Goal: Transaction & Acquisition: Purchase product/service

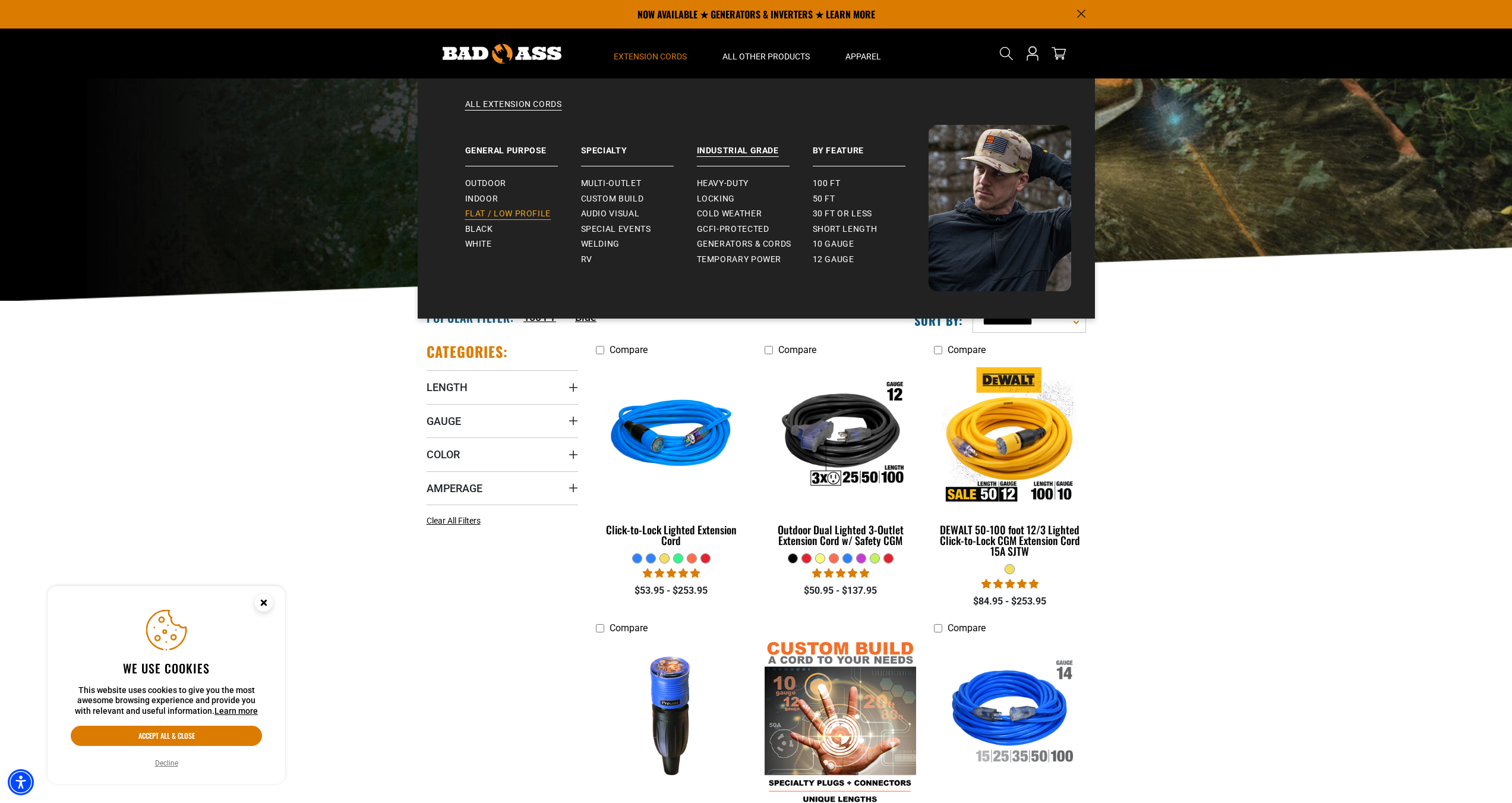
click at [534, 218] on span "Flat / Low Profile" at bounding box center [508, 214] width 86 height 11
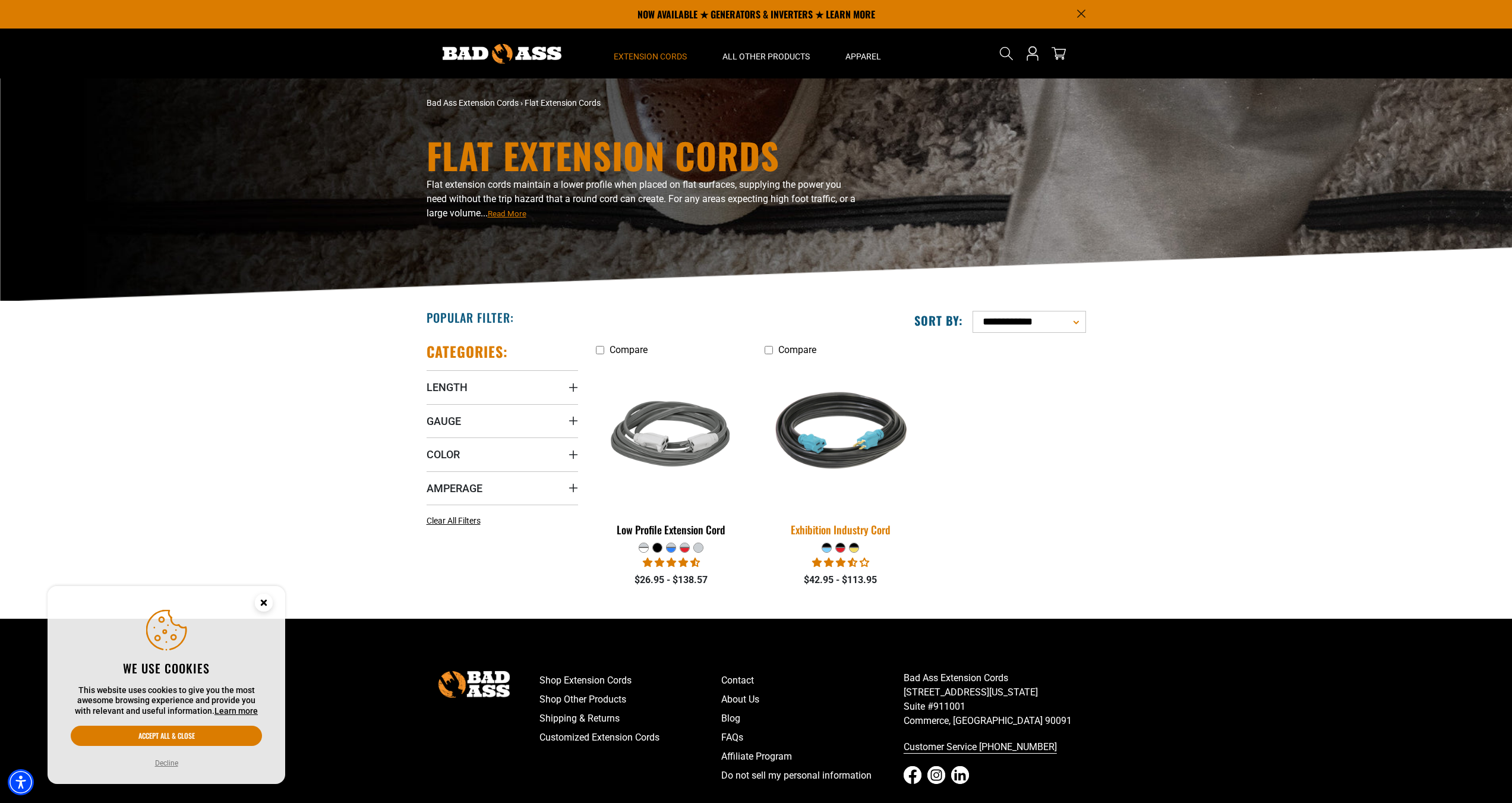
click at [843, 530] on div "Exhibition Industry Cord" at bounding box center [840, 530] width 152 height 11
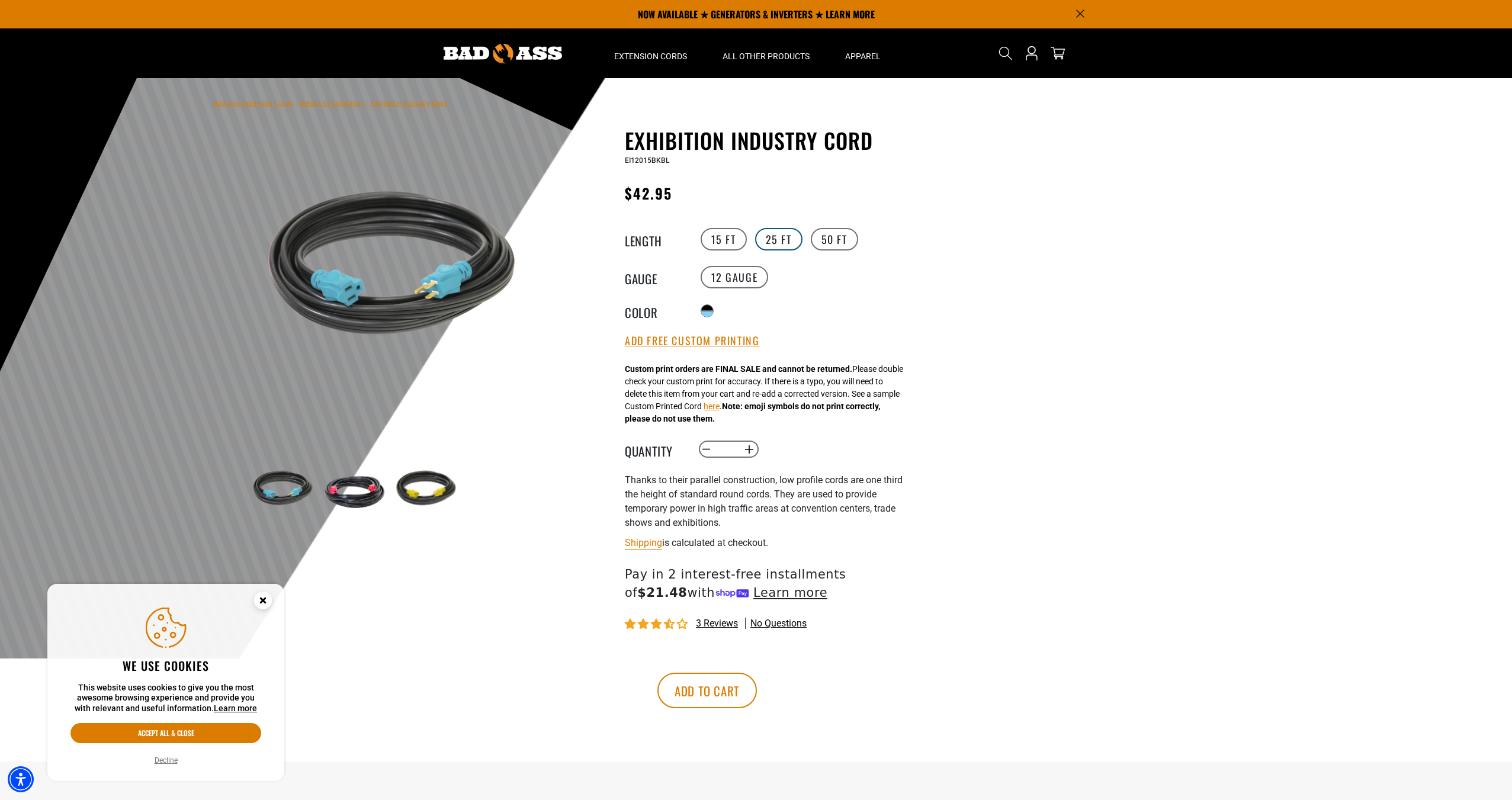
click at [783, 242] on label "25 FT" at bounding box center [779, 239] width 47 height 22
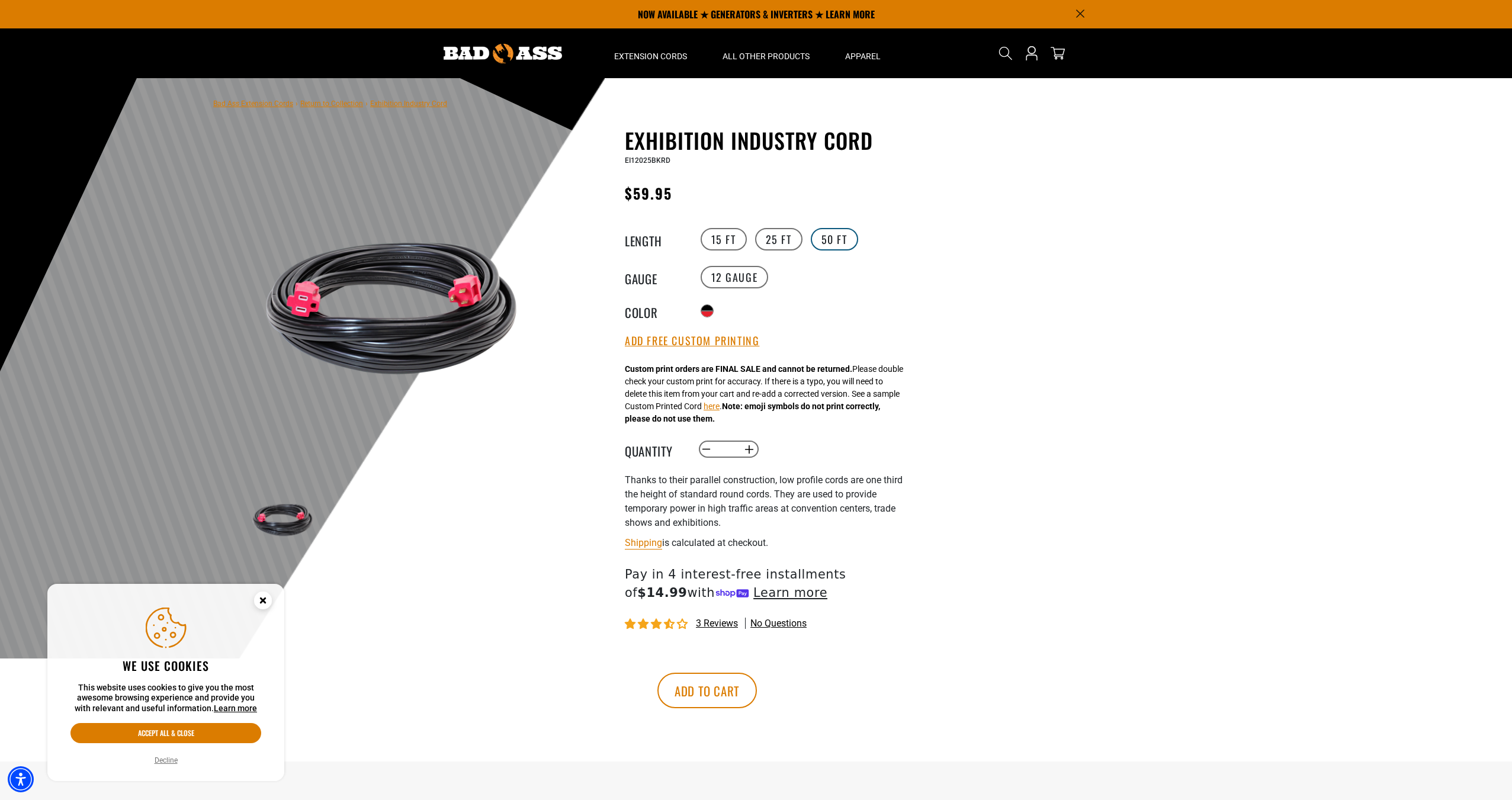
click at [842, 238] on label "50 FT" at bounding box center [835, 239] width 47 height 22
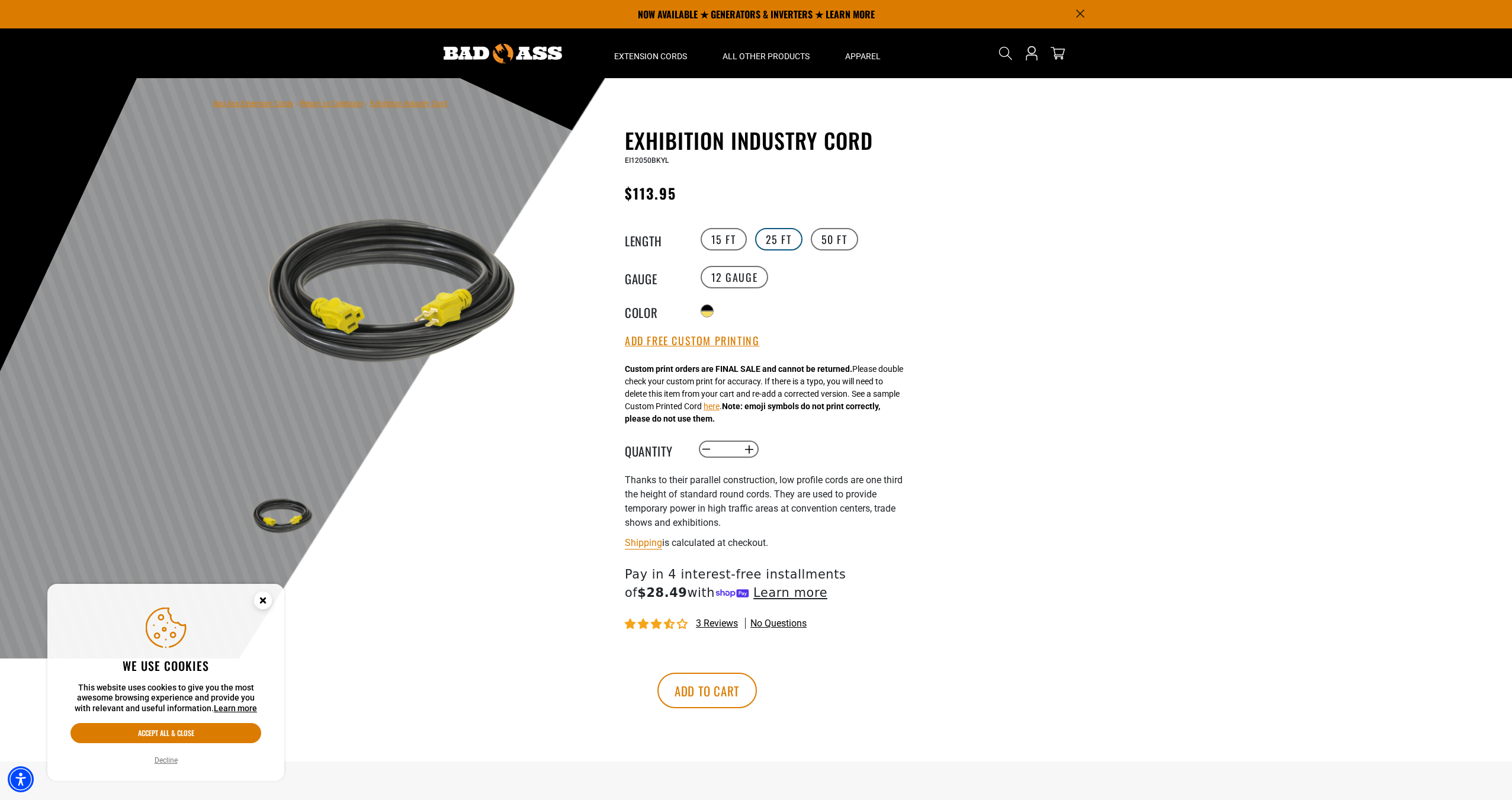
click at [788, 241] on label "25 FT" at bounding box center [779, 239] width 47 height 22
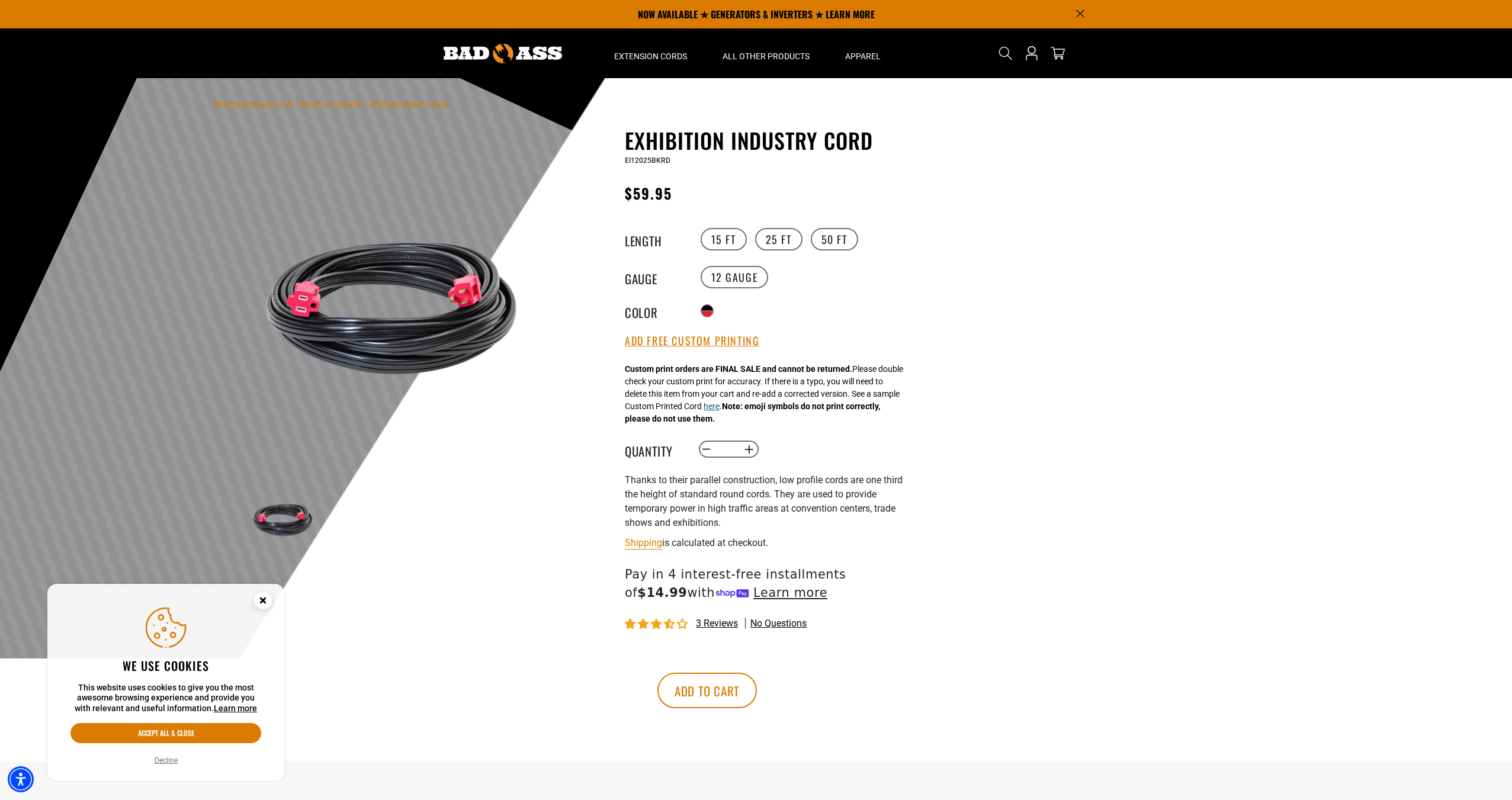
click at [720, 406] on button "here" at bounding box center [712, 406] width 16 height 12
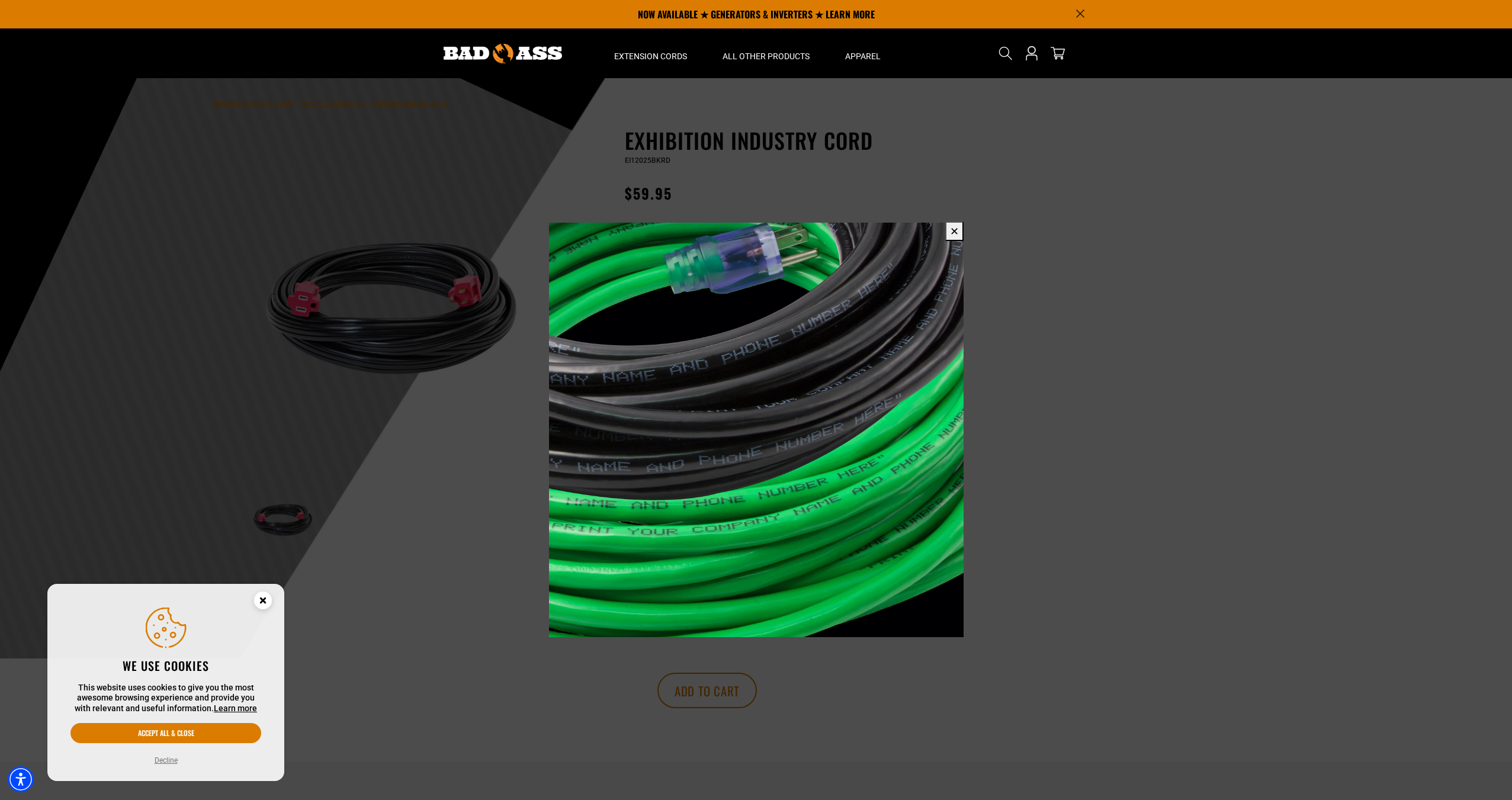
click at [953, 230] on button "✕" at bounding box center [954, 231] width 18 height 20
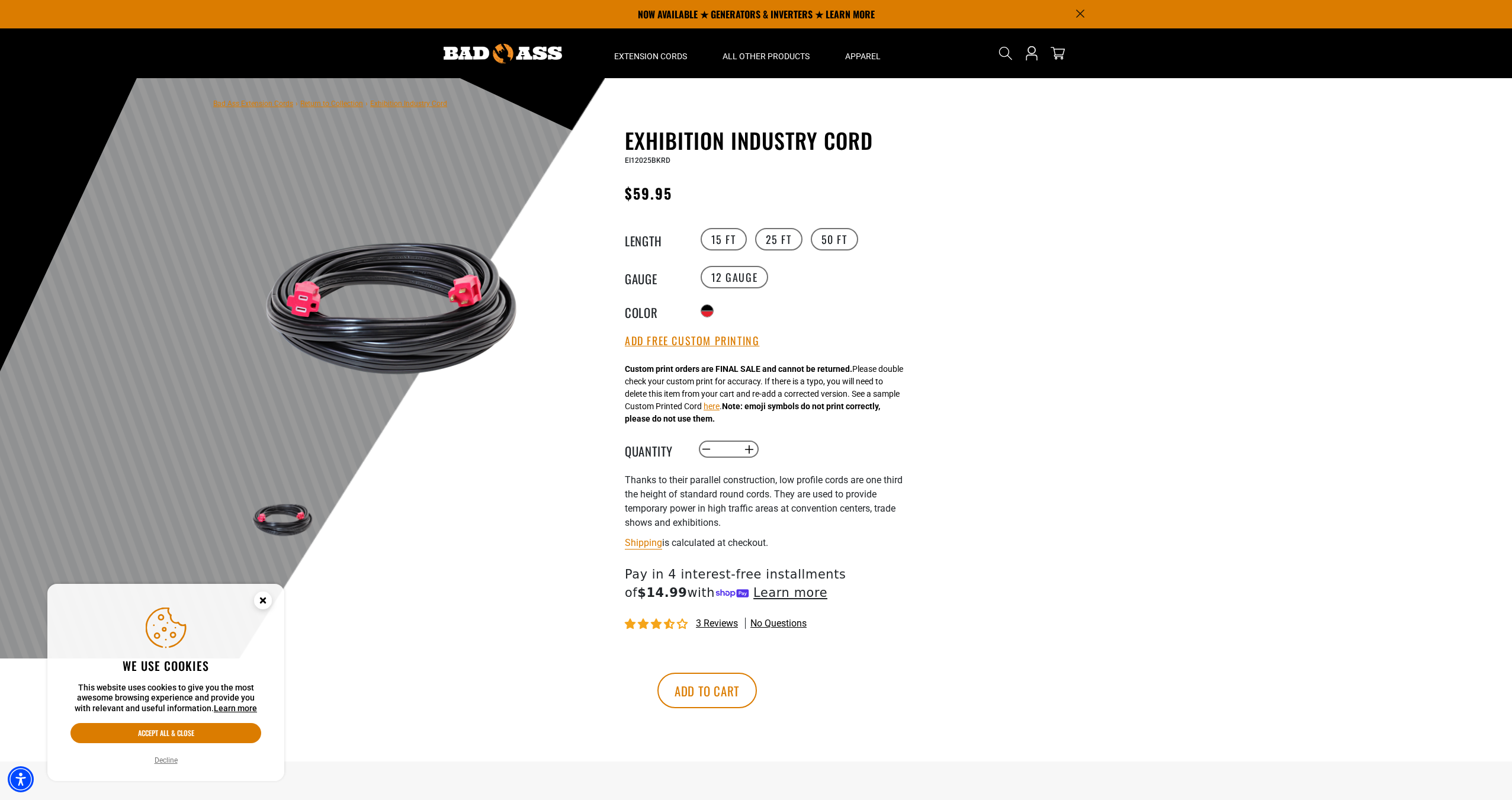
click at [1044, 374] on div at bounding box center [756, 368] width 1512 height 581
click at [997, 404] on div at bounding box center [756, 368] width 1512 height 581
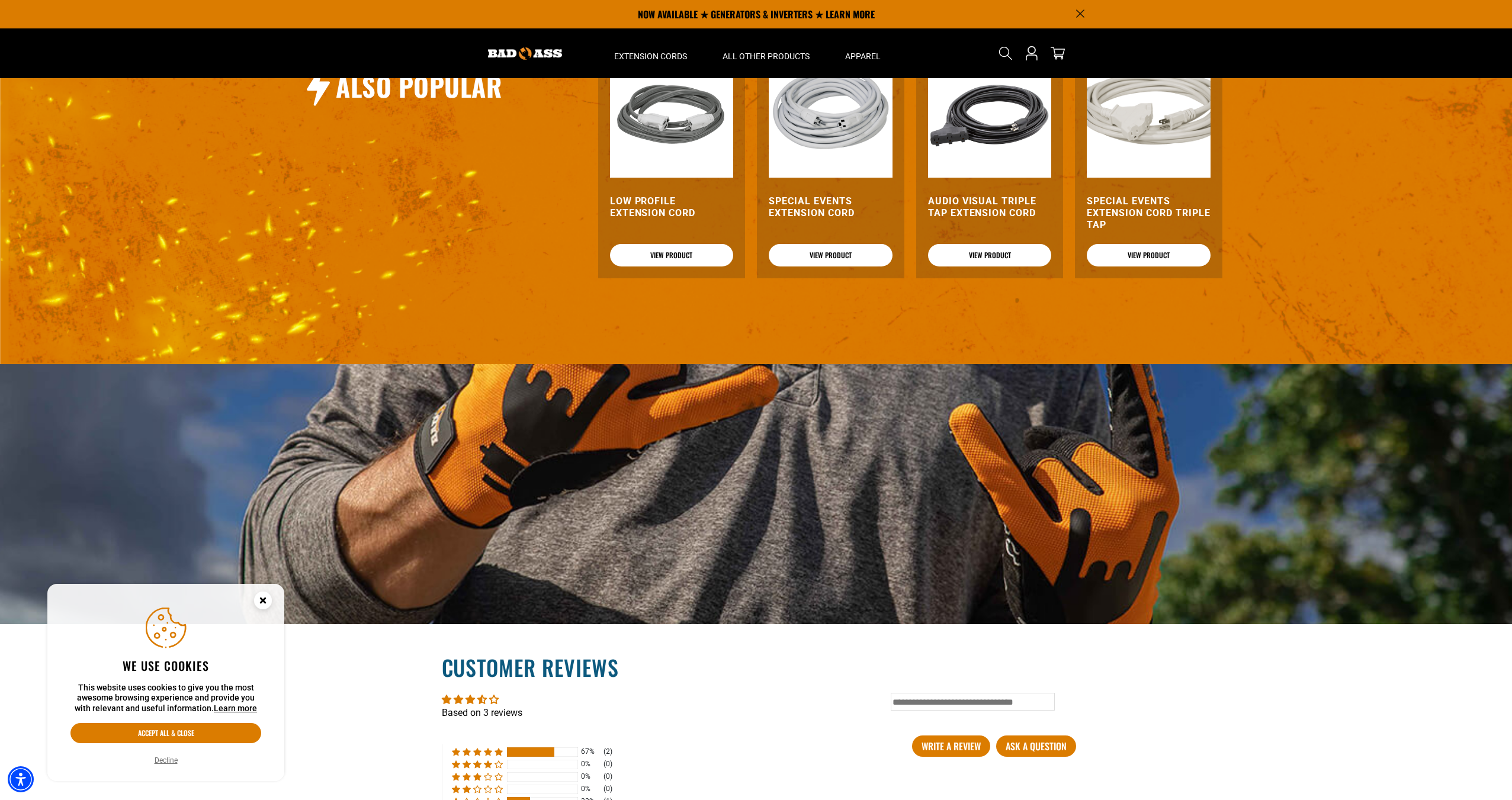
scroll to position [1243, 0]
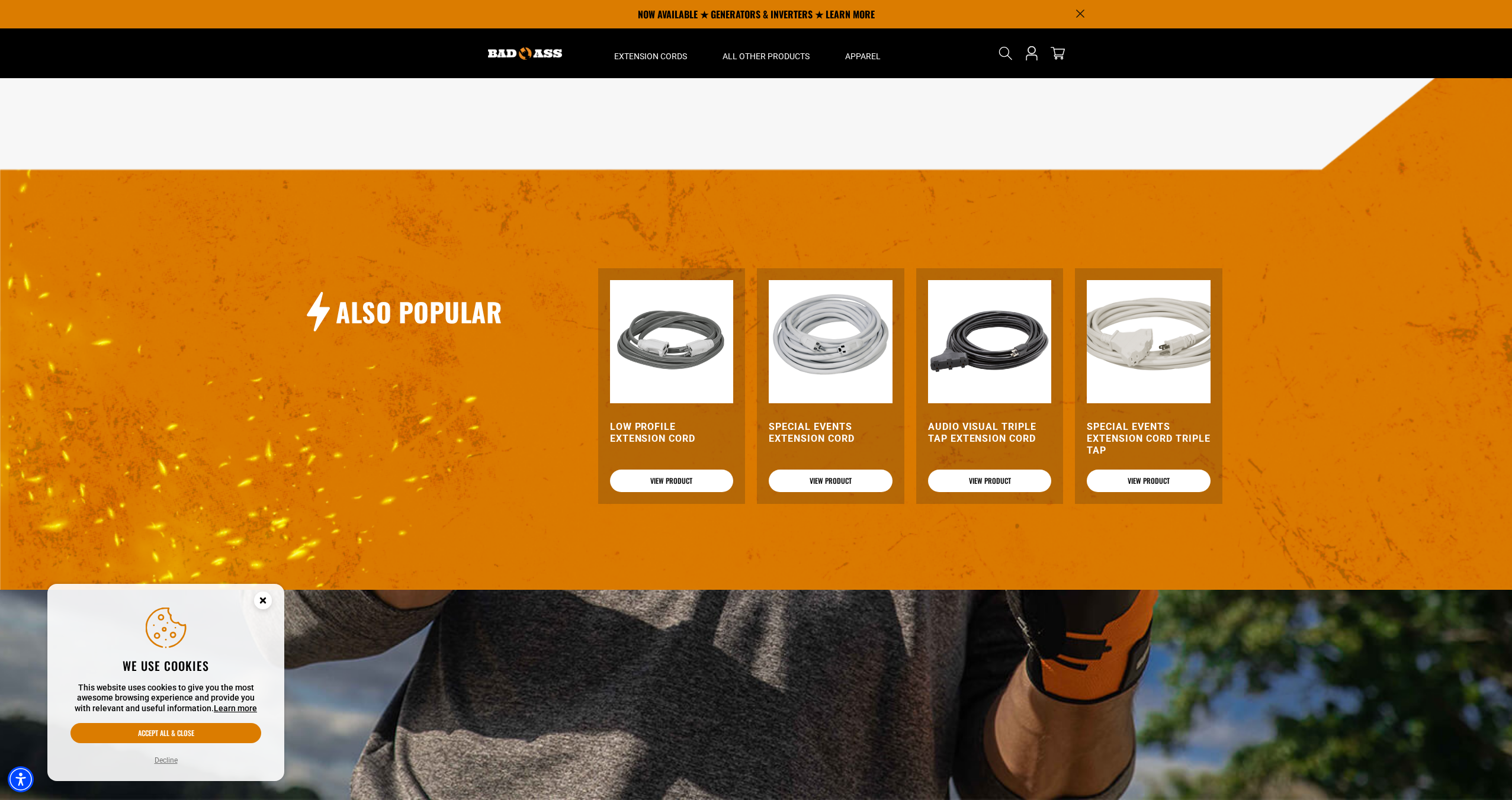
click at [837, 435] on h3 "Special Events Extension Cord" at bounding box center [830, 432] width 124 height 24
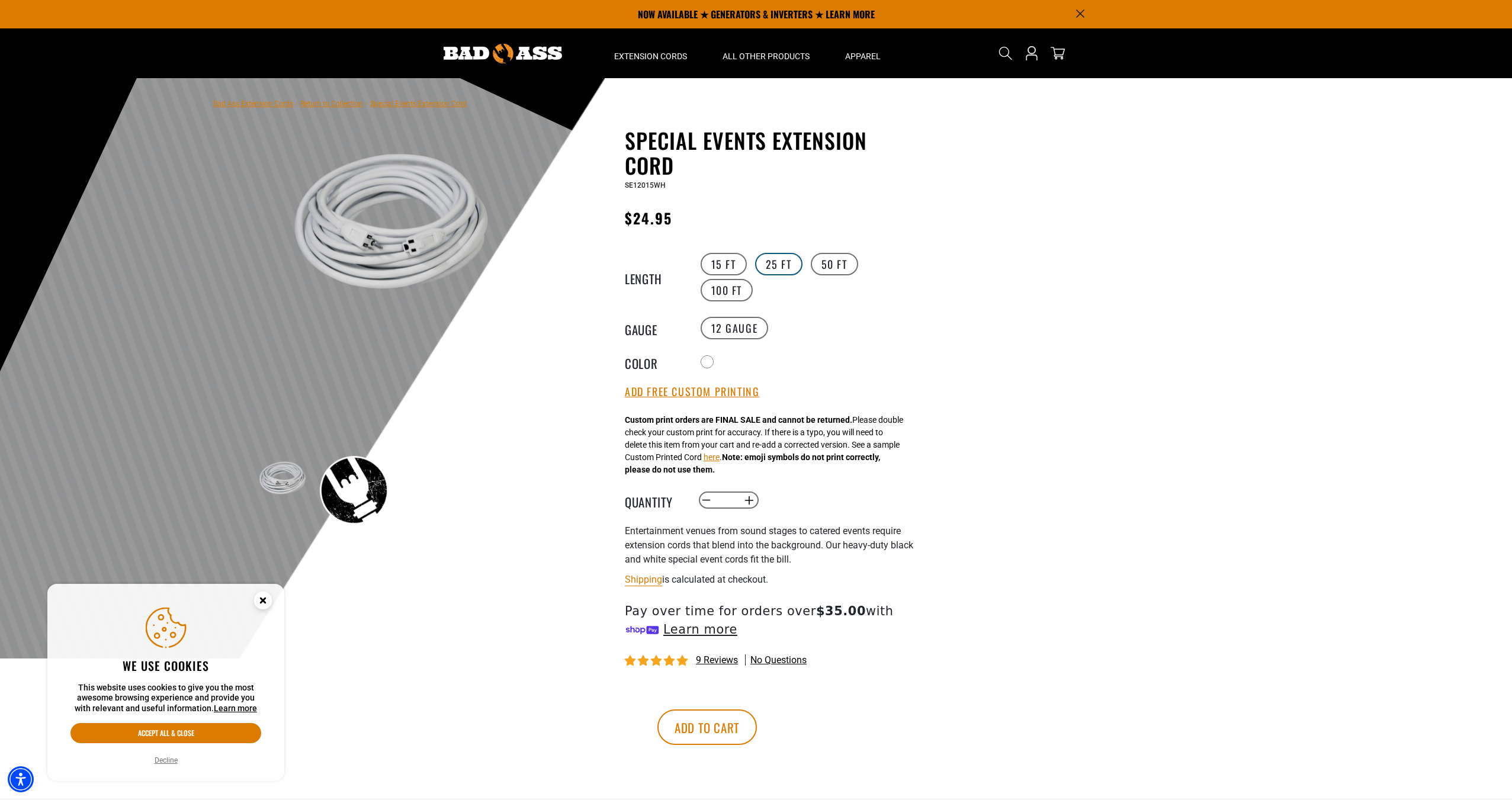
click at [787, 269] on label "25 FT" at bounding box center [779, 264] width 47 height 22
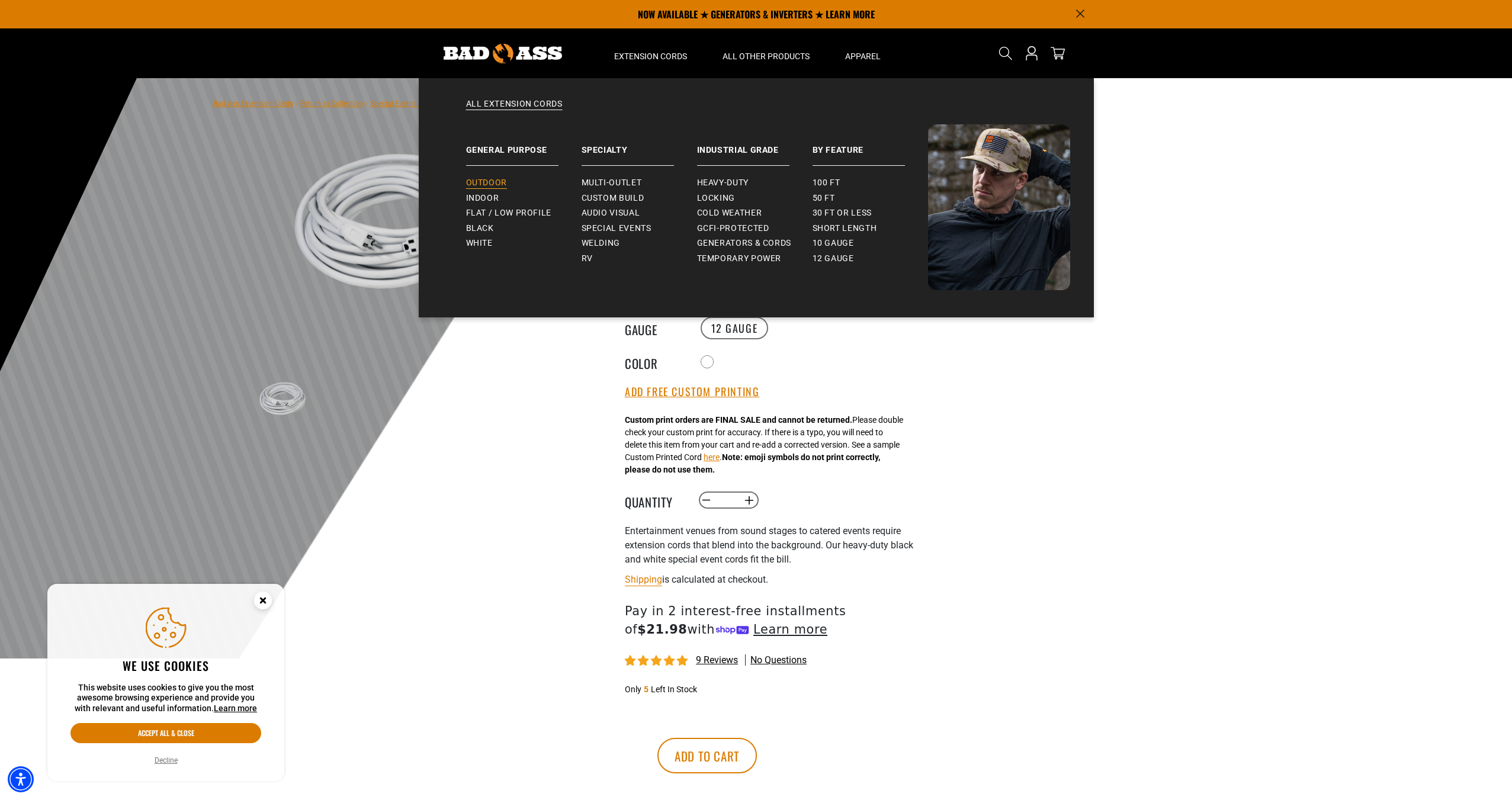
click at [492, 180] on span "Outdoor" at bounding box center [487, 183] width 41 height 11
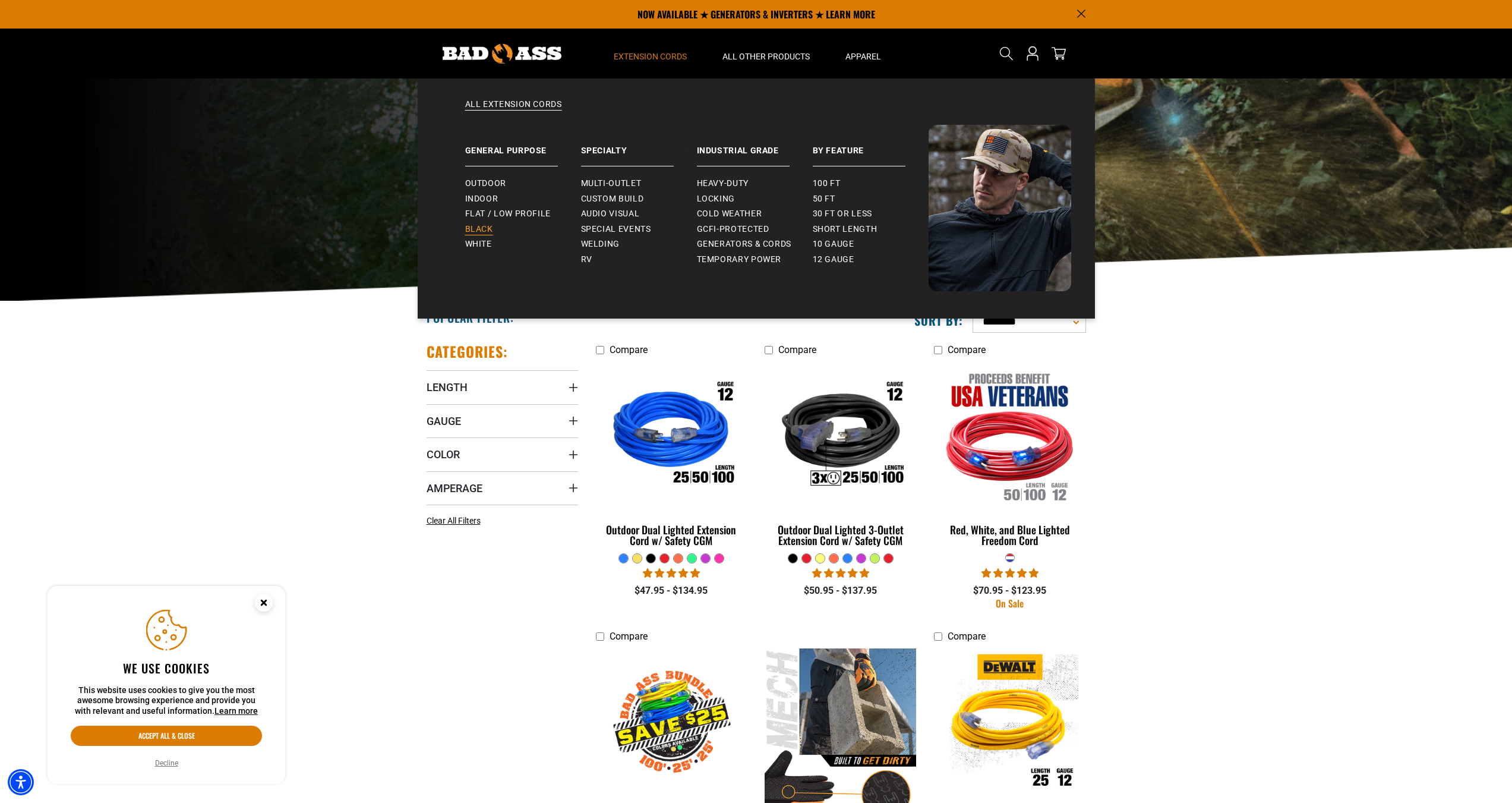
click at [494, 228] on link "Black" at bounding box center [523, 229] width 116 height 16
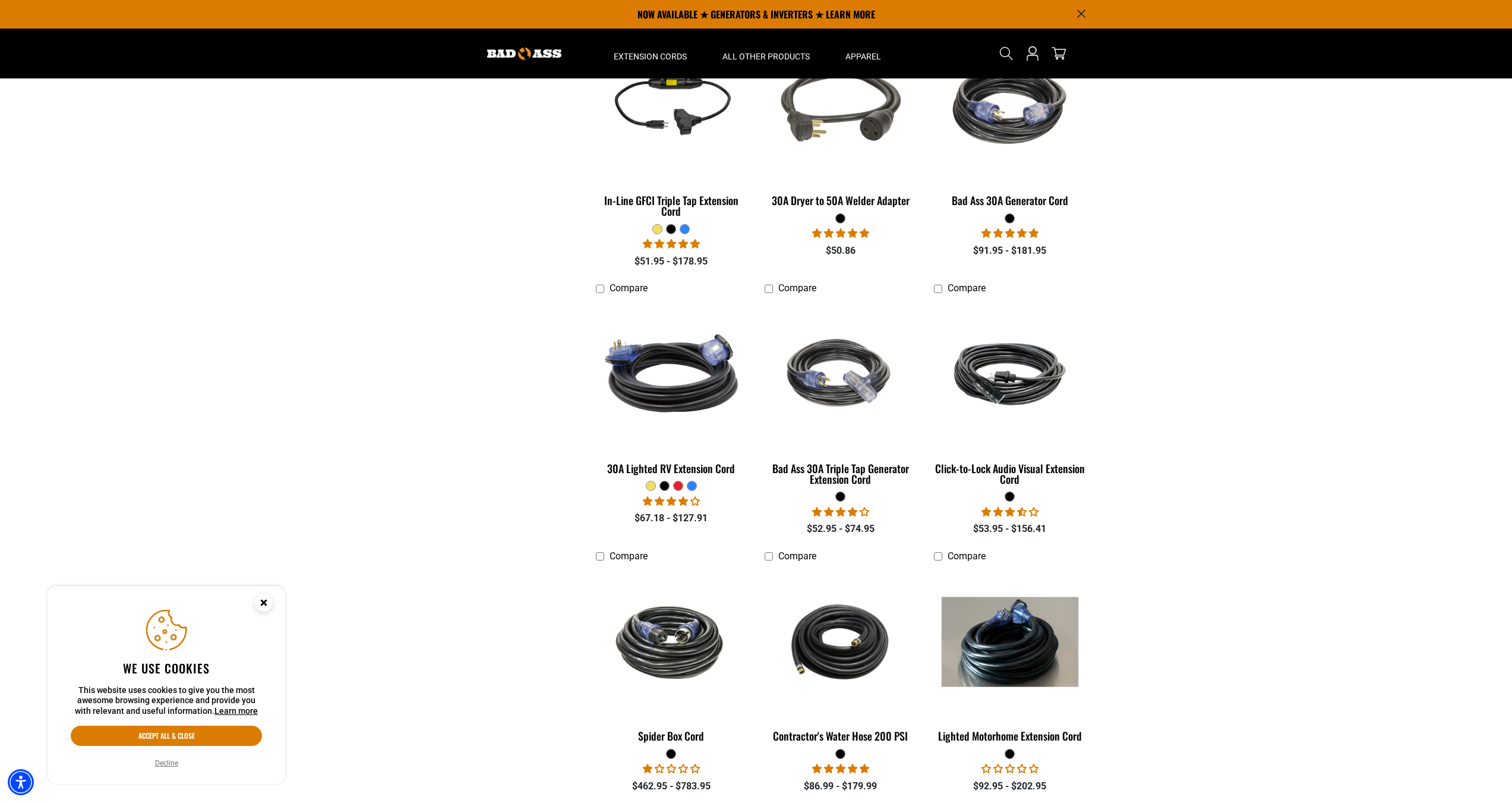
scroll to position [1129, 0]
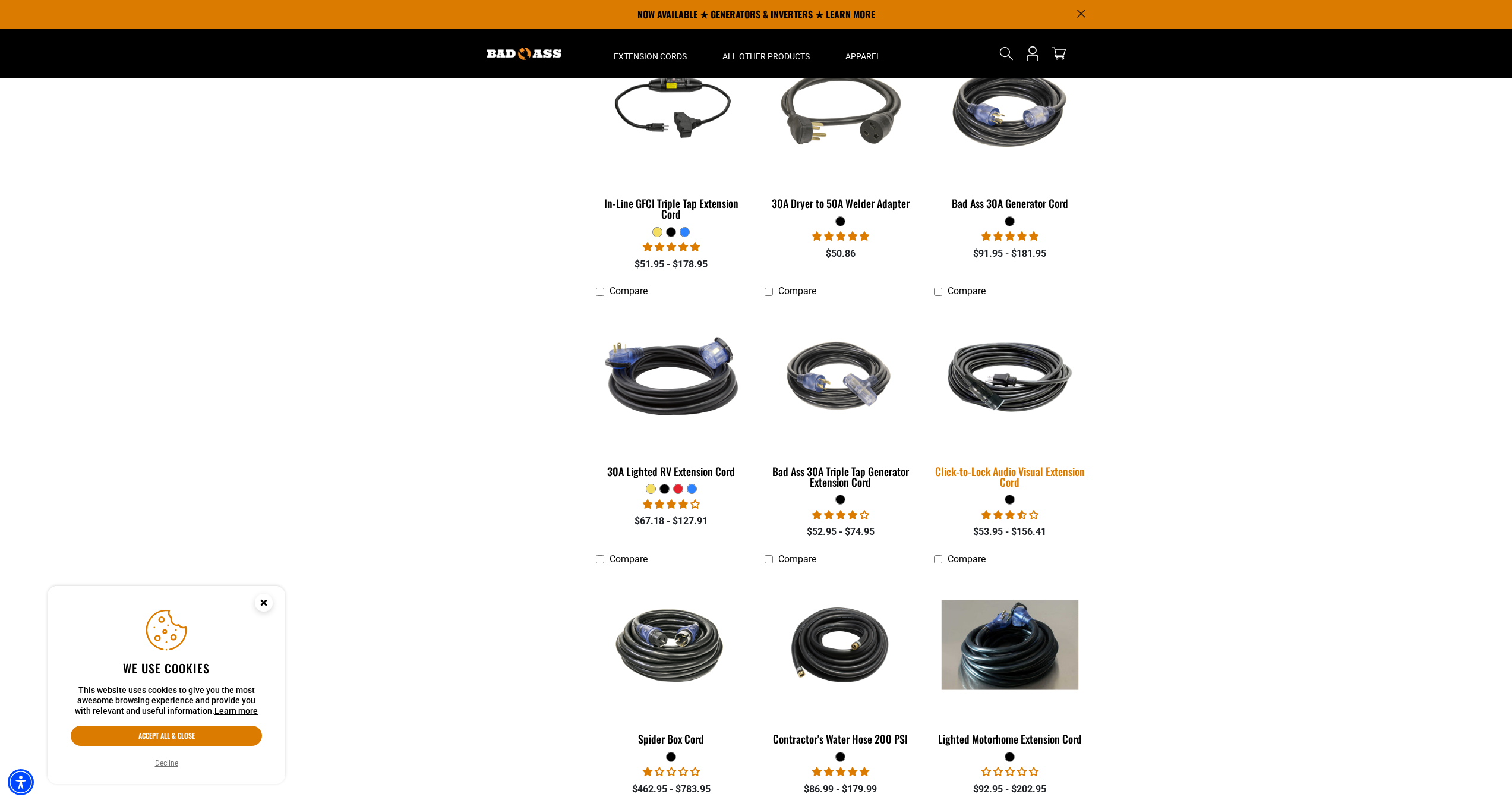
click at [1031, 479] on div "Click-to-Lock Audio Visual Extension Cord" at bounding box center [1010, 476] width 152 height 21
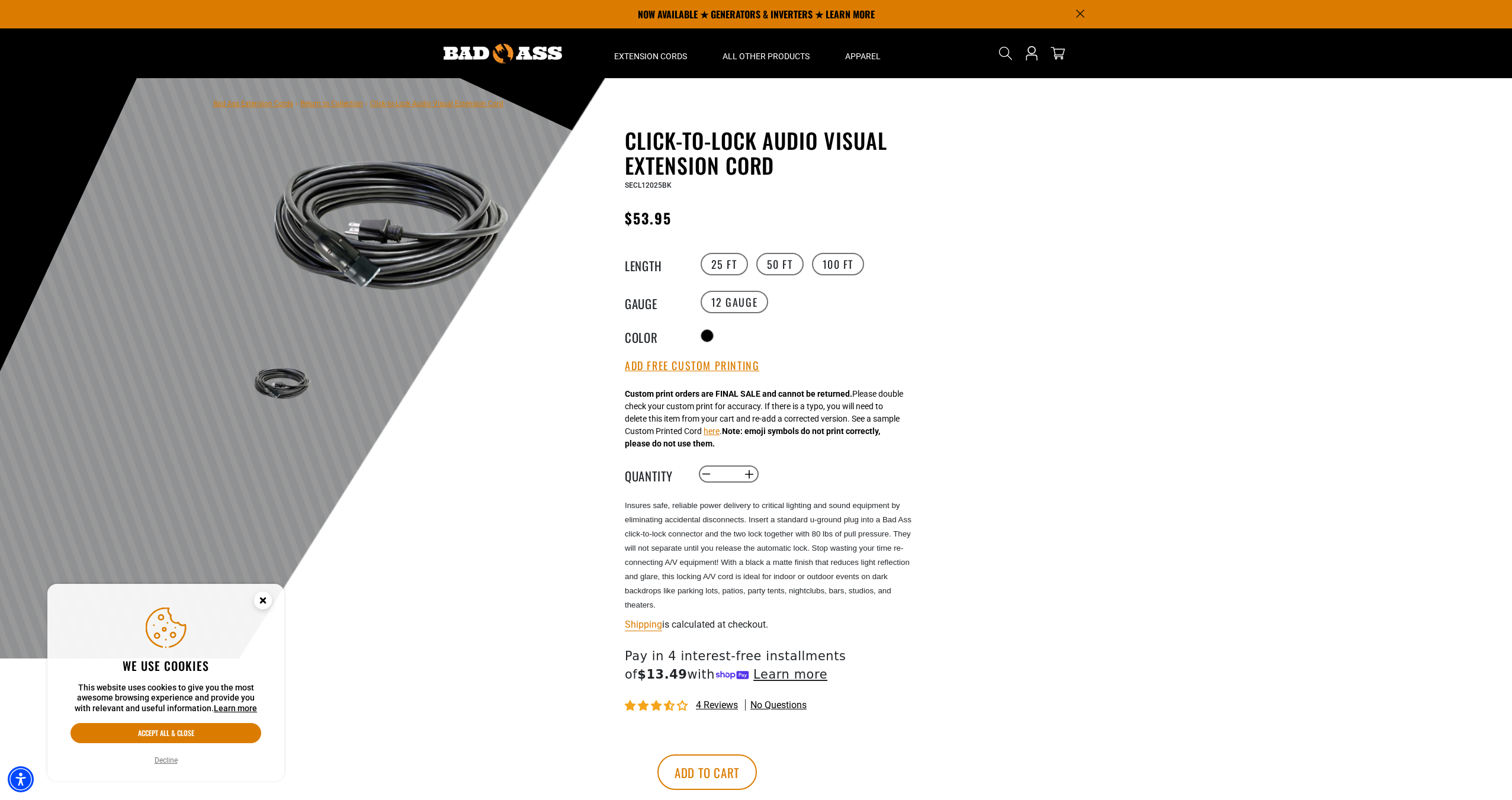
click at [368, 271] on img at bounding box center [390, 225] width 285 height 190
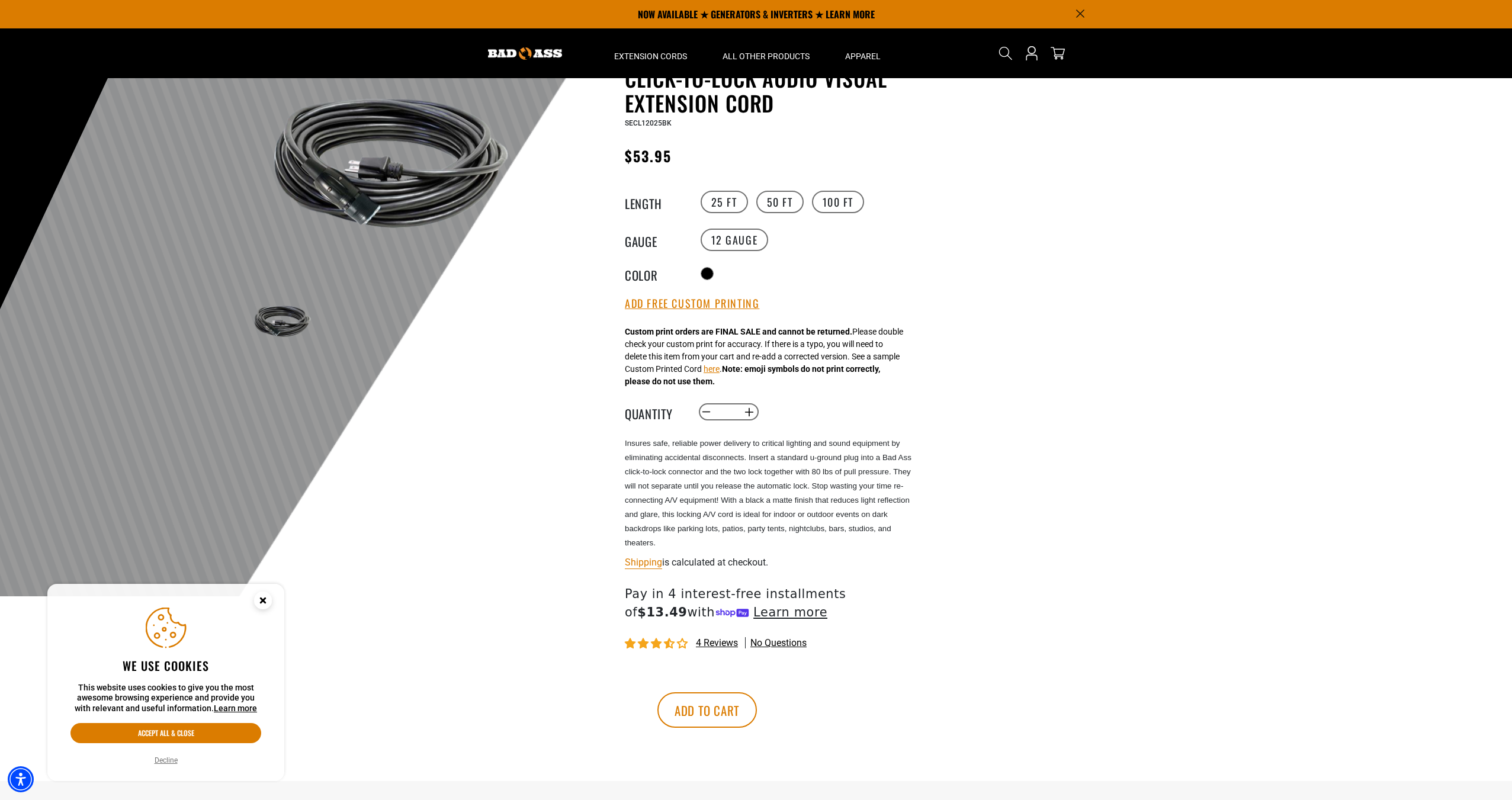
scroll to position [59, 0]
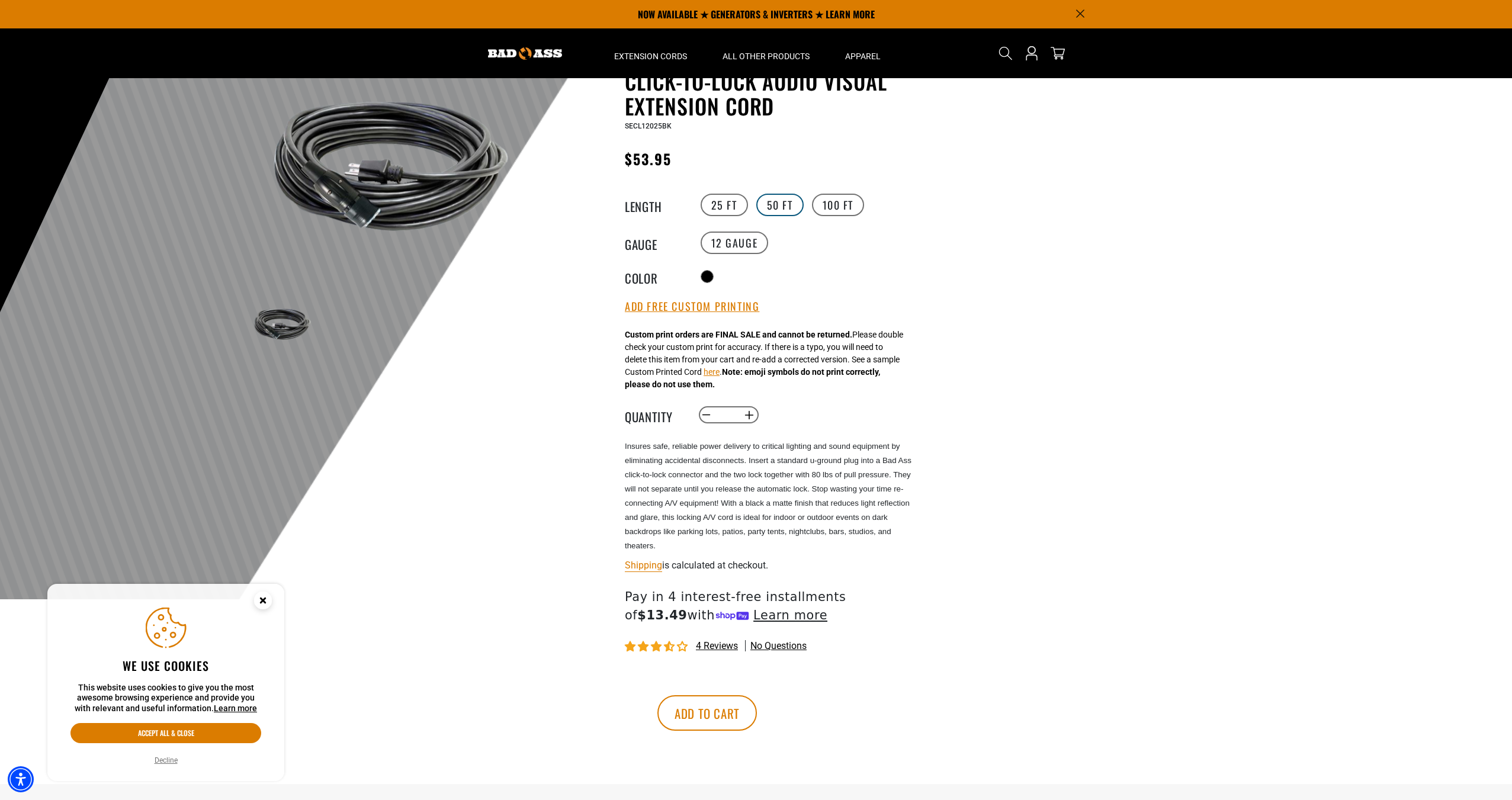
click at [792, 207] on label "50 FT" at bounding box center [780, 205] width 47 height 22
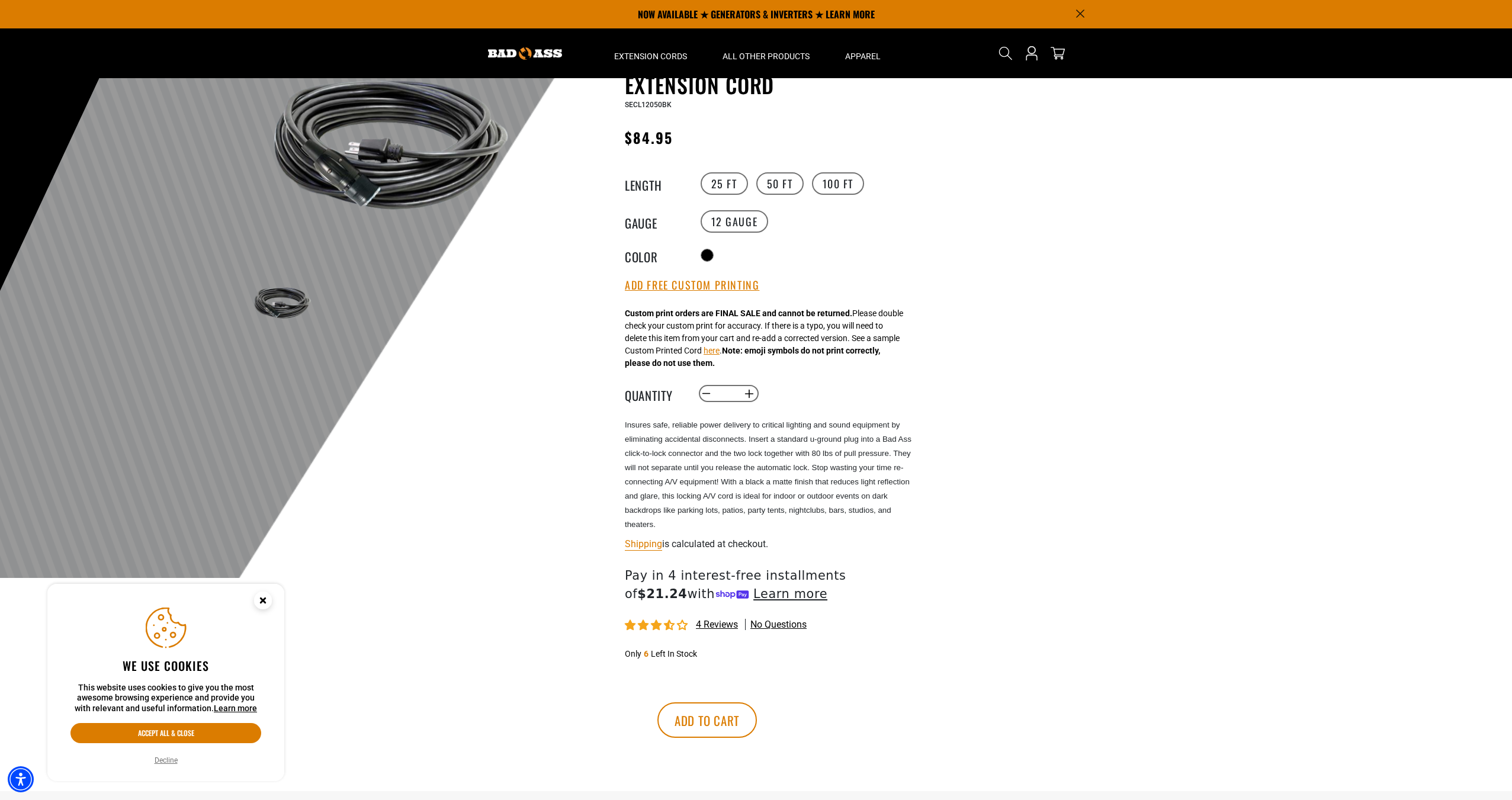
scroll to position [59, 0]
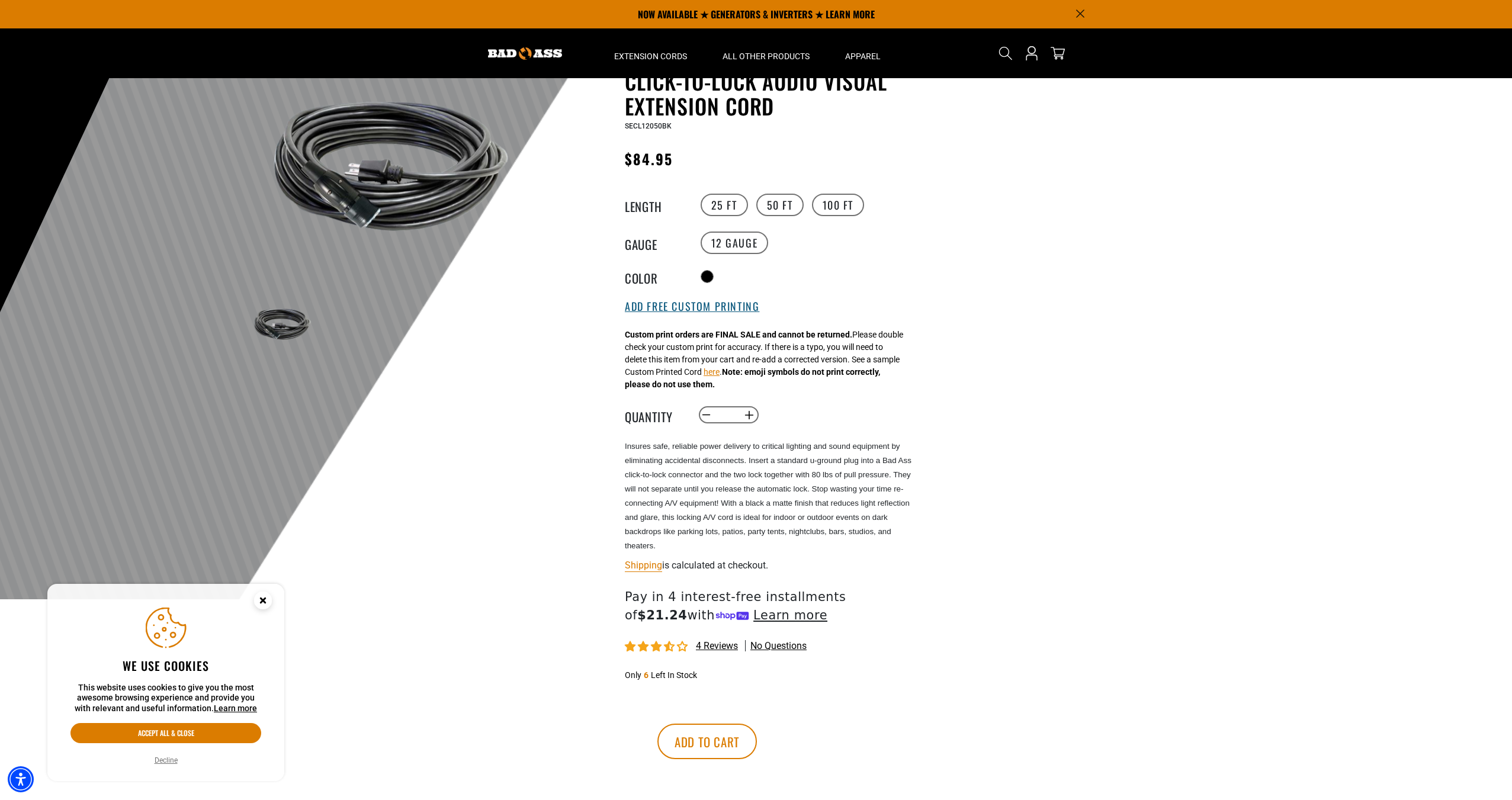
click at [754, 313] on button "Add Free Custom Printing" at bounding box center [692, 306] width 134 height 13
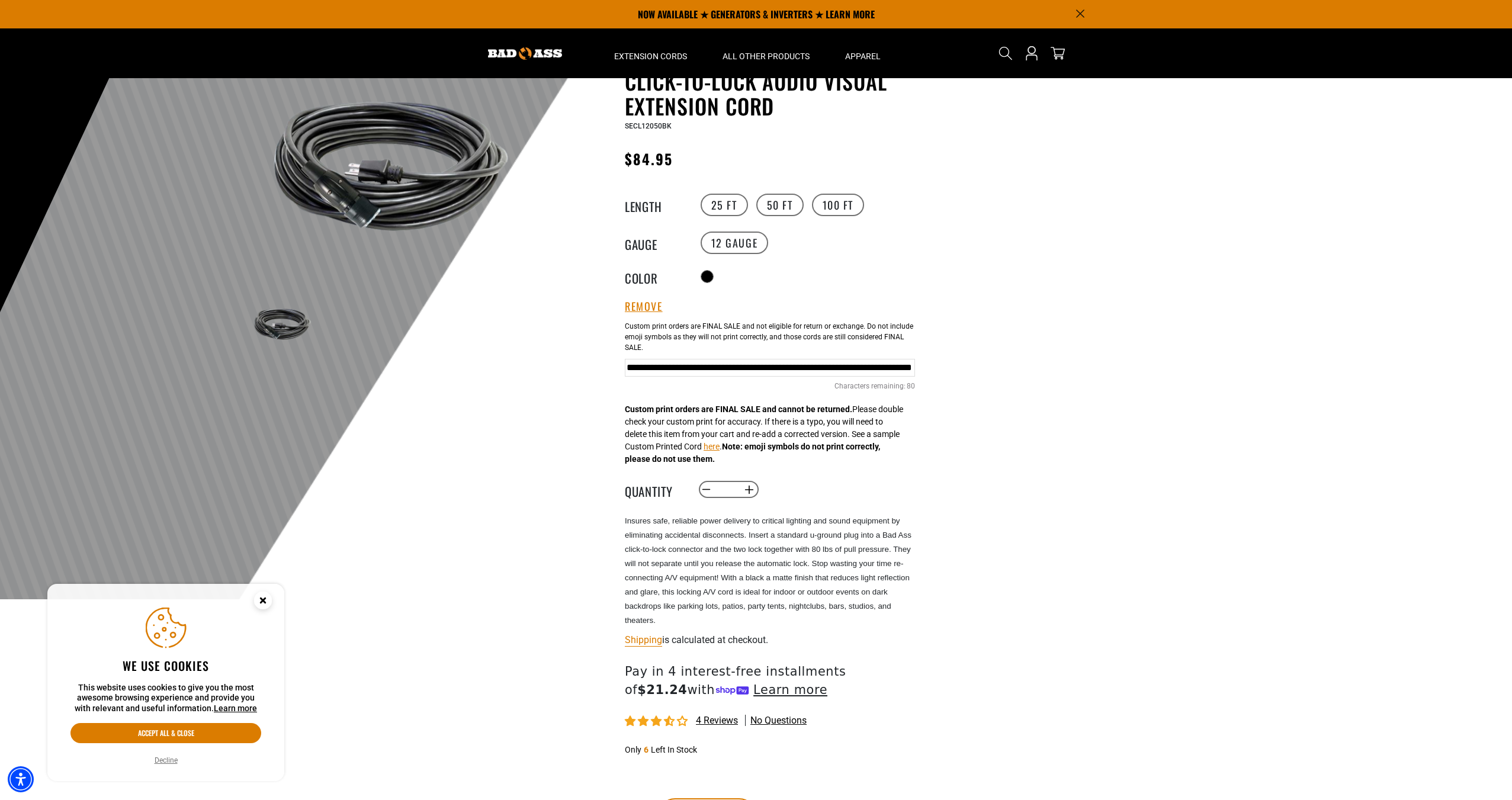
click at [750, 450] on div "Custom print orders are FINAL SALE and cannot be returned. Please double check …" at bounding box center [764, 397] width 279 height 137
click at [720, 448] on button "here" at bounding box center [712, 446] width 16 height 12
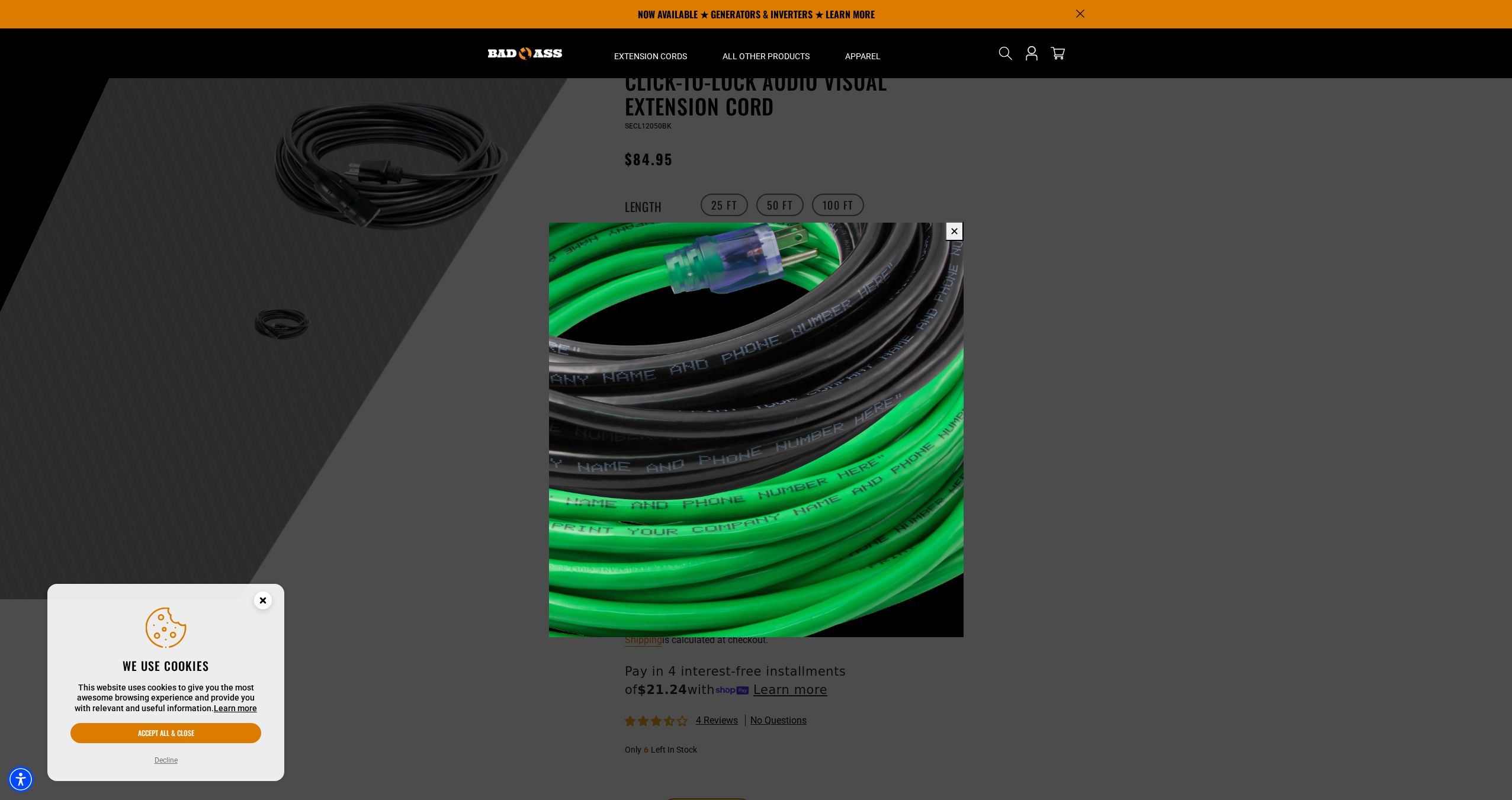
click at [954, 230] on button "✕" at bounding box center [954, 231] width 18 height 20
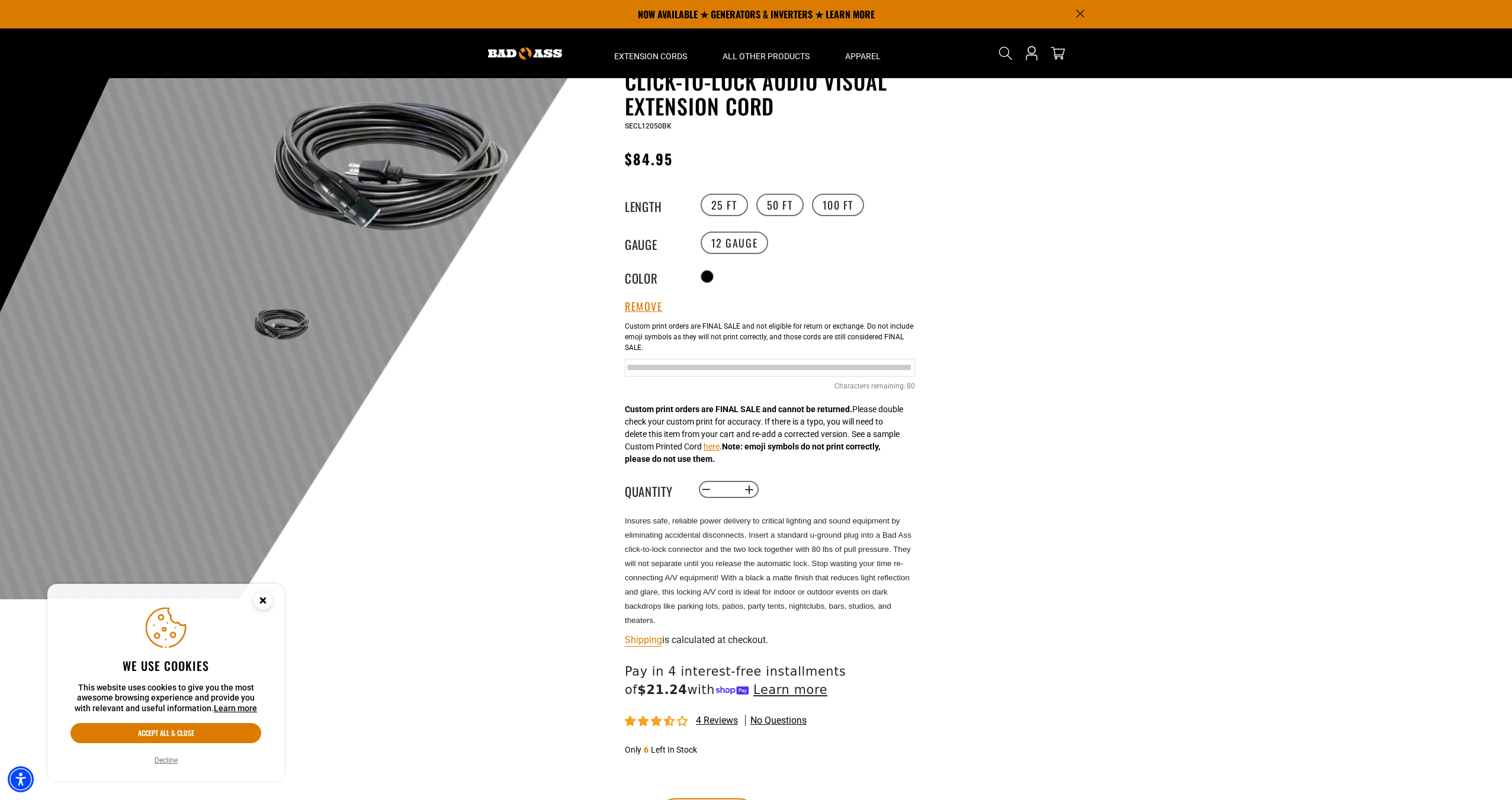
click at [792, 373] on input "Lorem ipsum dolor sit amet, consectetuer adipiscing elit. Aenean commodo ligula." at bounding box center [770, 368] width 290 height 18
type input "**********"
click at [876, 370] on input "**********" at bounding box center [770, 368] width 290 height 18
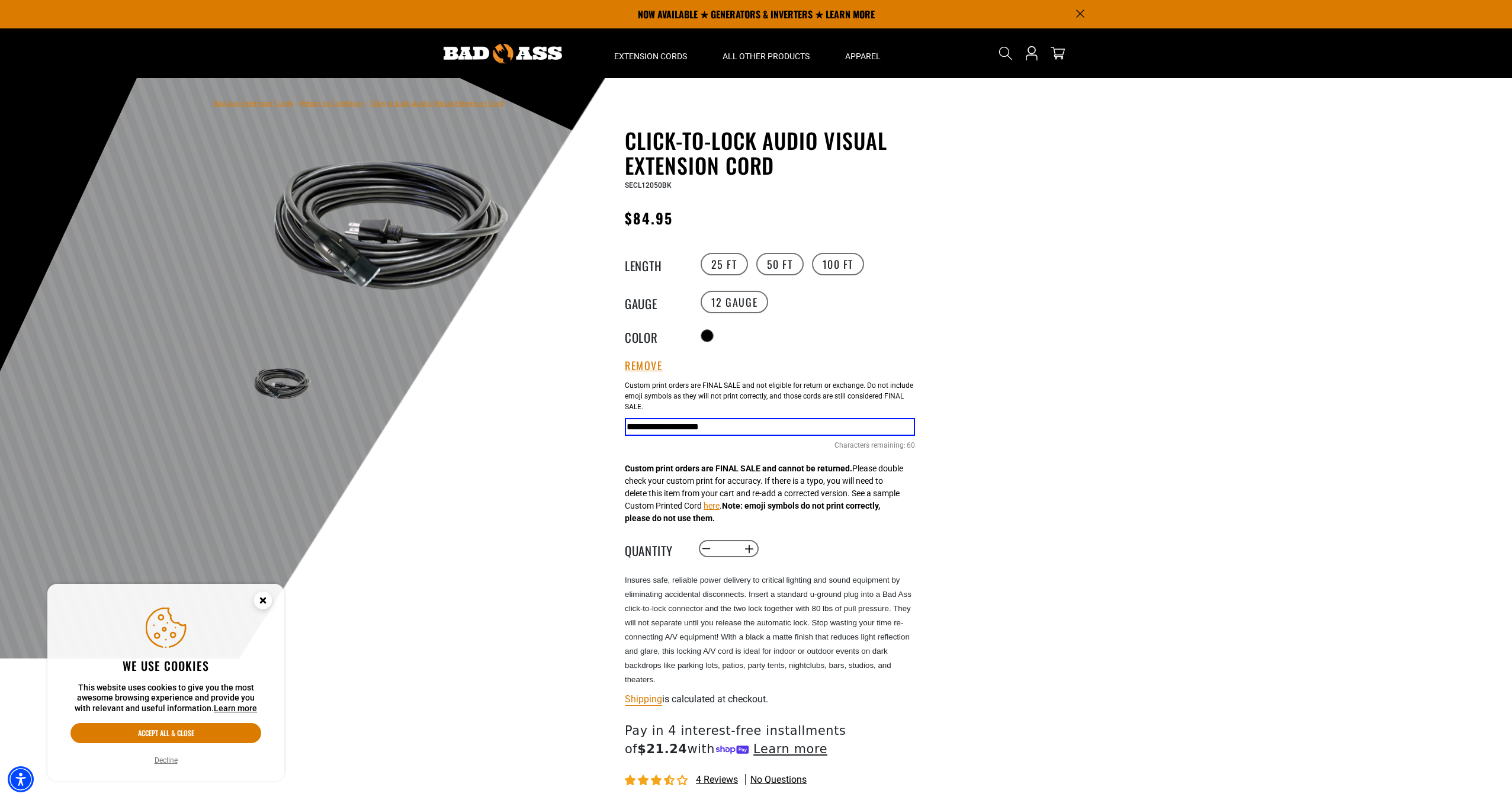
click at [1076, 482] on div at bounding box center [756, 368] width 1512 height 581
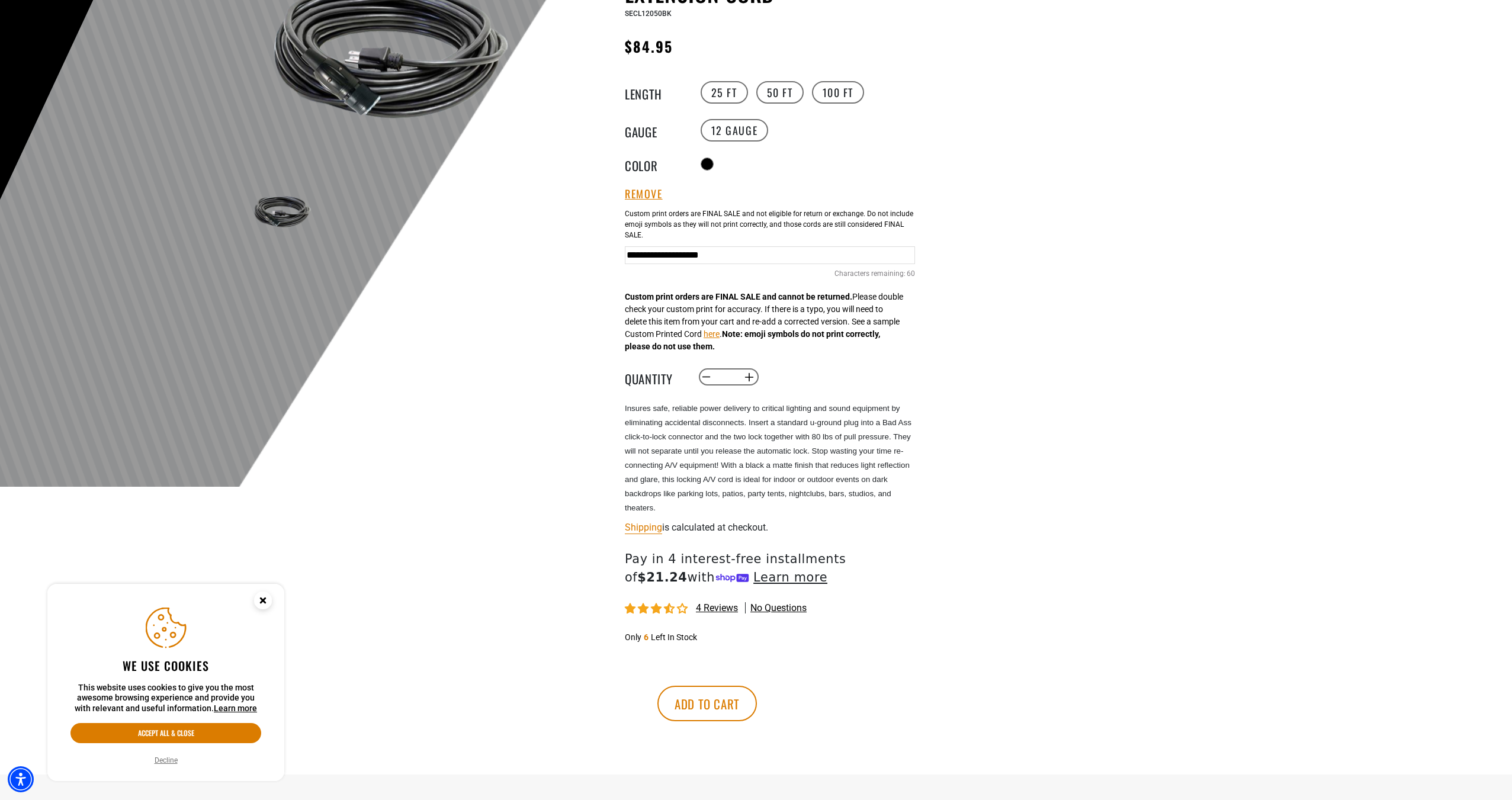
scroll to position [177, 0]
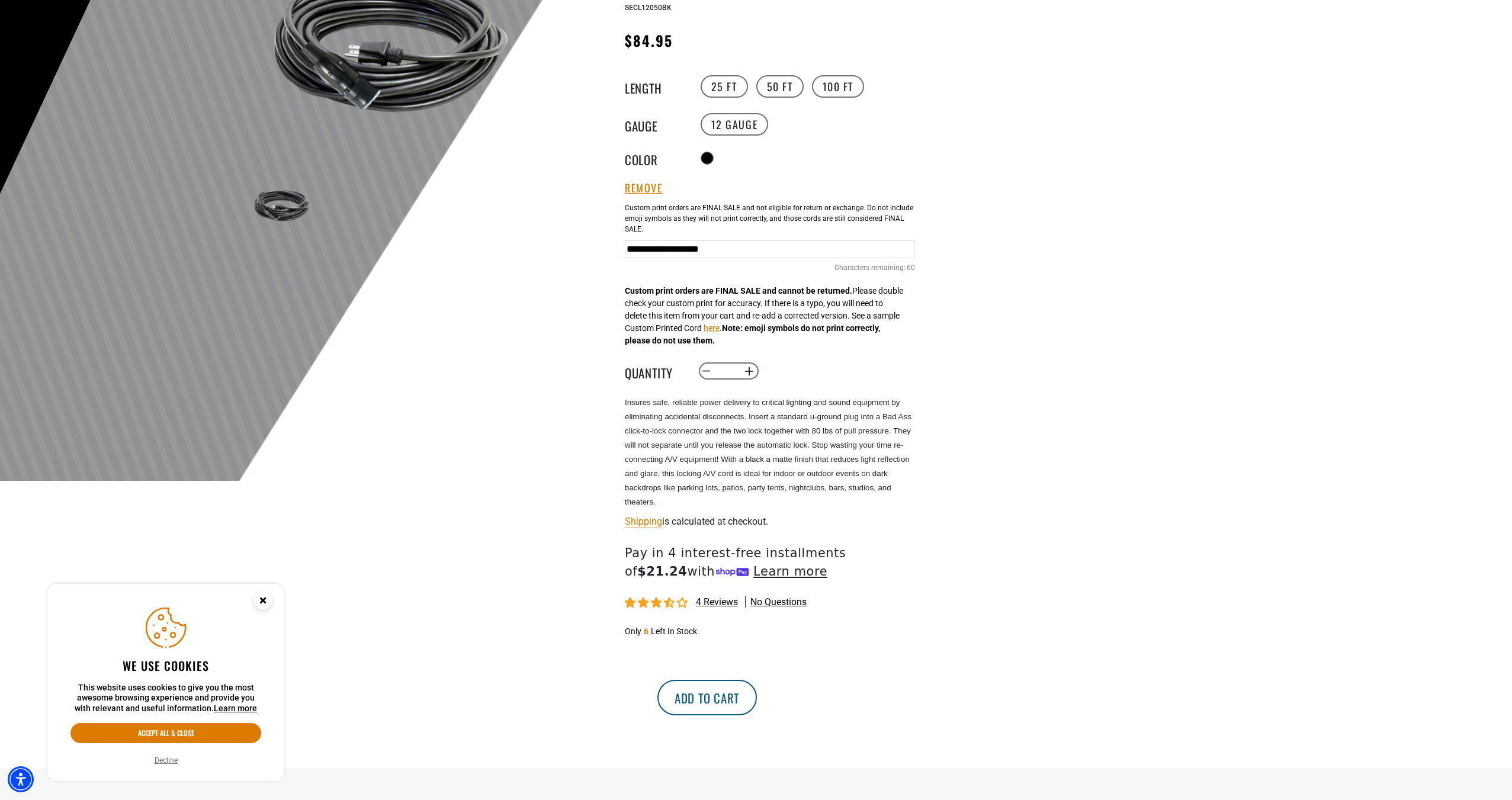
click at [757, 696] on button "Add to cart" at bounding box center [707, 697] width 100 height 35
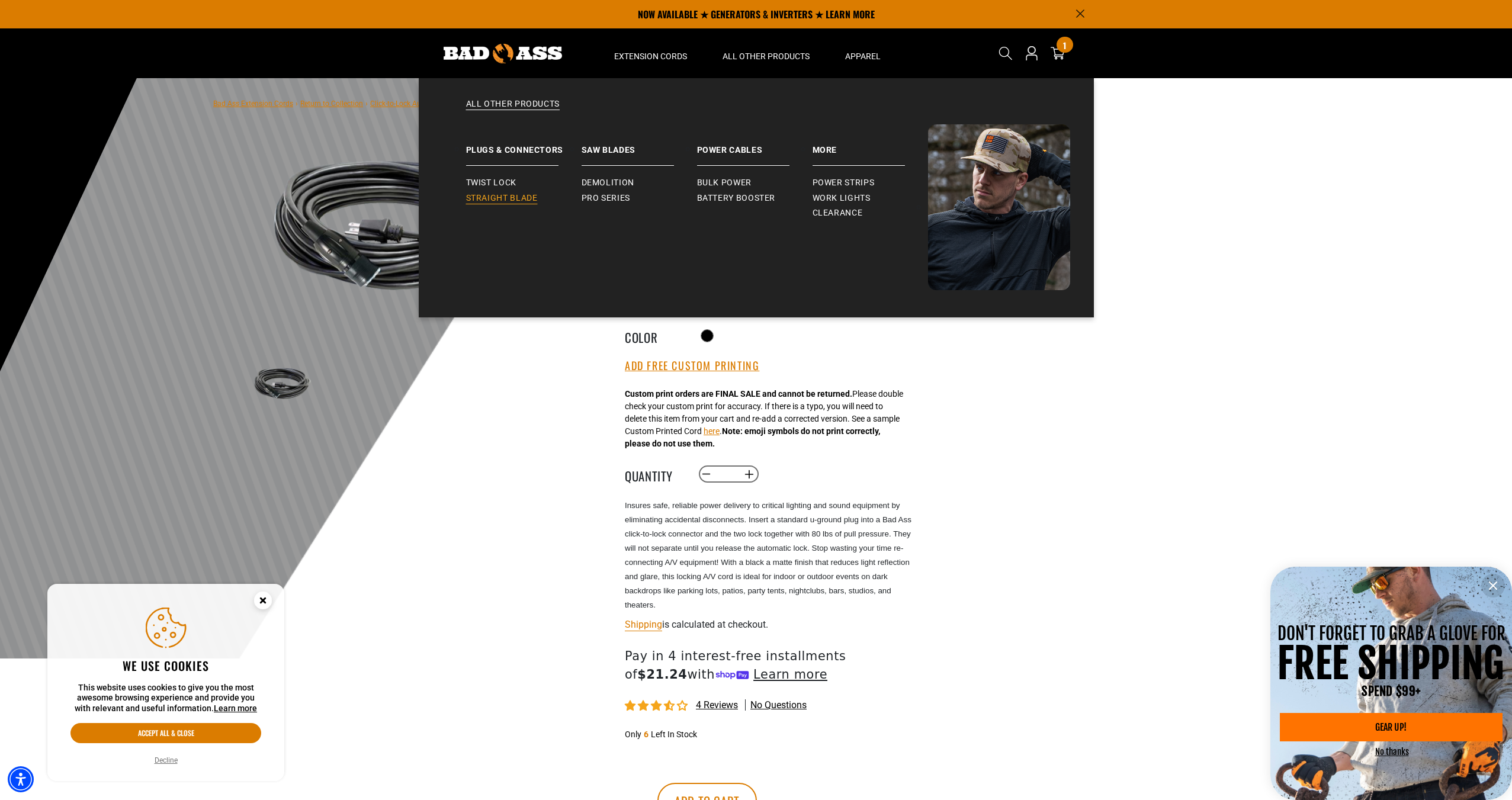
click at [514, 196] on span "Straight Blade" at bounding box center [502, 198] width 72 height 11
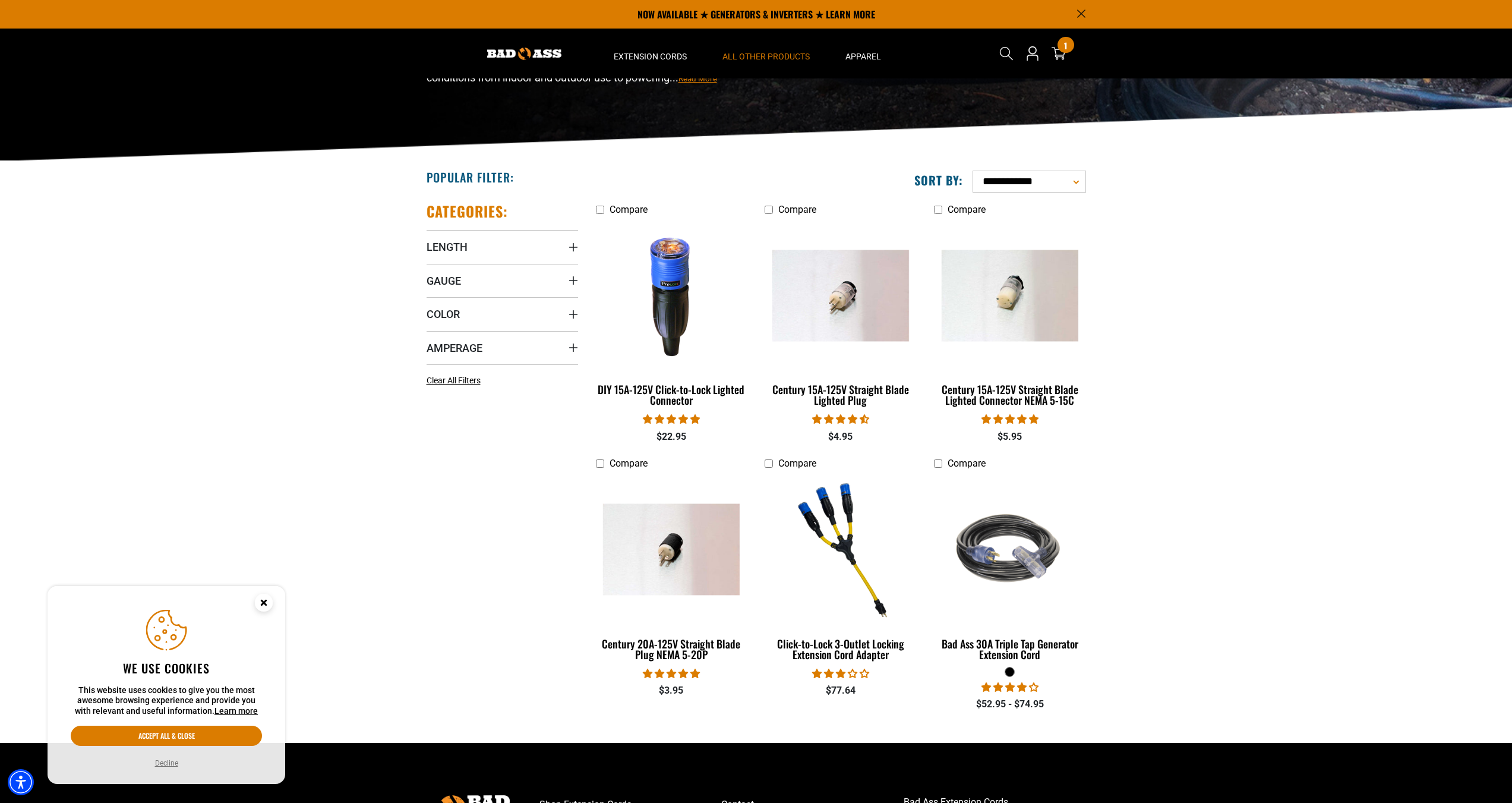
scroll to position [119, 0]
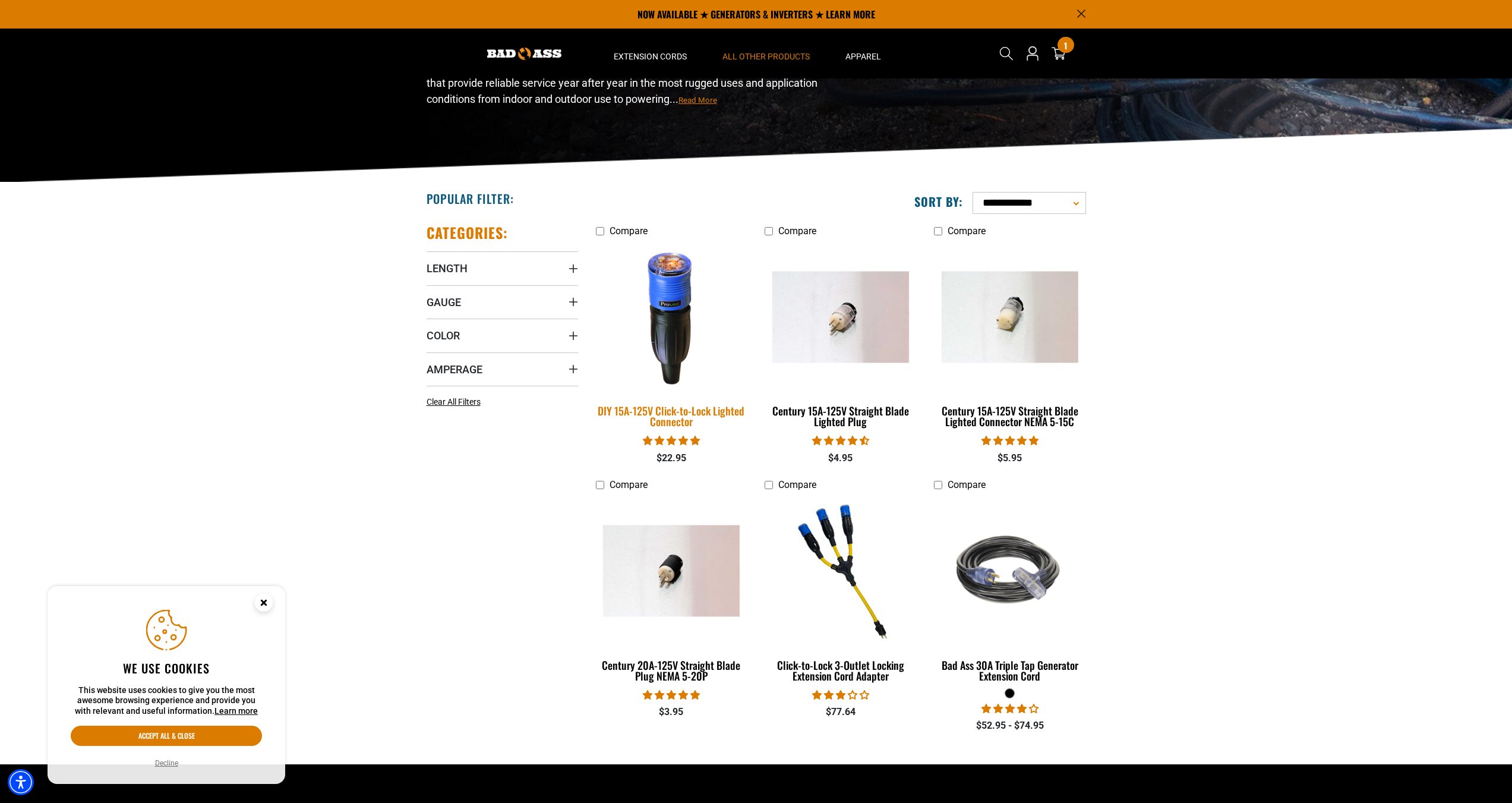
click at [689, 423] on div "DIY 15A-125V Click-to-Lock Lighted Connector" at bounding box center [672, 415] width 152 height 21
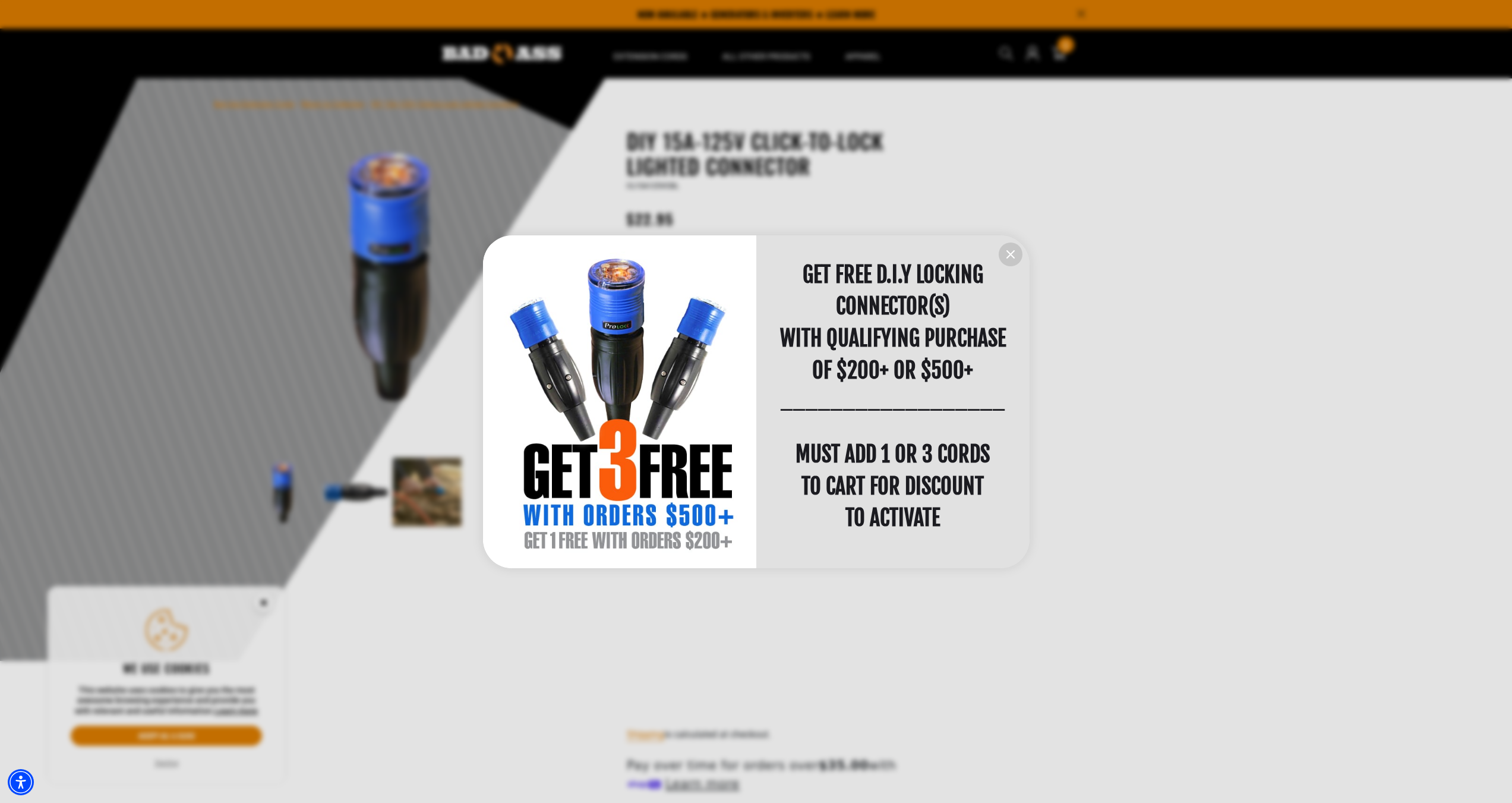
click at [1012, 254] on icon "information" at bounding box center [1010, 254] width 14 height 14
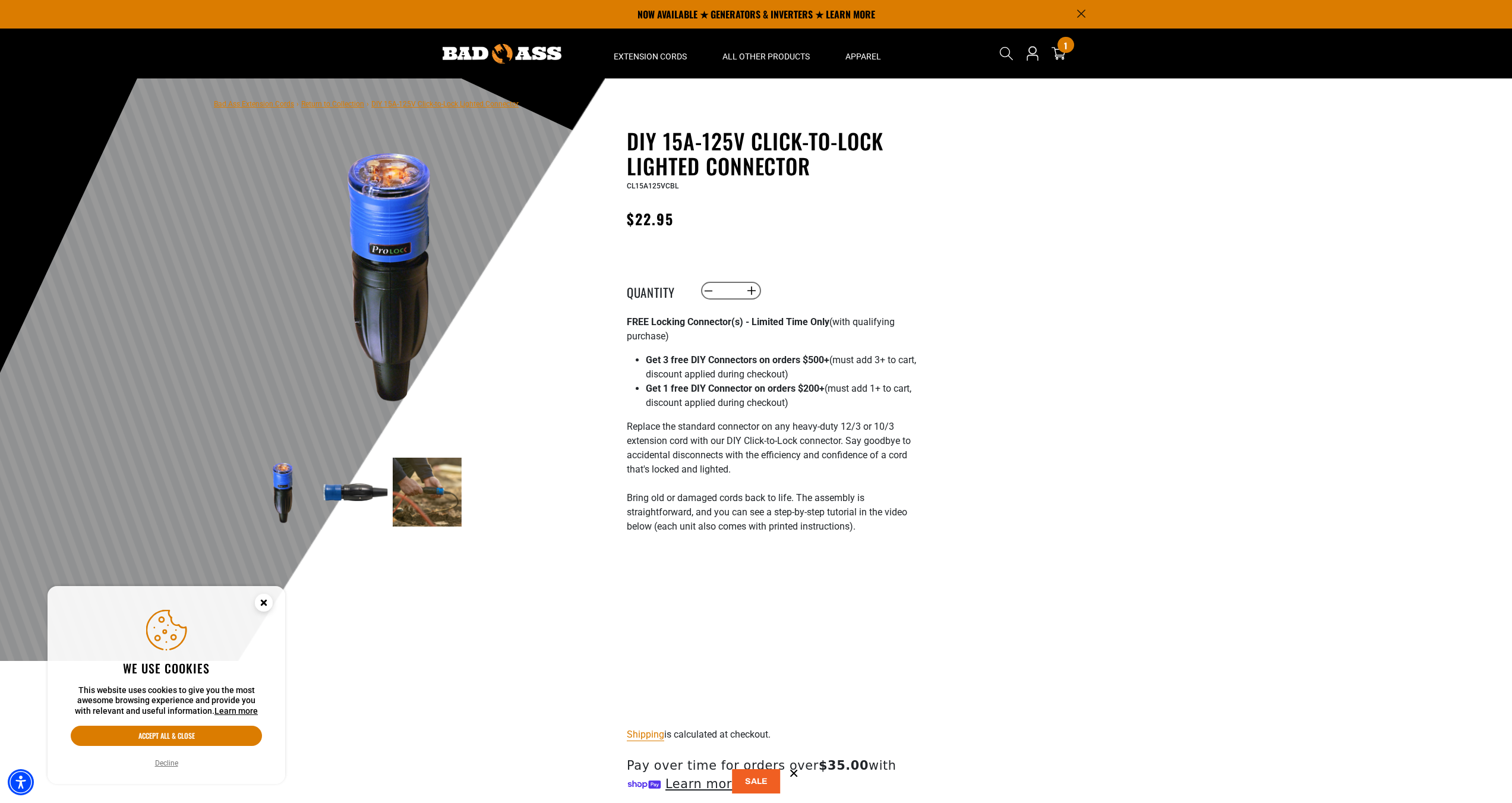
click at [417, 479] on img at bounding box center [427, 492] width 69 height 69
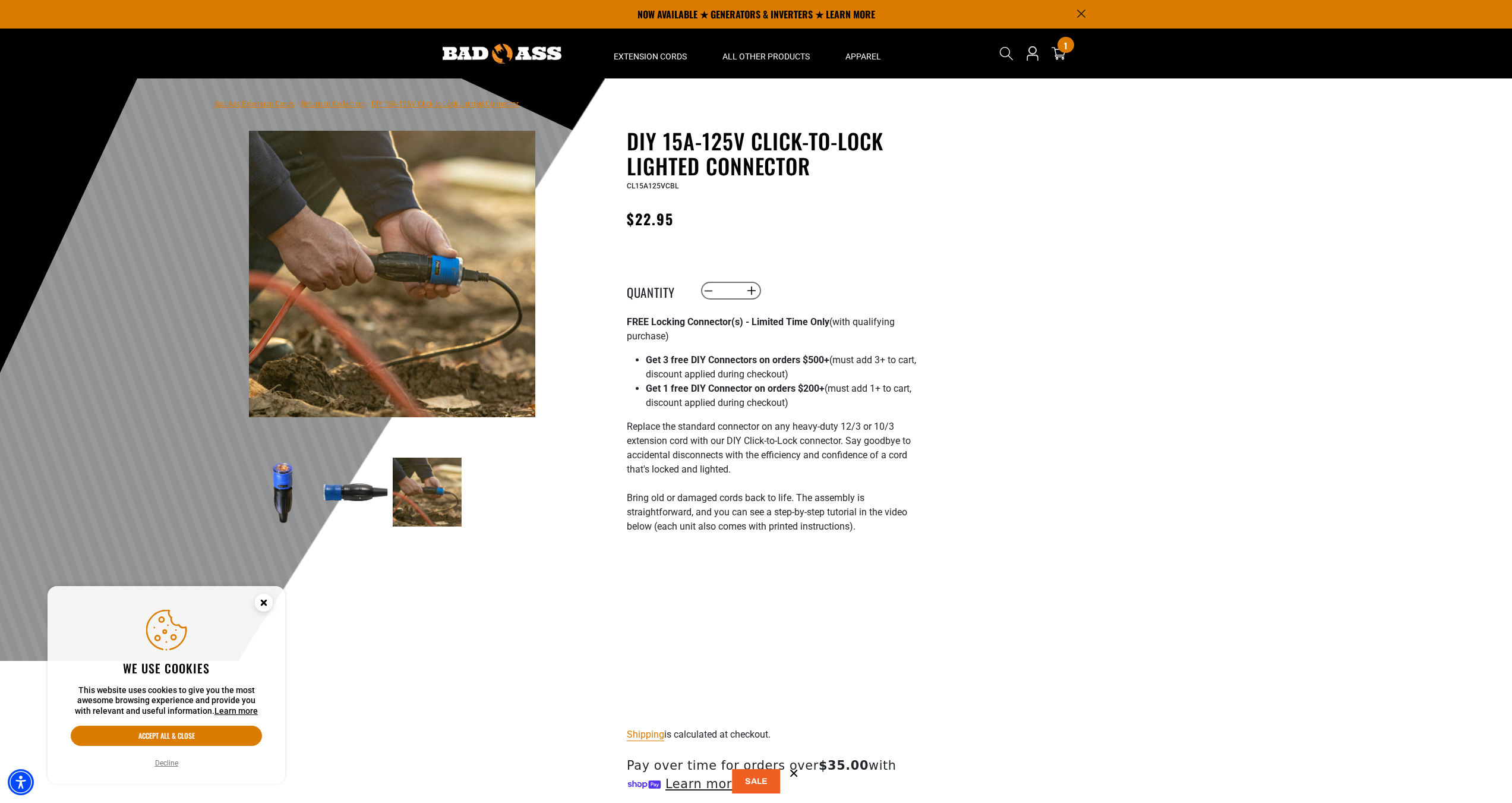
click at [355, 506] on img at bounding box center [355, 492] width 69 height 69
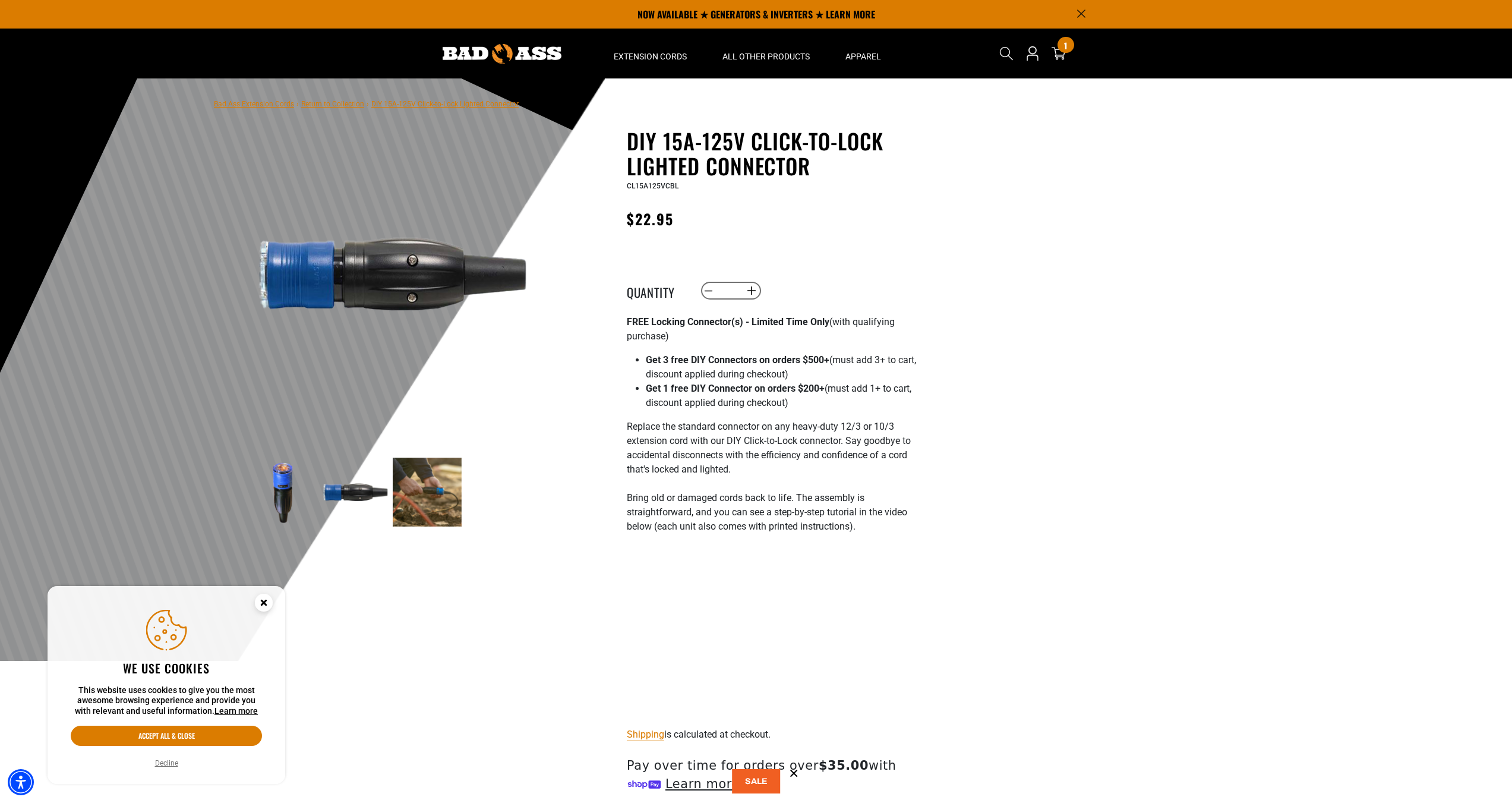
click at [291, 494] on img at bounding box center [283, 492] width 69 height 69
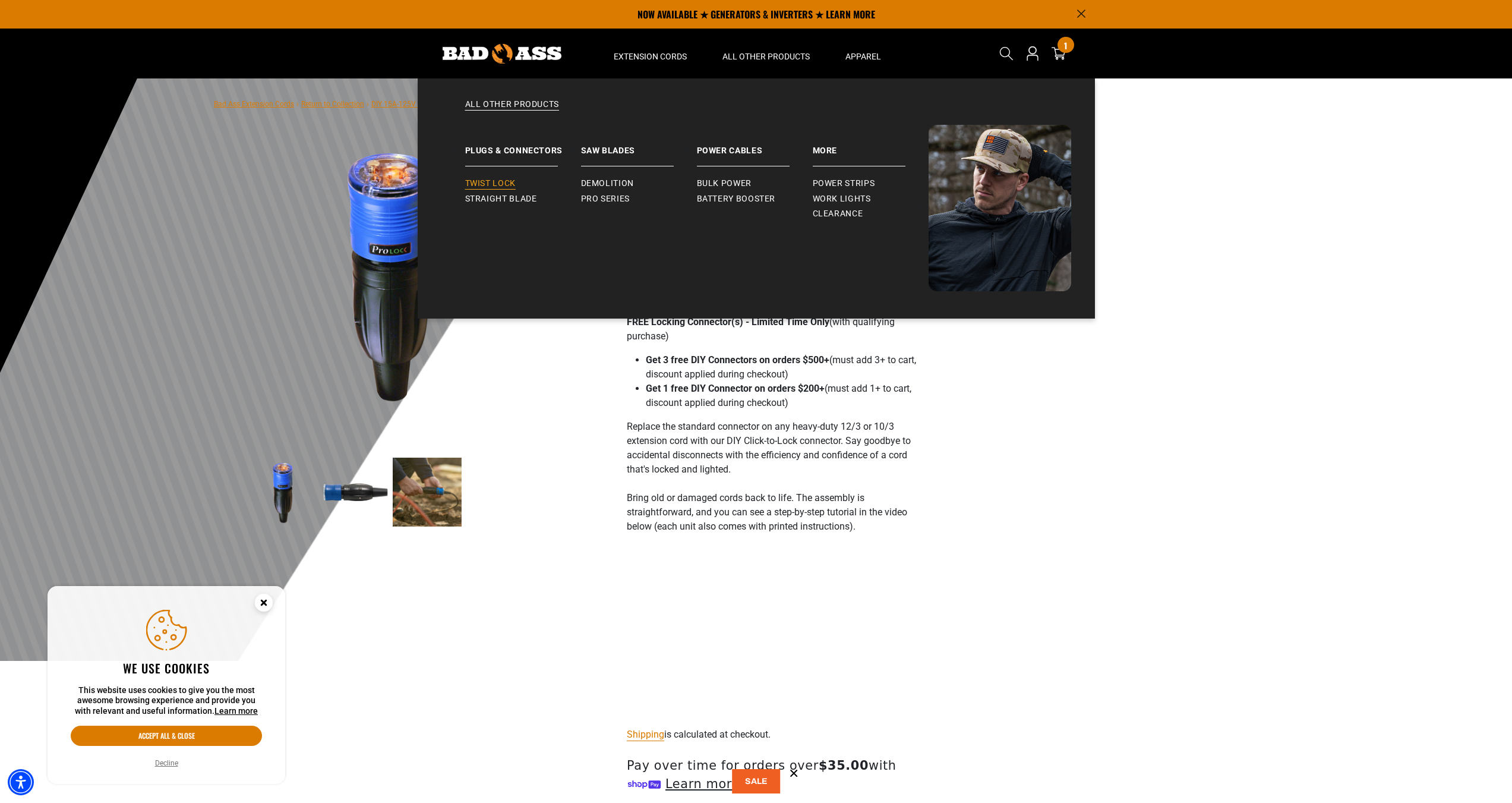
click at [501, 186] on span "Twist Lock" at bounding box center [490, 184] width 50 height 11
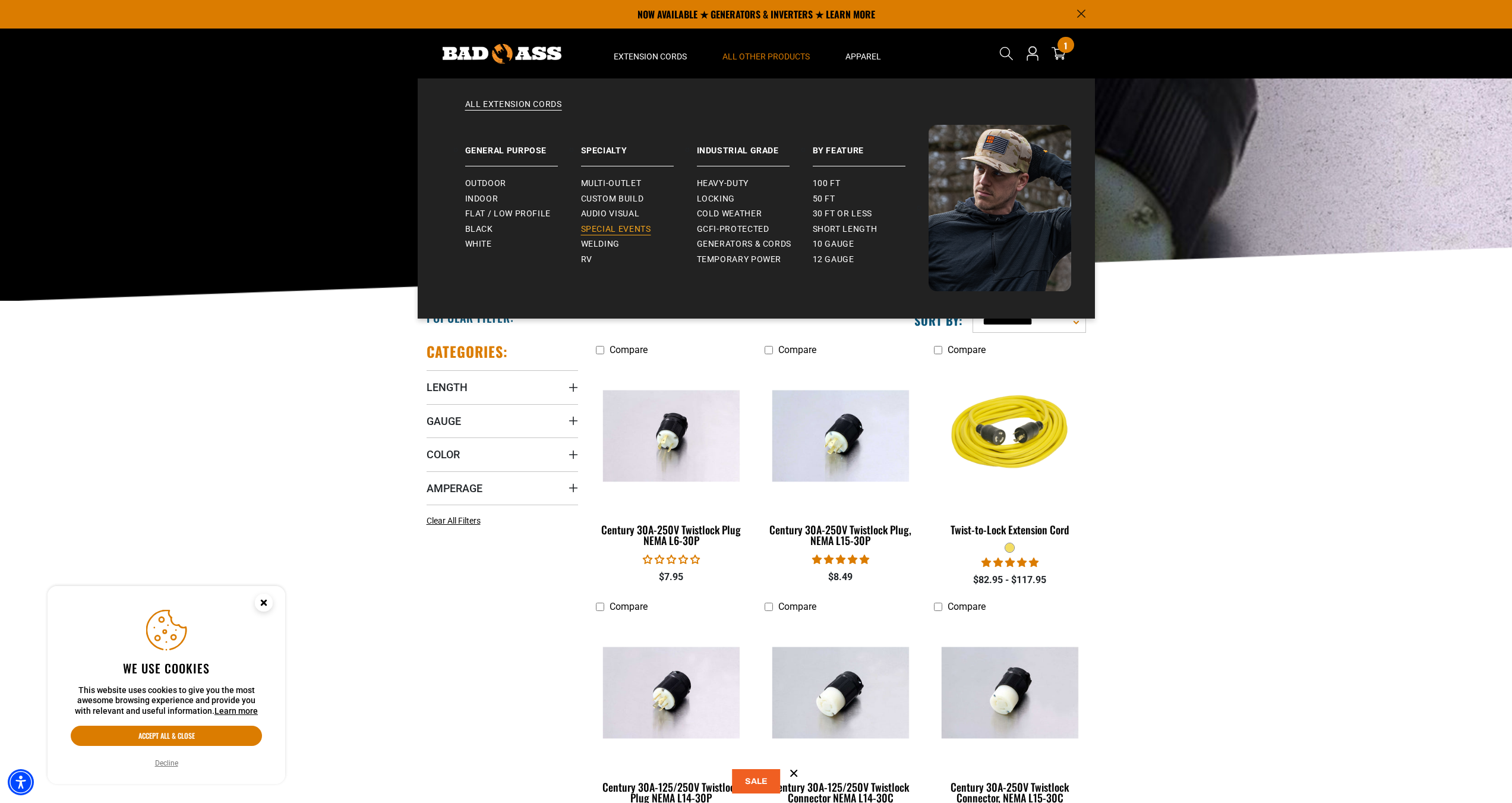
click at [605, 224] on span "Special Events" at bounding box center [616, 230] width 70 height 11
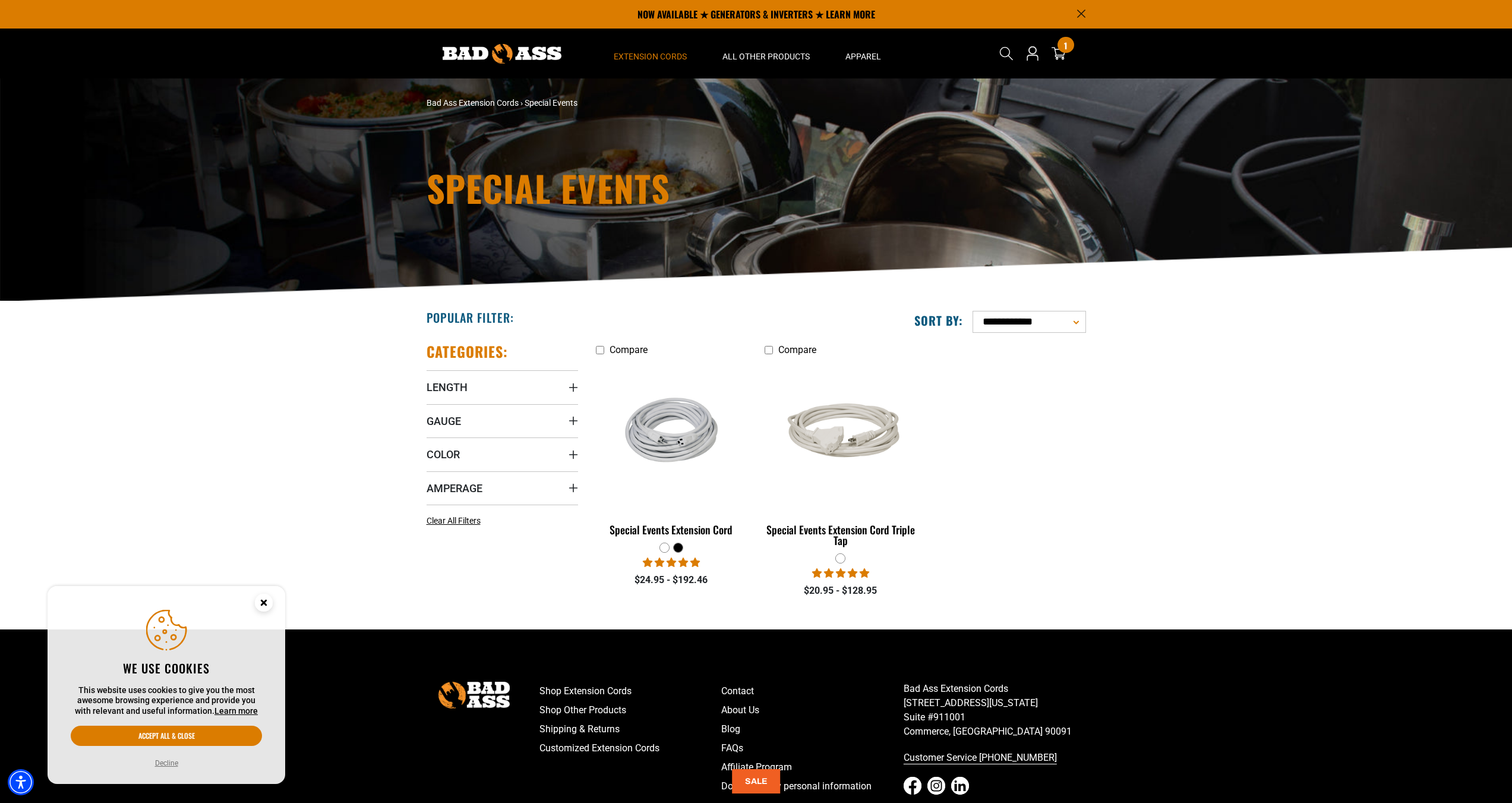
click at [678, 549] on div at bounding box center [678, 547] width 9 height 9
click at [703, 534] on div "Special Events Extension Cord" at bounding box center [672, 530] width 152 height 11
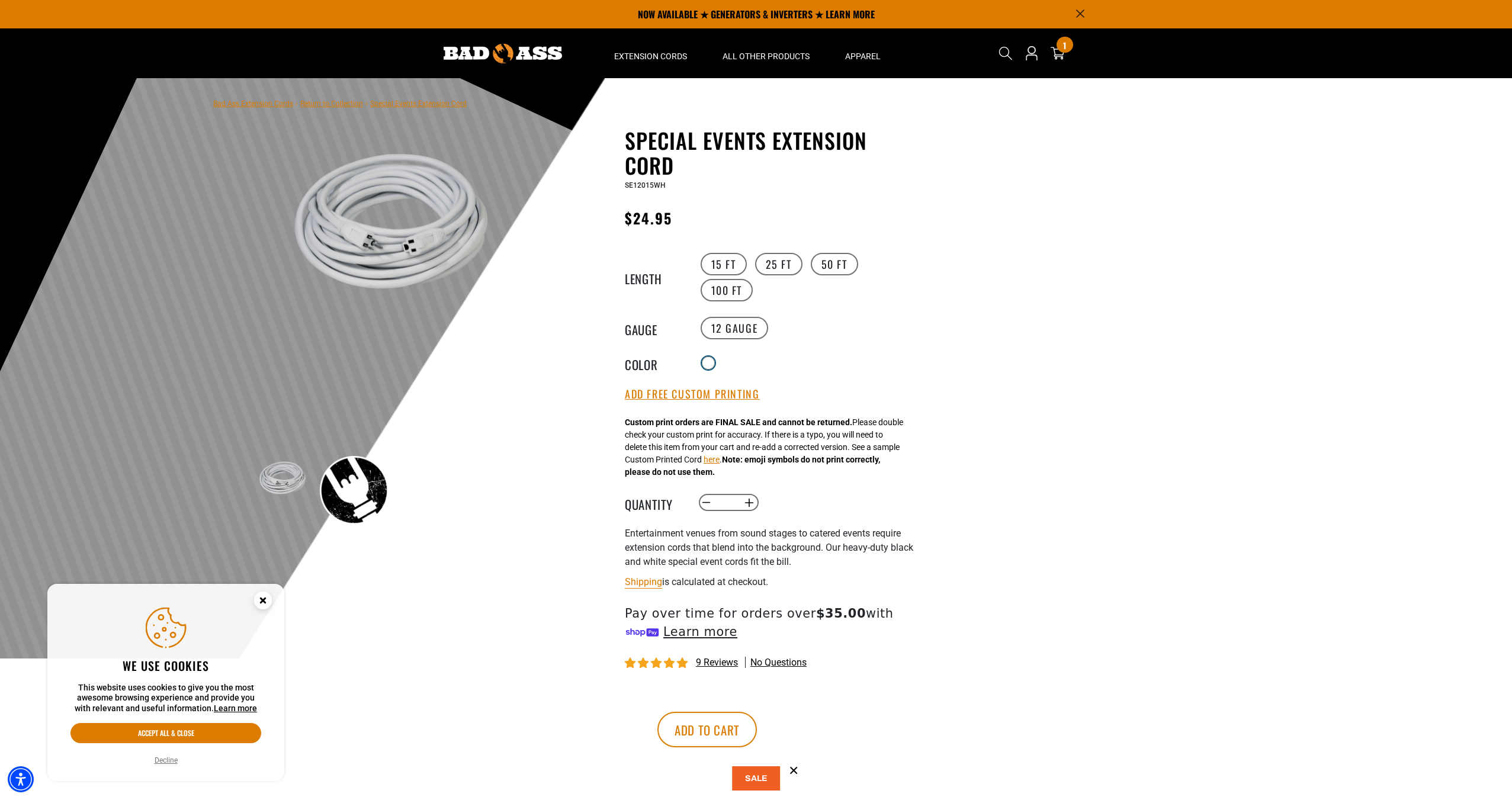
click at [710, 363] on div at bounding box center [708, 362] width 12 height 12
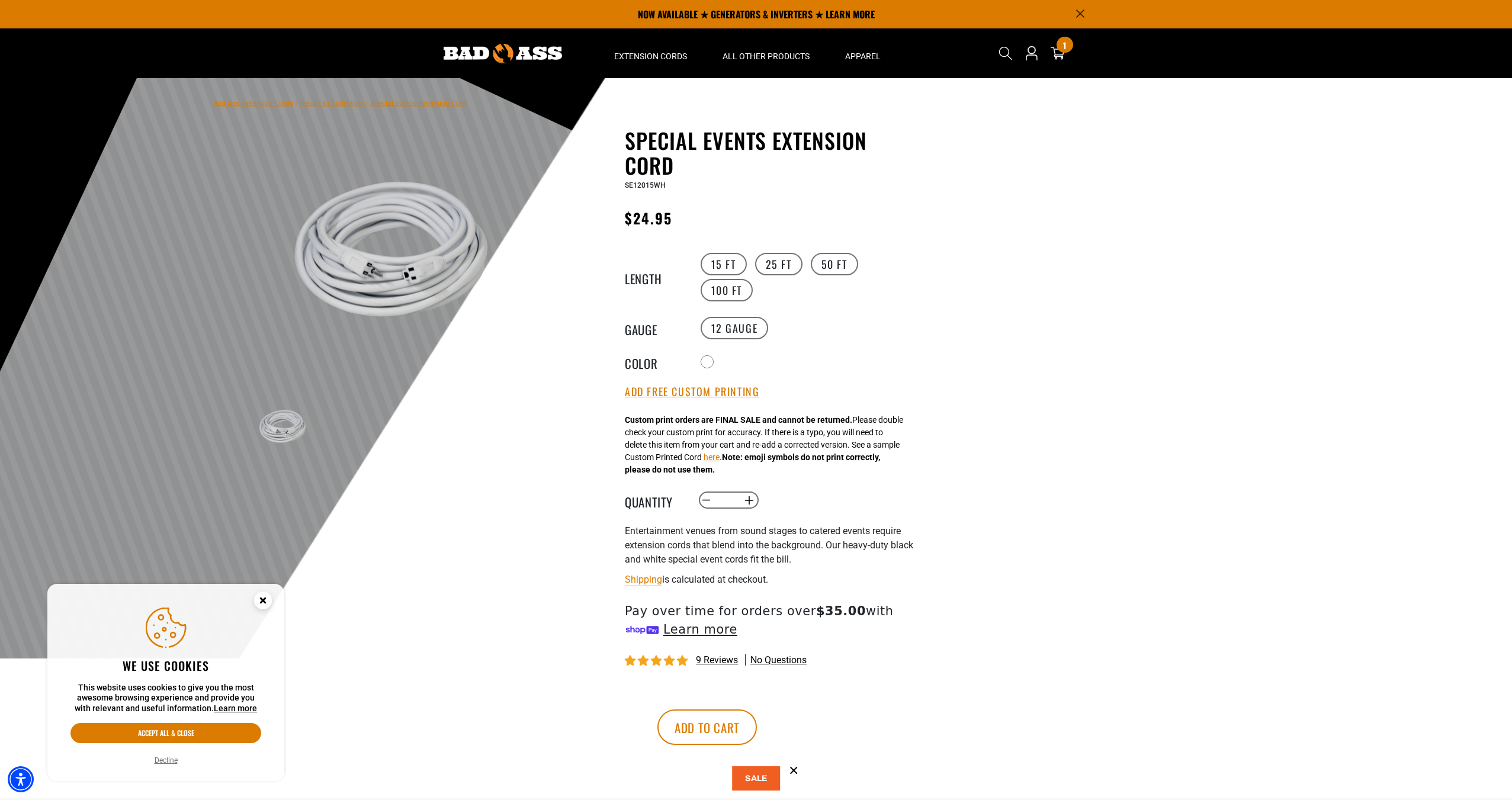
click at [730, 362] on div "Radio button products.product.variant_sold_out_or_unavailable" at bounding box center [807, 362] width 218 height 19
click at [714, 360] on div at bounding box center [708, 362] width 12 height 12
click at [348, 102] on link "Return to Collection" at bounding box center [331, 104] width 63 height 8
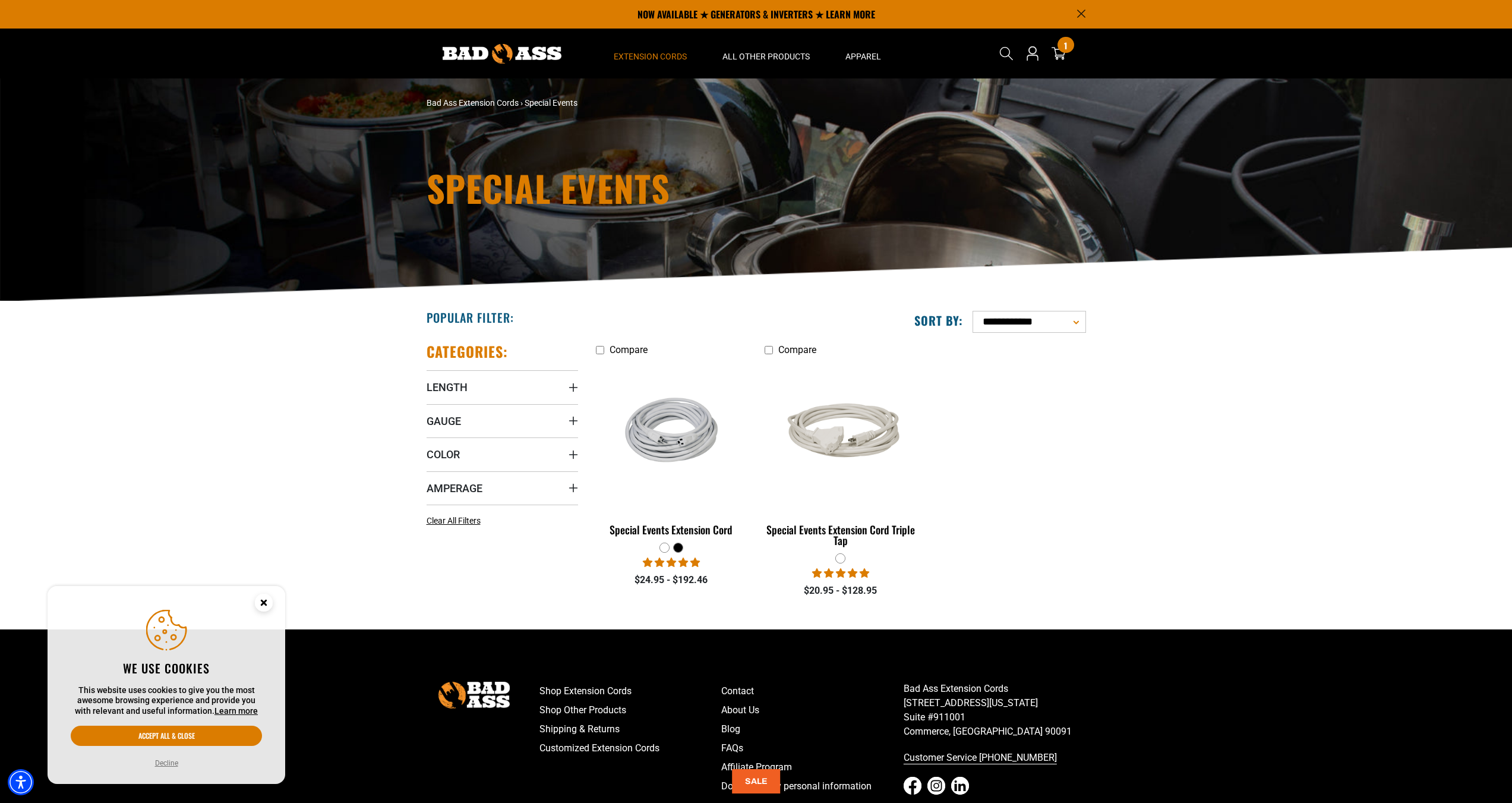
click at [677, 548] on div at bounding box center [678, 547] width 9 height 9
click at [679, 549] on div at bounding box center [678, 547] width 9 height 9
click at [710, 531] on div "Special Events Extension Cord" at bounding box center [672, 530] width 152 height 11
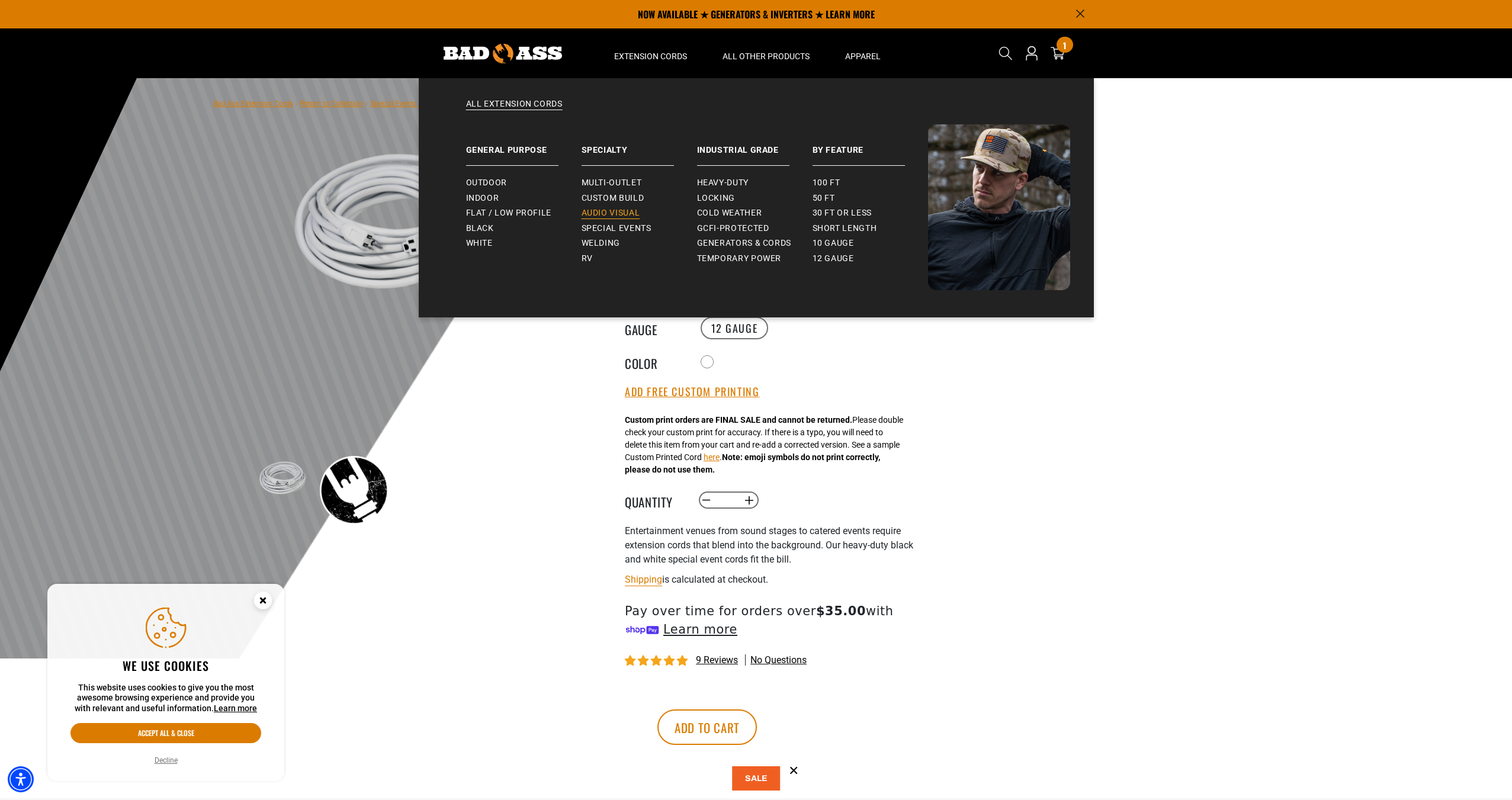
click at [633, 208] on span "Audio Visual" at bounding box center [611, 213] width 59 height 11
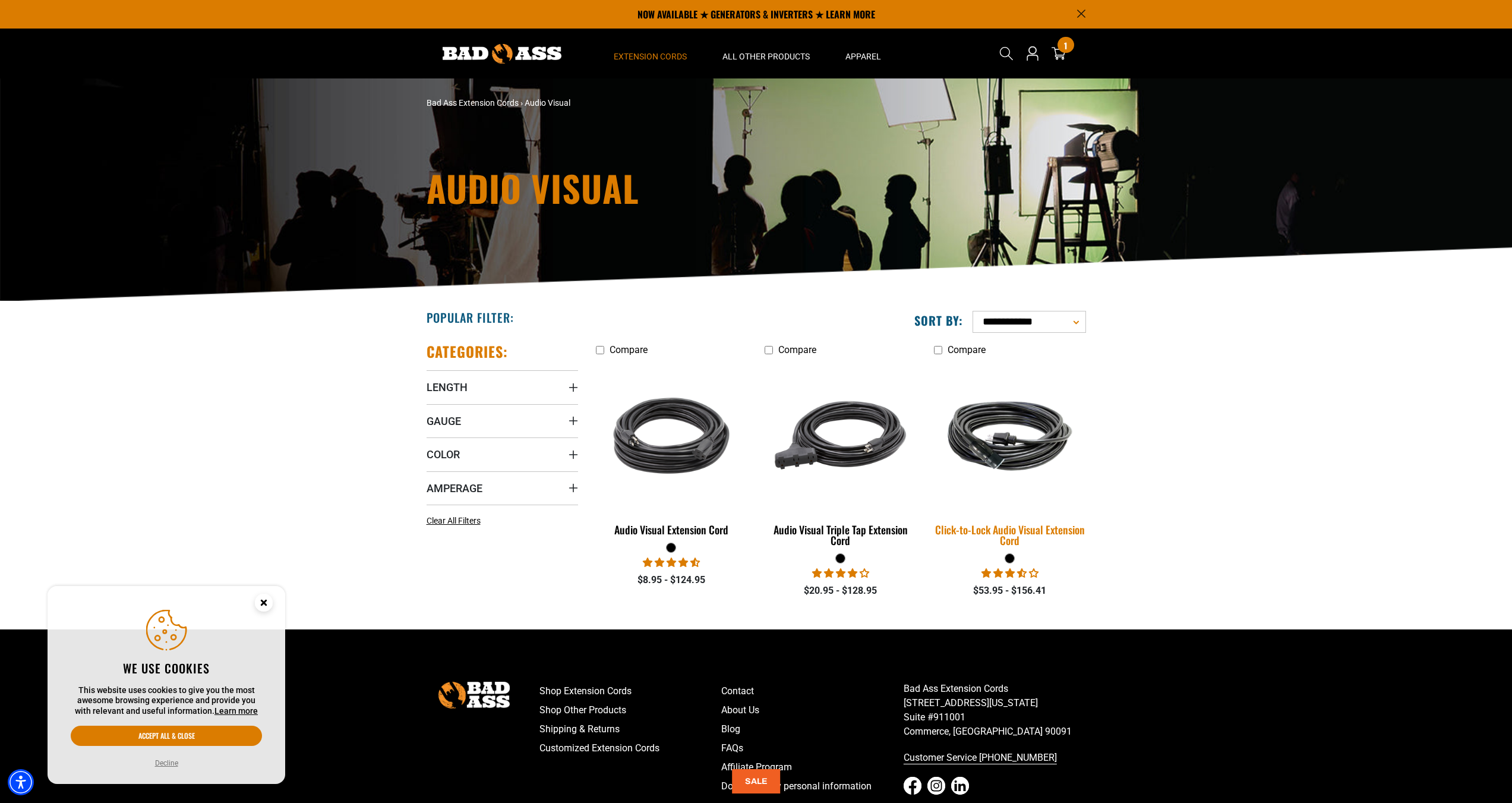
click at [1035, 536] on div "Click-to-Lock Audio Visual Extension Cord" at bounding box center [1010, 534] width 152 height 21
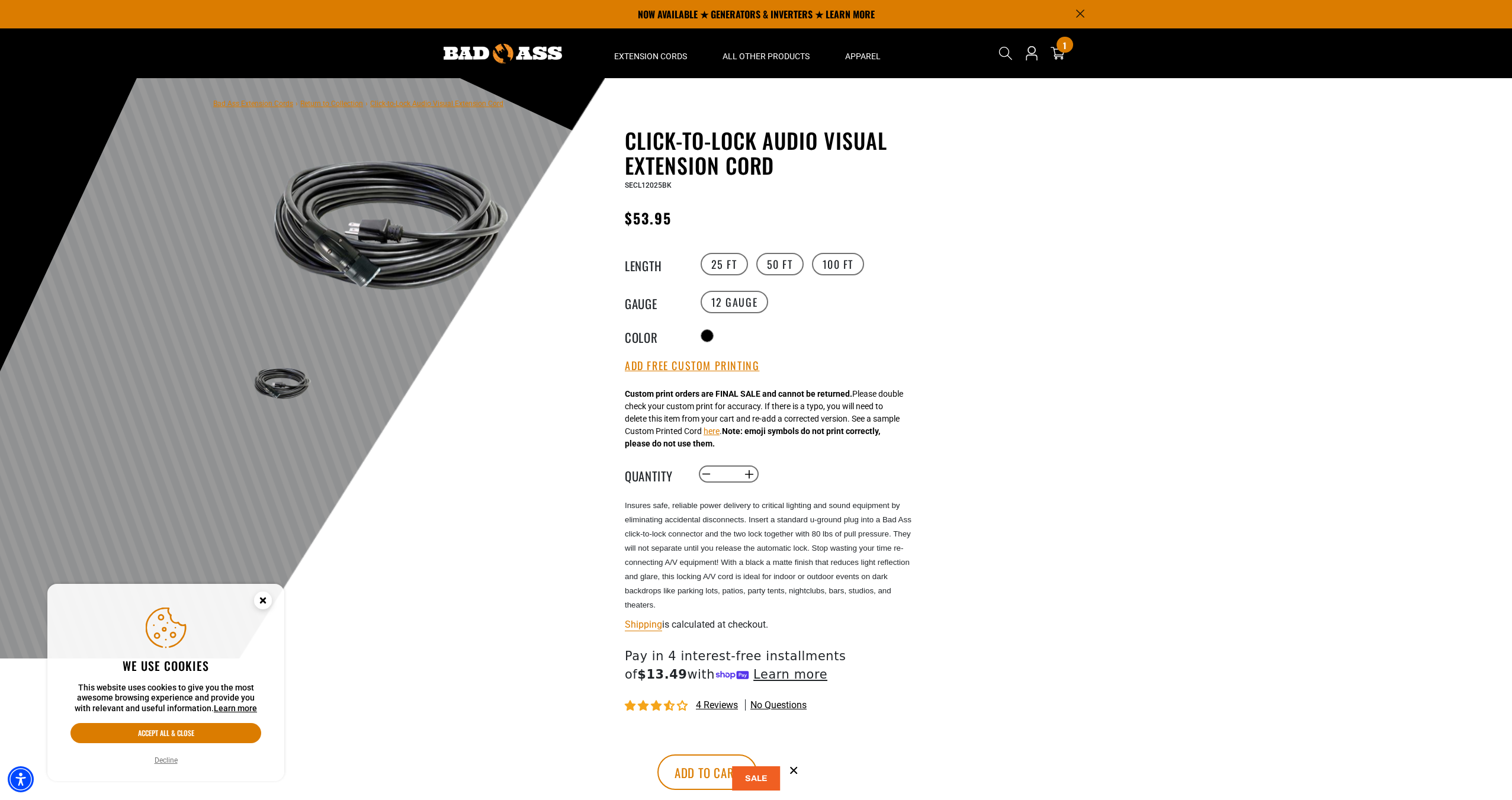
click at [372, 280] on img at bounding box center [390, 225] width 285 height 190
click at [303, 379] on img at bounding box center [282, 383] width 68 height 45
click at [361, 227] on img at bounding box center [390, 225] width 285 height 190
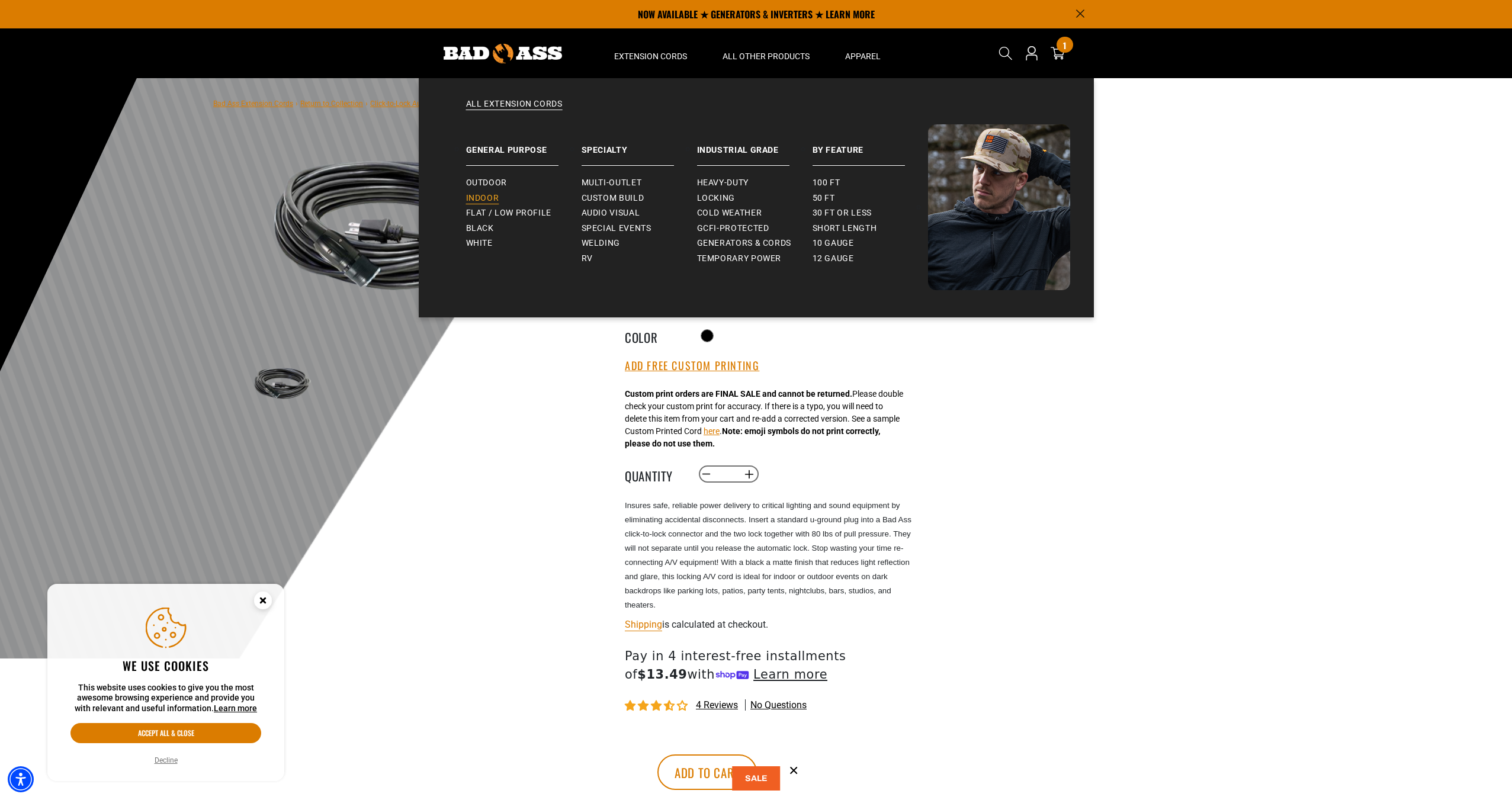
click at [497, 195] on span "Indoor" at bounding box center [483, 198] width 33 height 11
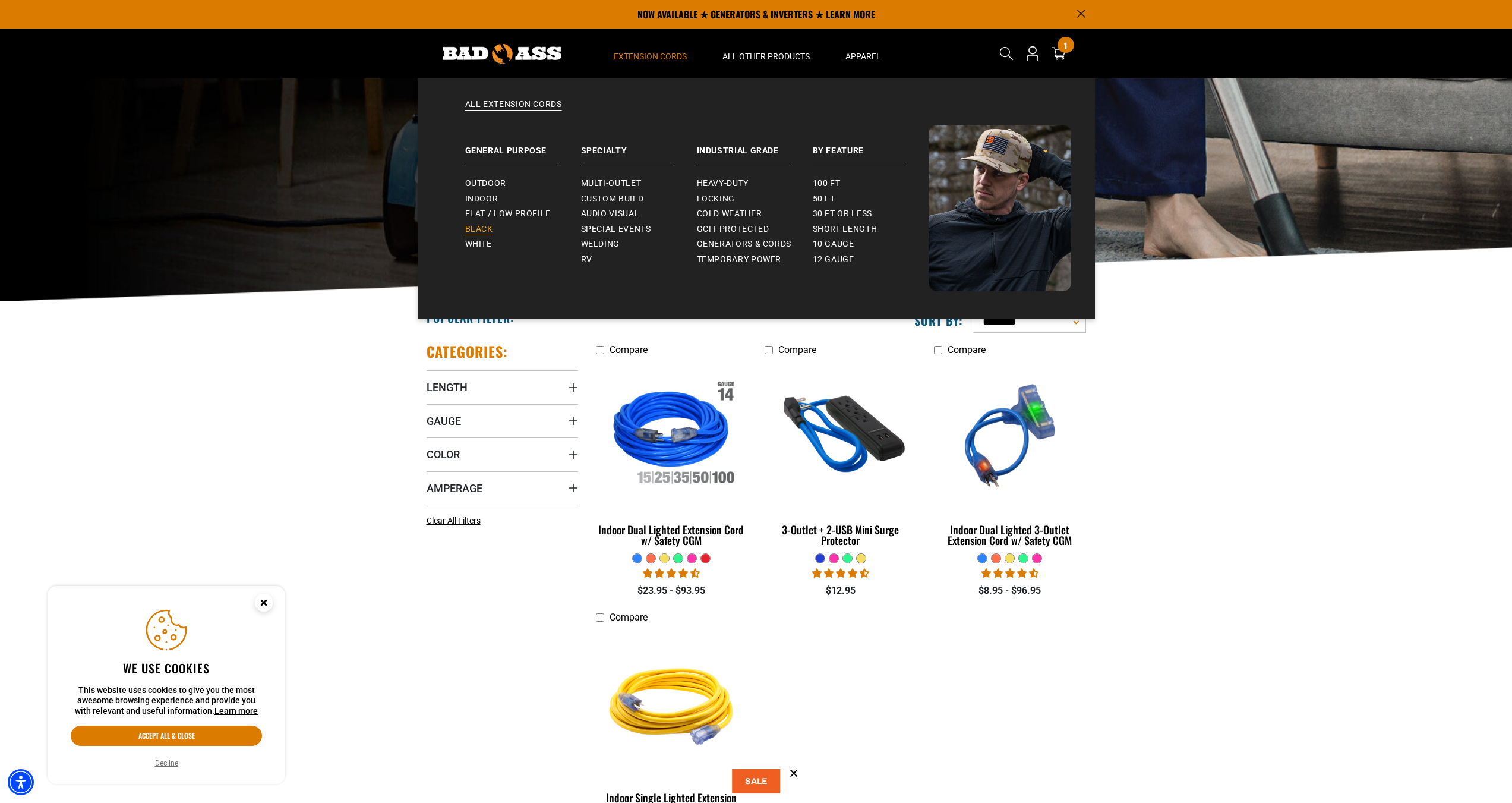
click at [498, 227] on link "Black" at bounding box center [523, 229] width 116 height 16
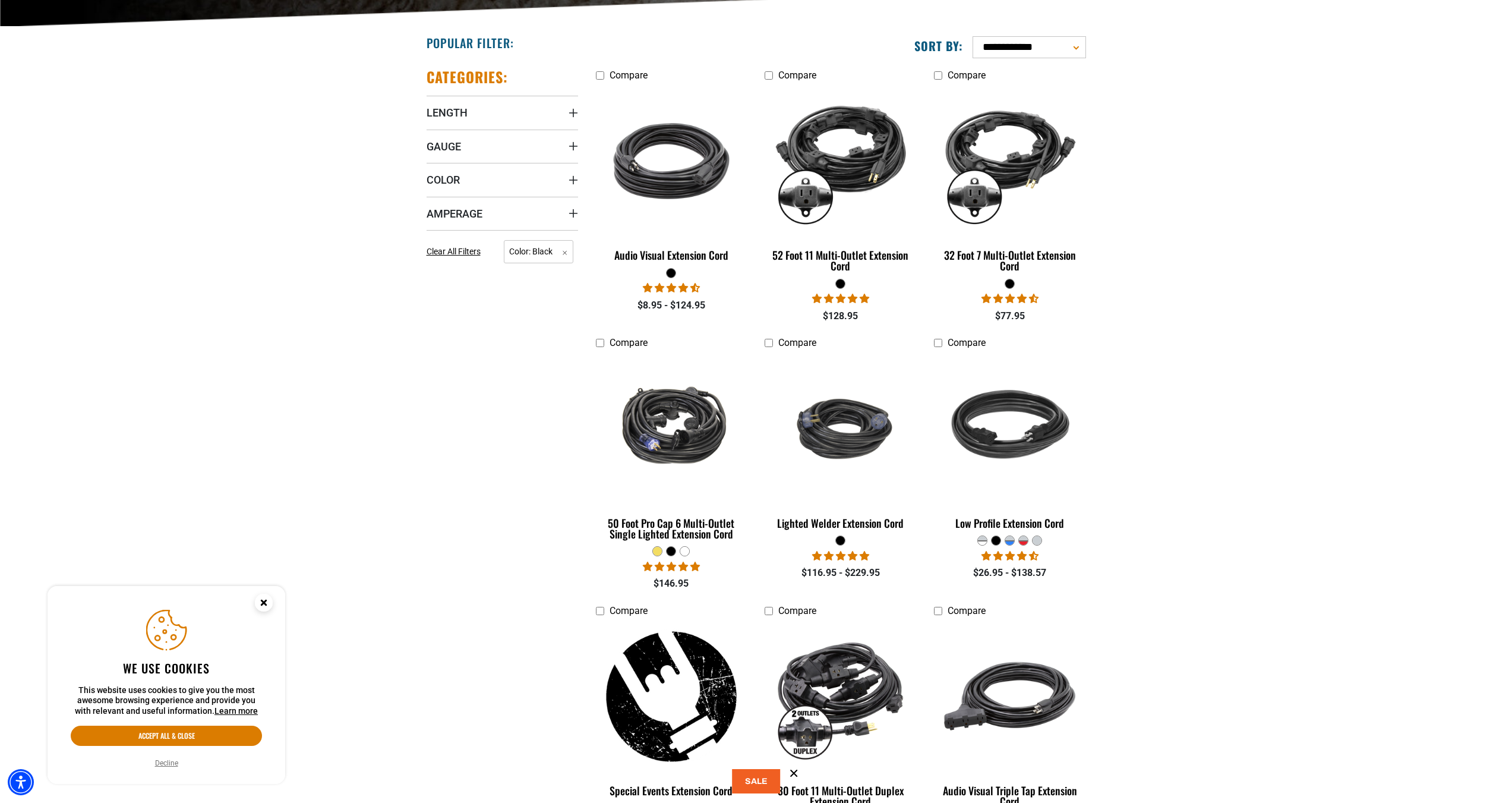
scroll to position [297, 0]
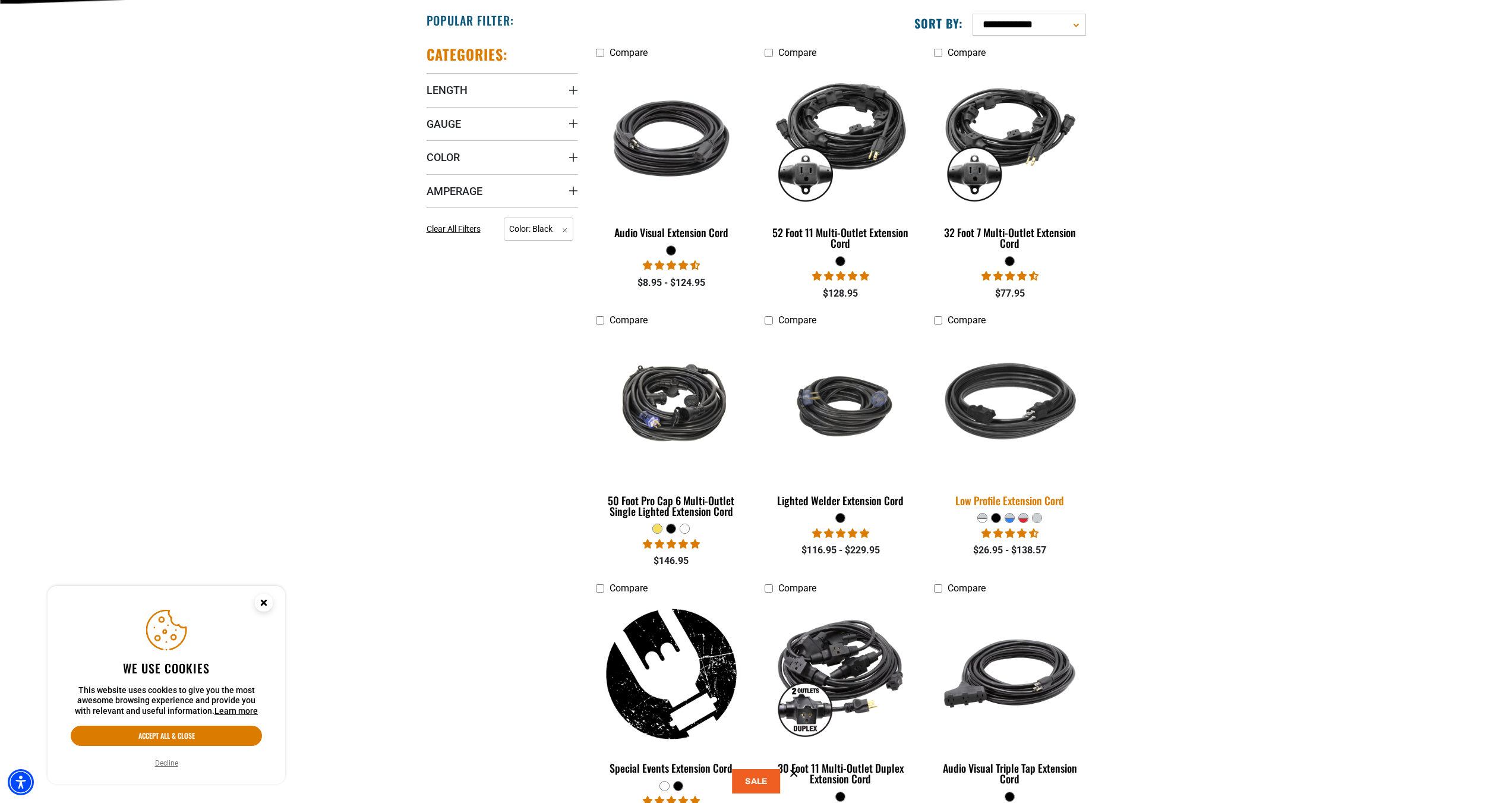
click at [1038, 504] on div "Low Profile Extension Cord" at bounding box center [1010, 500] width 152 height 11
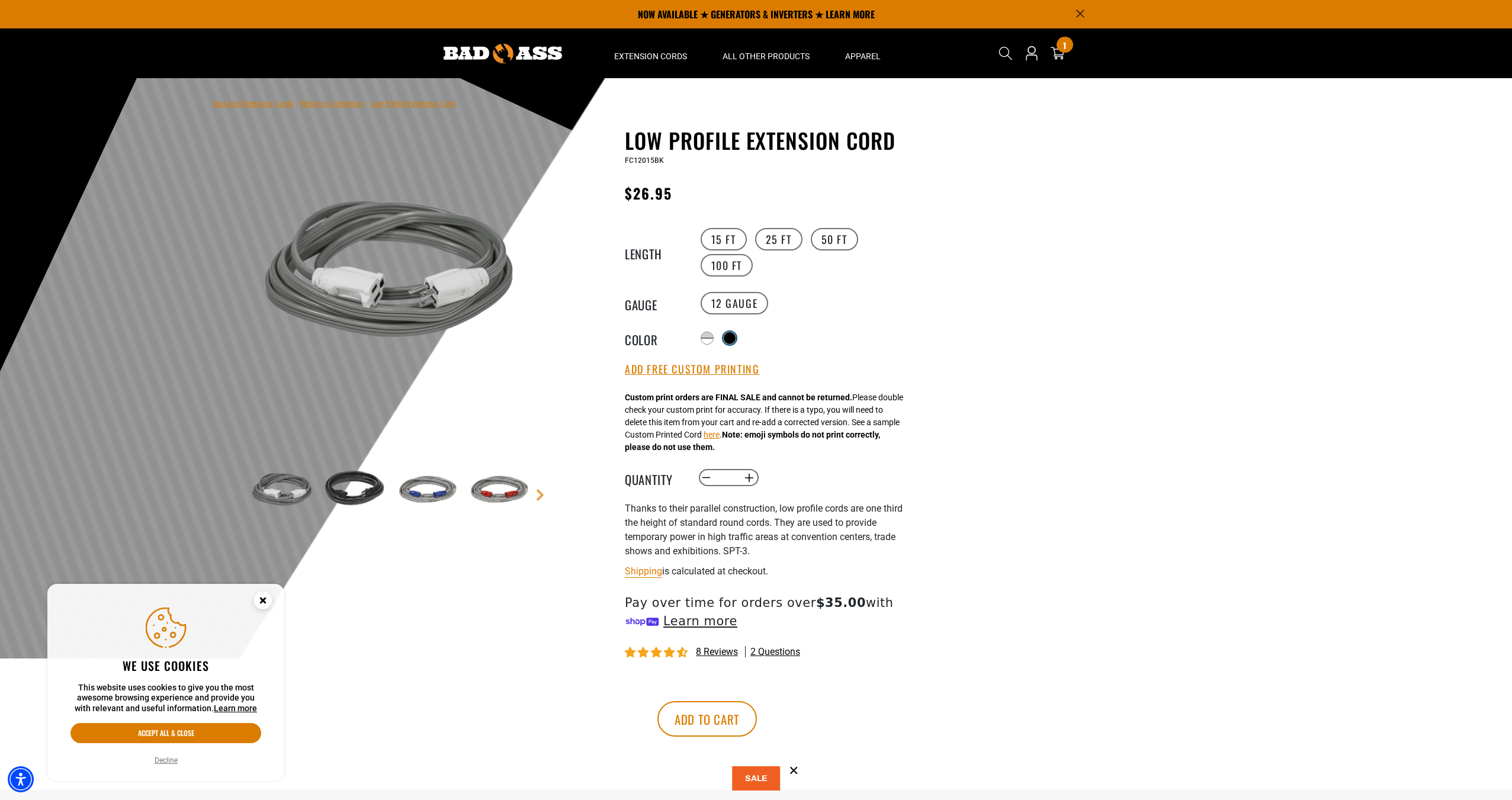
click at [733, 337] on div at bounding box center [729, 337] width 12 height 12
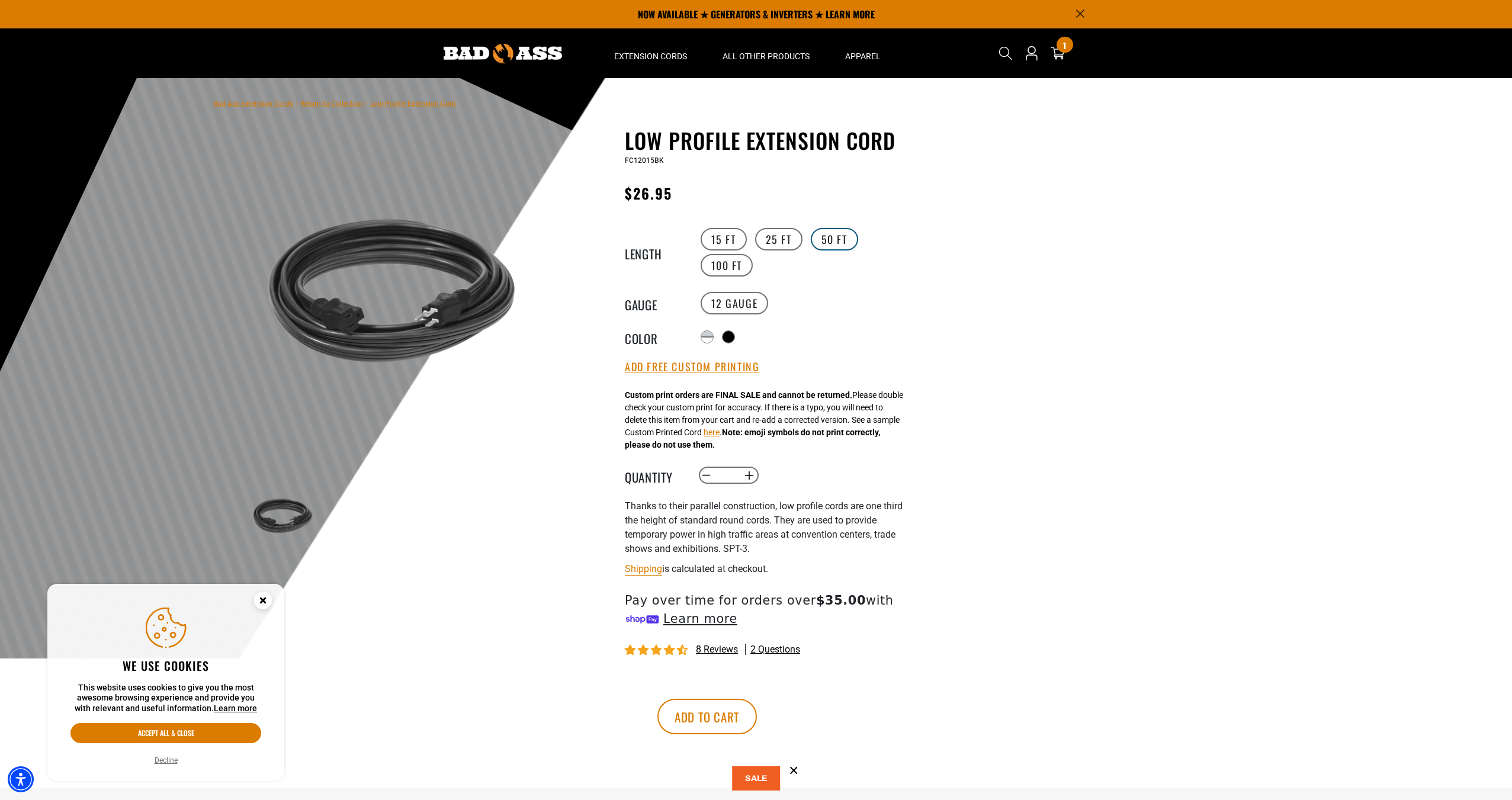
click at [832, 243] on label "50 FT" at bounding box center [835, 239] width 47 height 22
click at [787, 241] on label "25 FT" at bounding box center [779, 239] width 47 height 22
click at [970, 487] on div at bounding box center [756, 368] width 1512 height 581
click at [735, 243] on label "15 FT" at bounding box center [724, 239] width 46 height 22
click at [793, 237] on label "25 FT" at bounding box center [779, 239] width 47 height 22
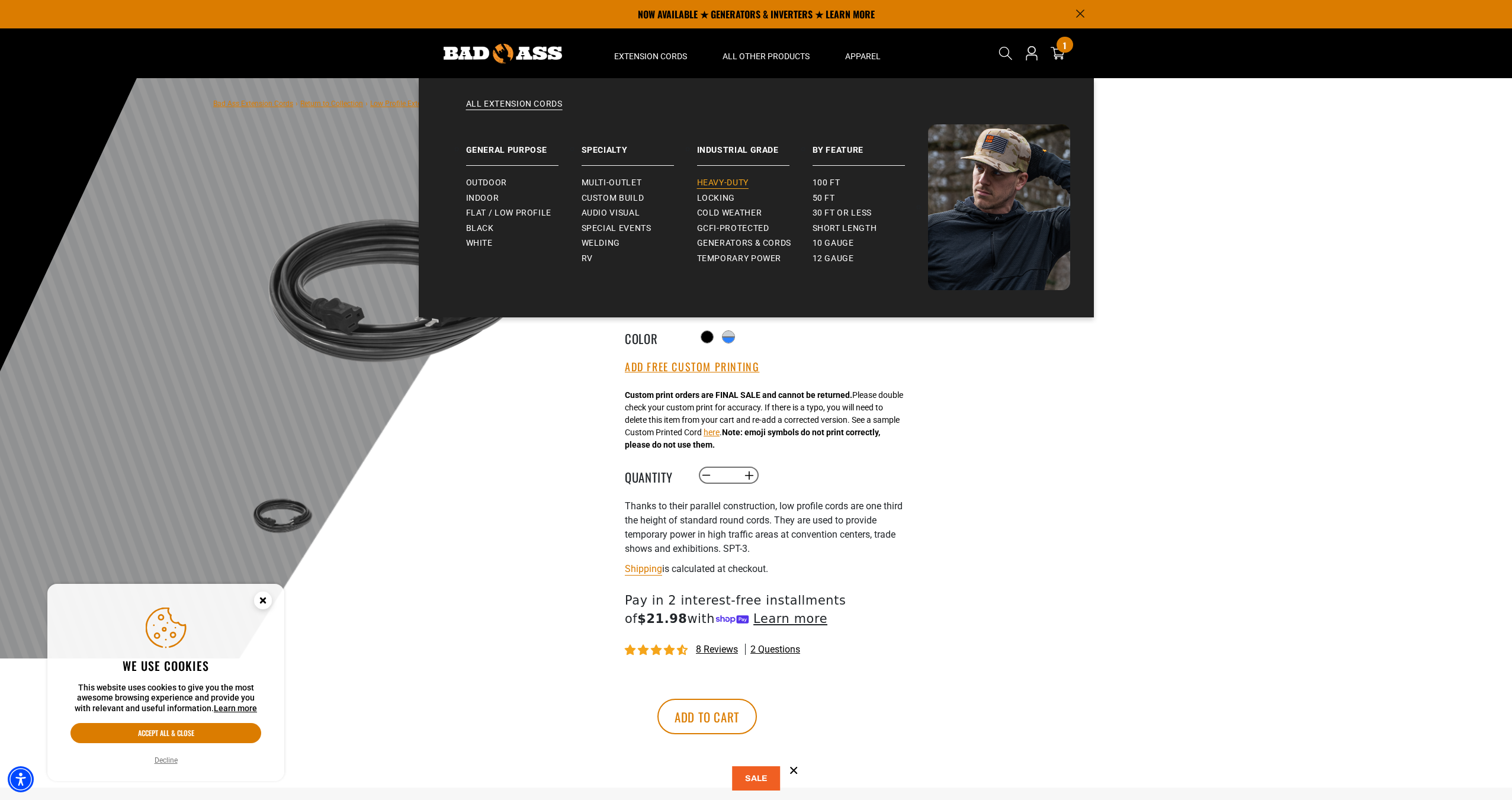
click at [729, 181] on span "Heavy-Duty" at bounding box center [723, 183] width 52 height 11
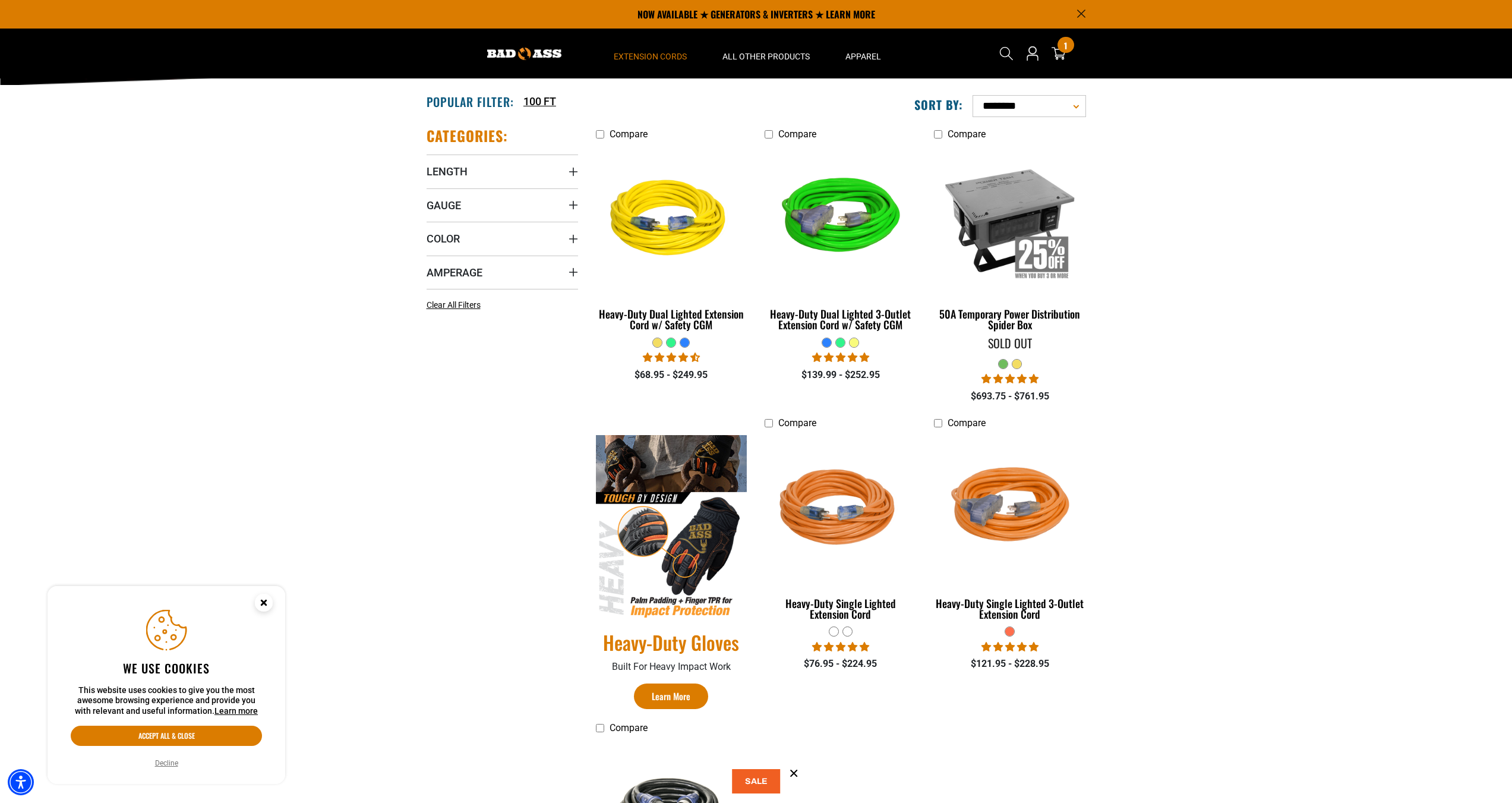
scroll to position [178, 0]
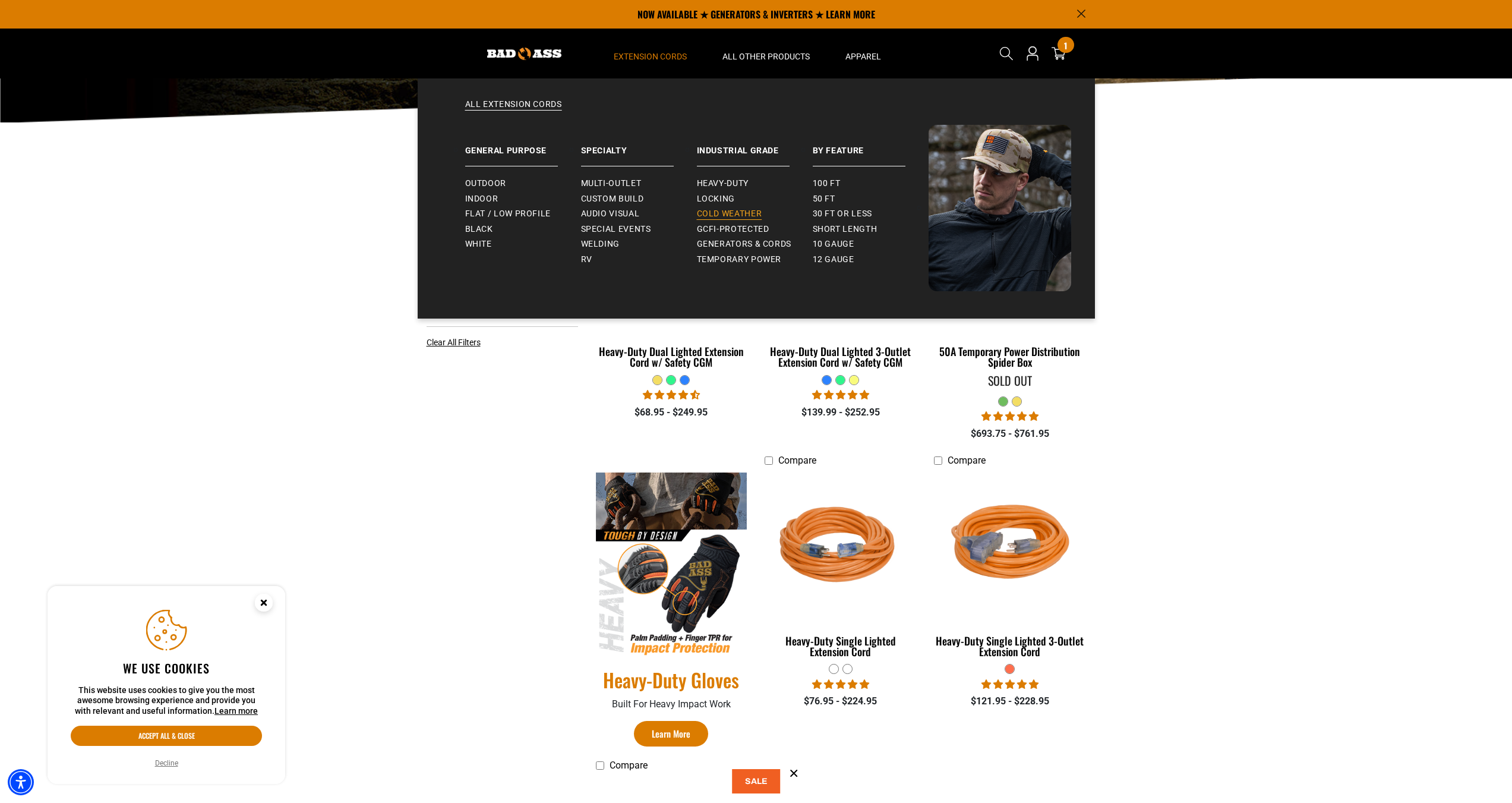
click at [738, 215] on span "Cold Weather" at bounding box center [729, 214] width 65 height 11
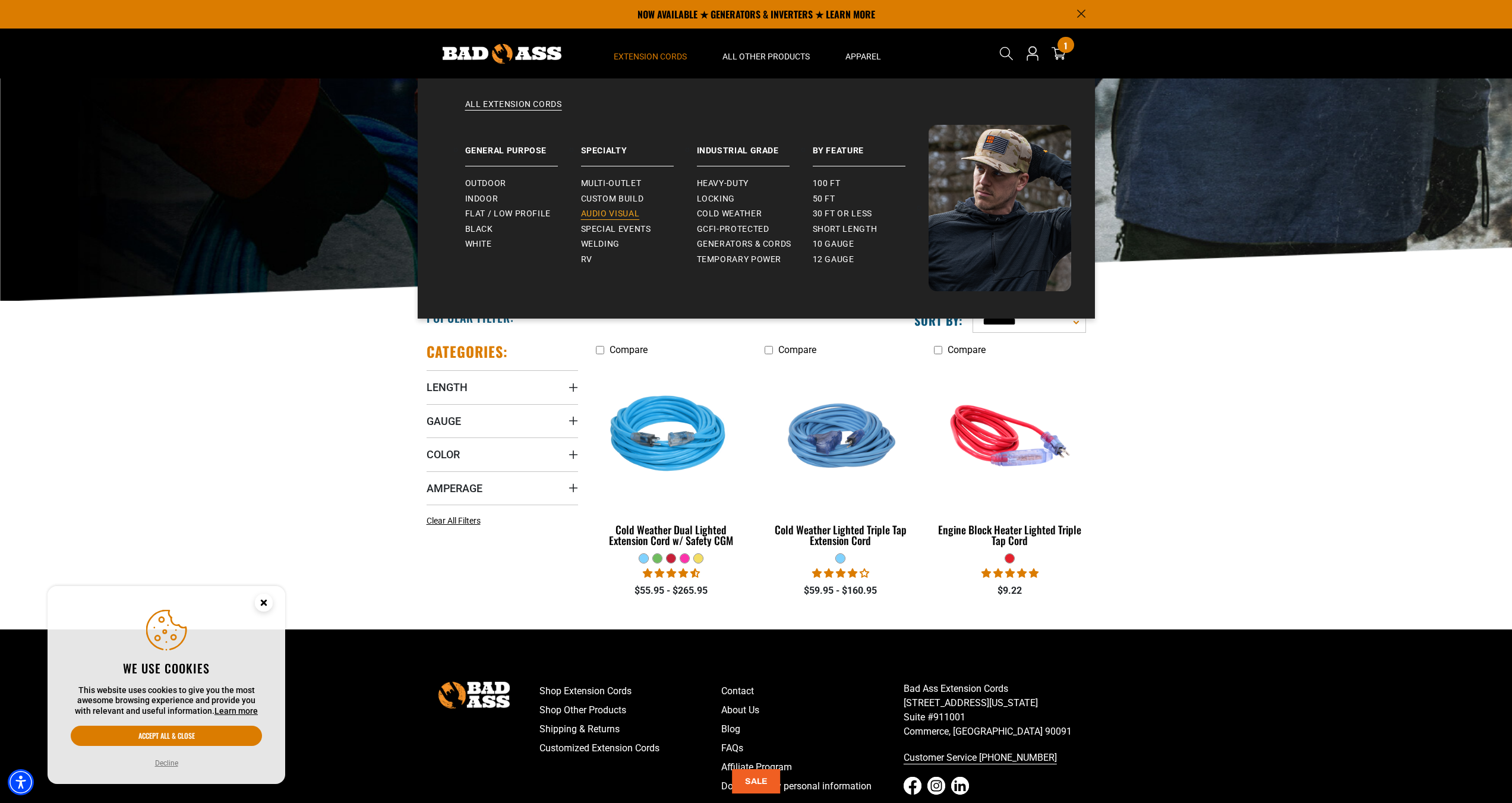
click at [623, 211] on span "Audio Visual" at bounding box center [611, 214] width 59 height 11
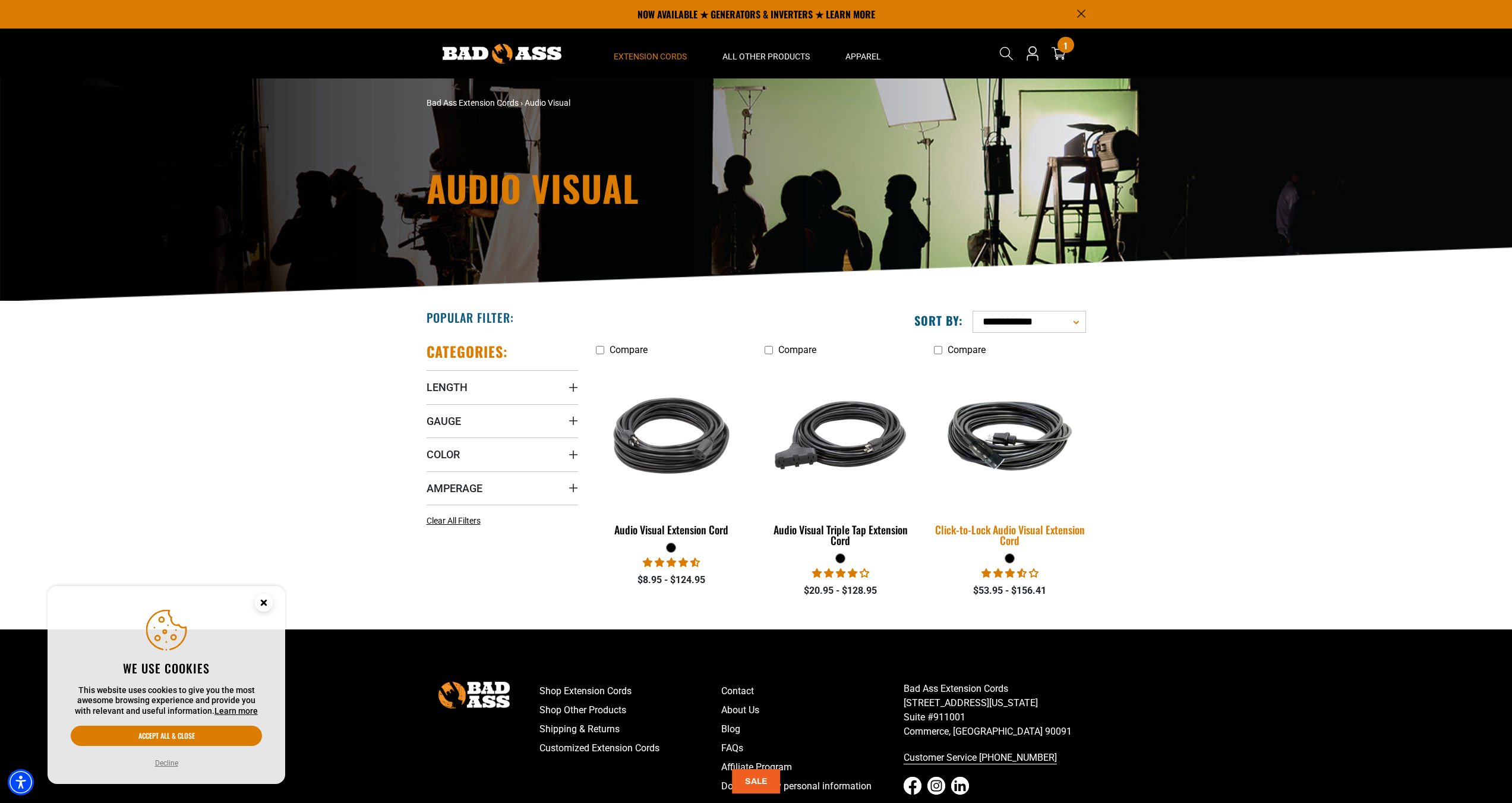
click at [1061, 529] on div "Click-to-Lock Audio Visual Extension Cord" at bounding box center [1010, 534] width 152 height 21
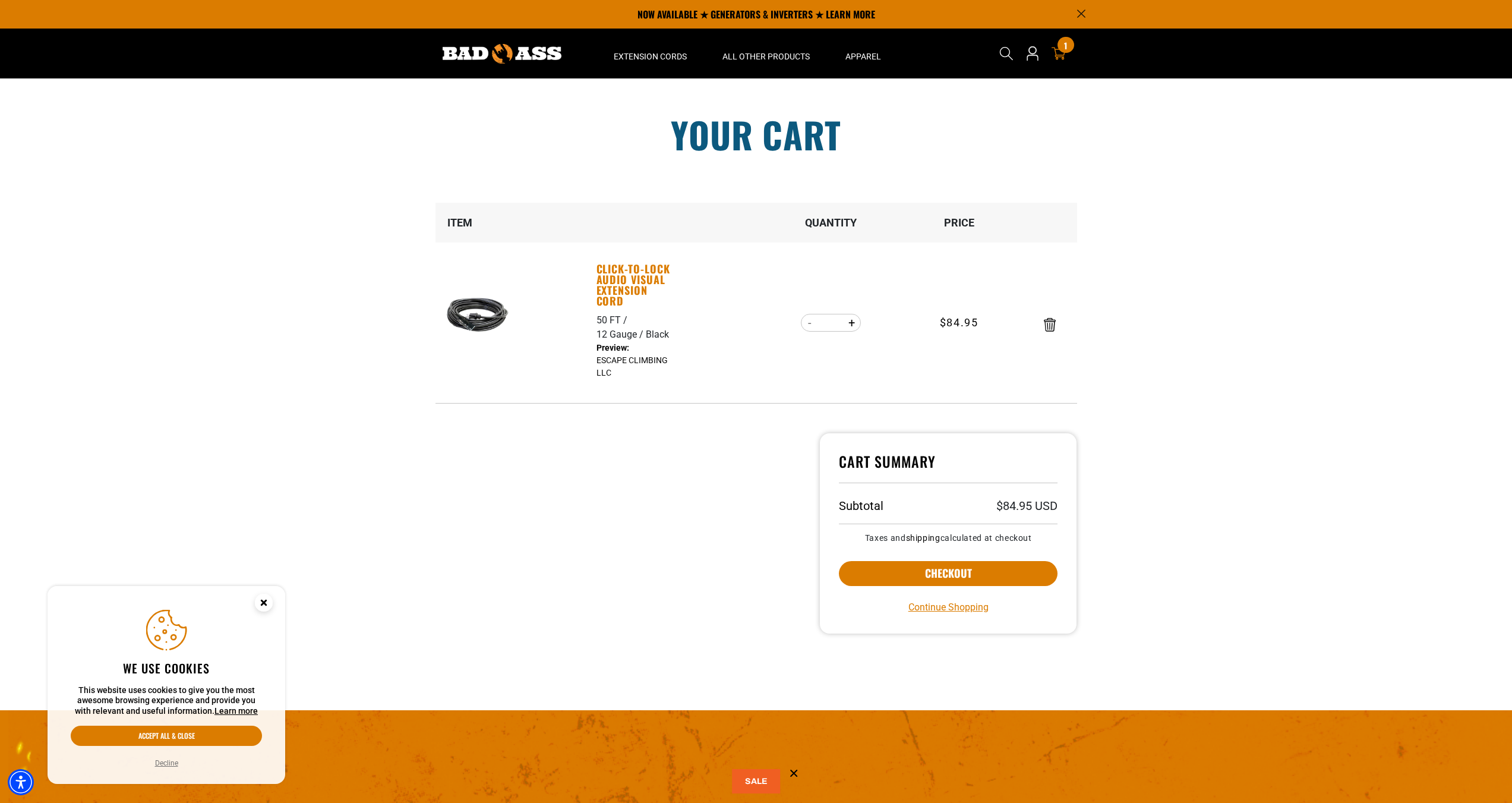
click at [630, 286] on link "Click-to-Lock Audio Visual Extension Cord" at bounding box center [638, 284] width 82 height 43
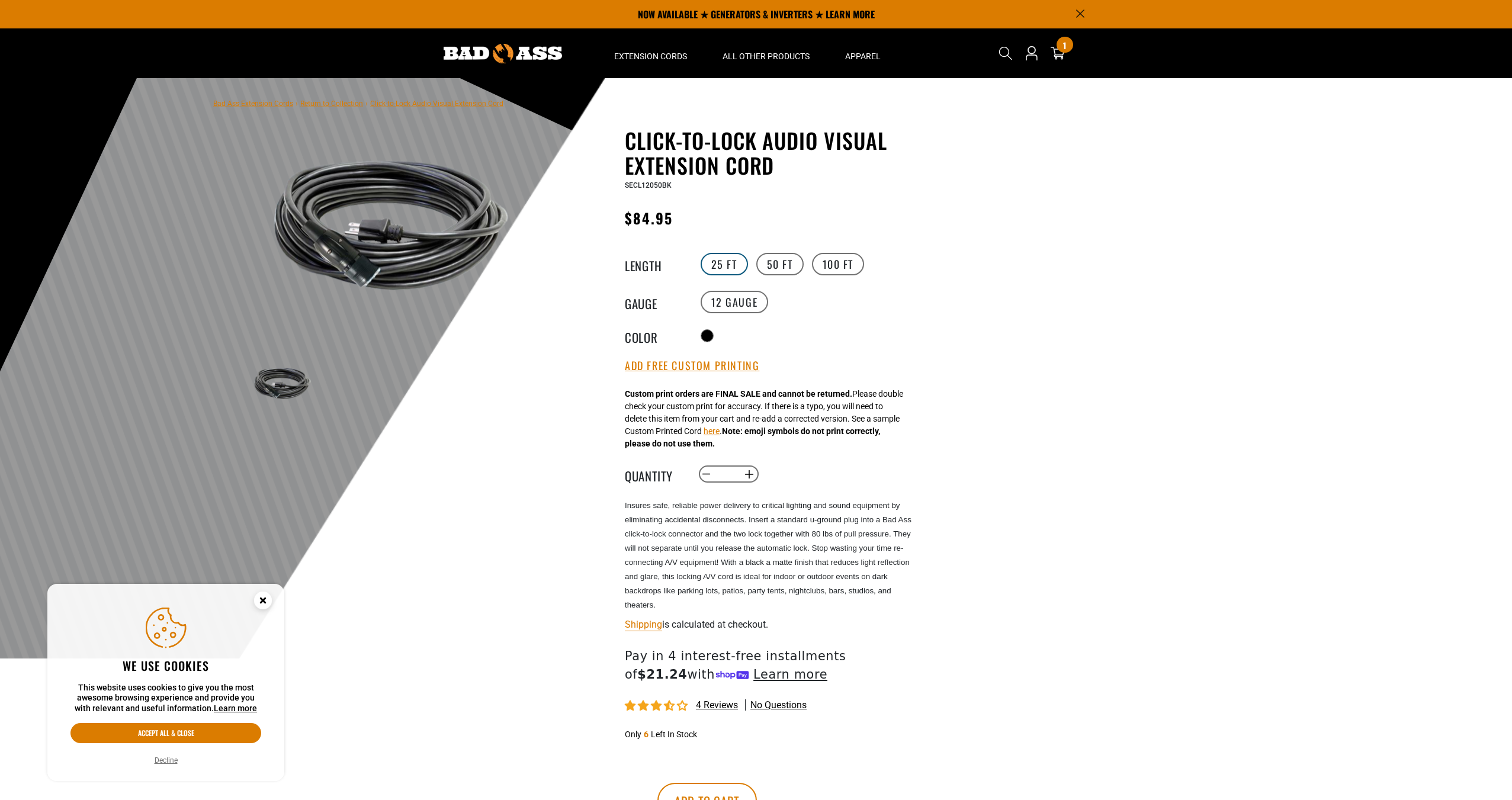
click at [727, 264] on label "25 FT" at bounding box center [724, 264] width 47 height 22
click at [853, 343] on div "Radio button" at bounding box center [807, 336] width 218 height 19
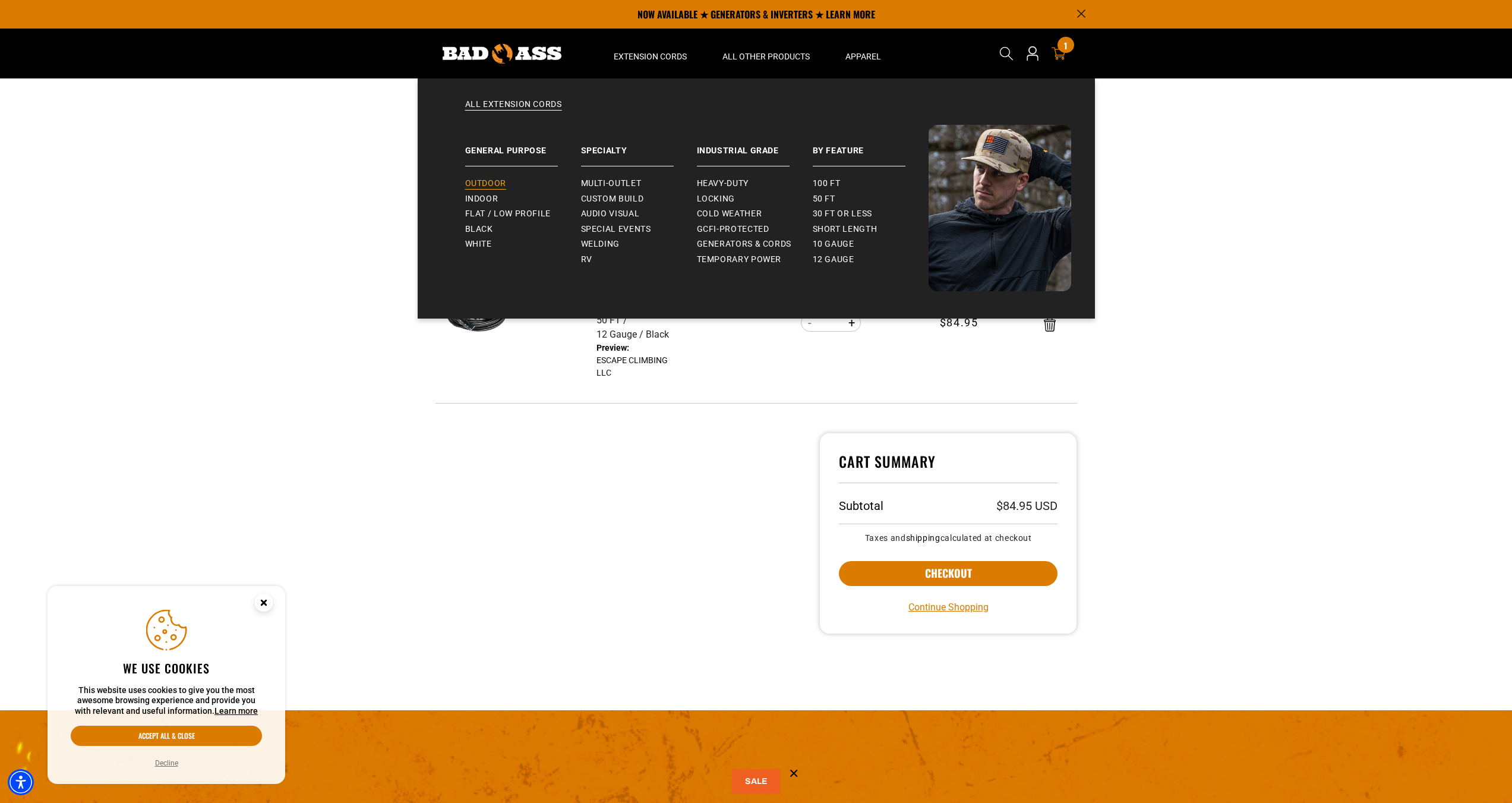
click at [505, 186] on span "Outdoor" at bounding box center [485, 184] width 41 height 11
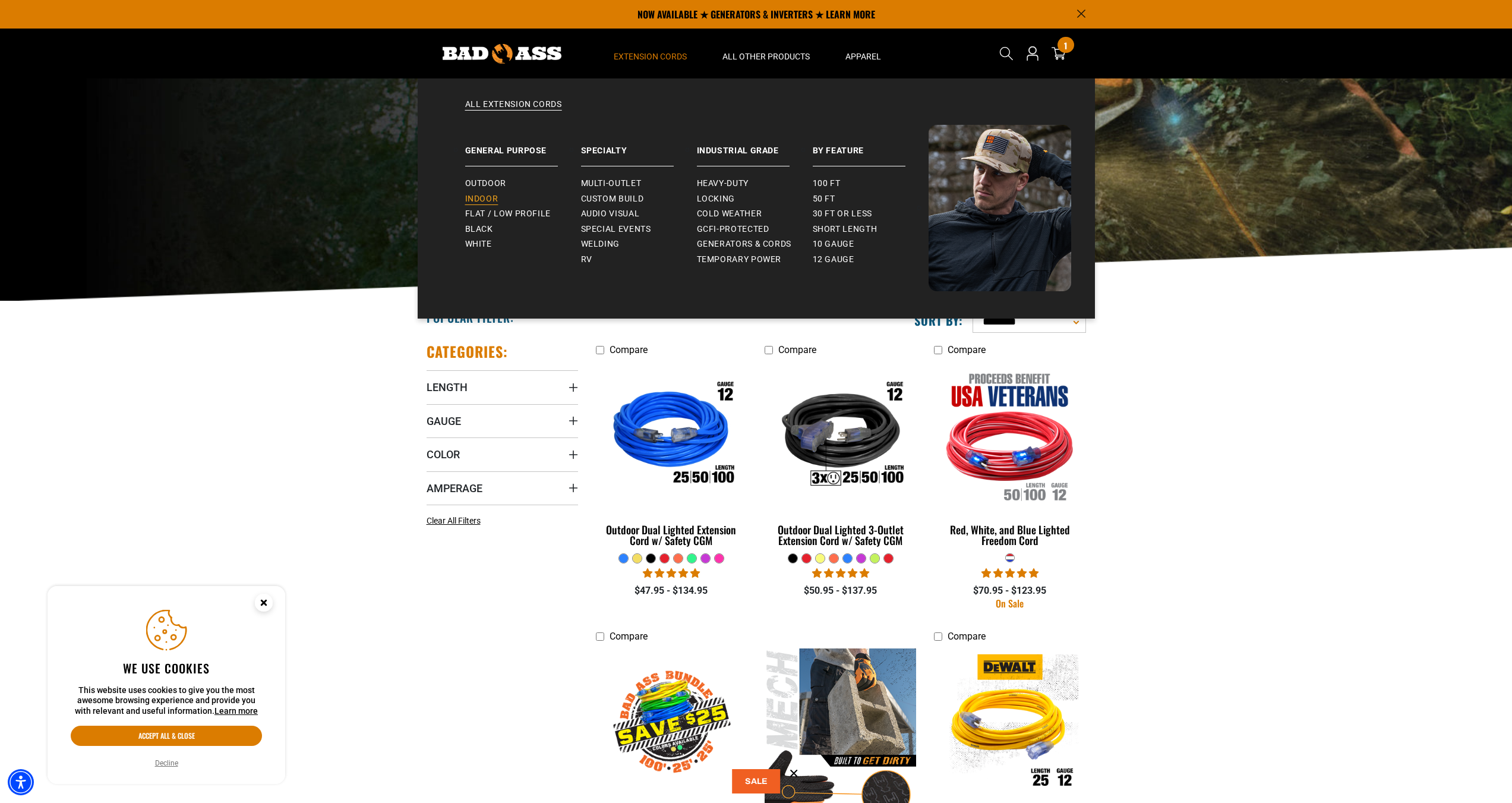
click at [501, 194] on link "Indoor" at bounding box center [523, 199] width 116 height 16
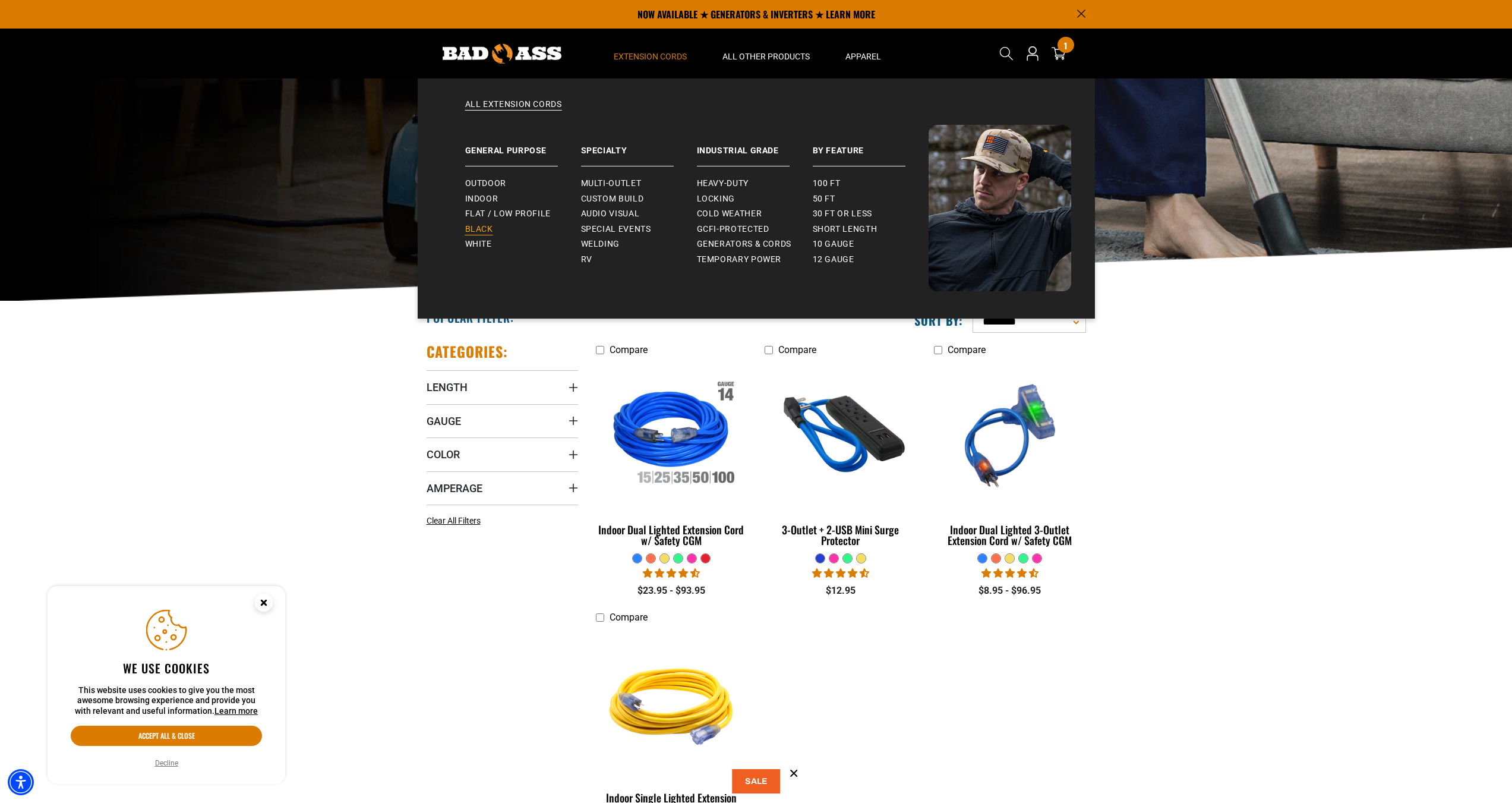
click at [514, 231] on link "Black" at bounding box center [523, 229] width 116 height 16
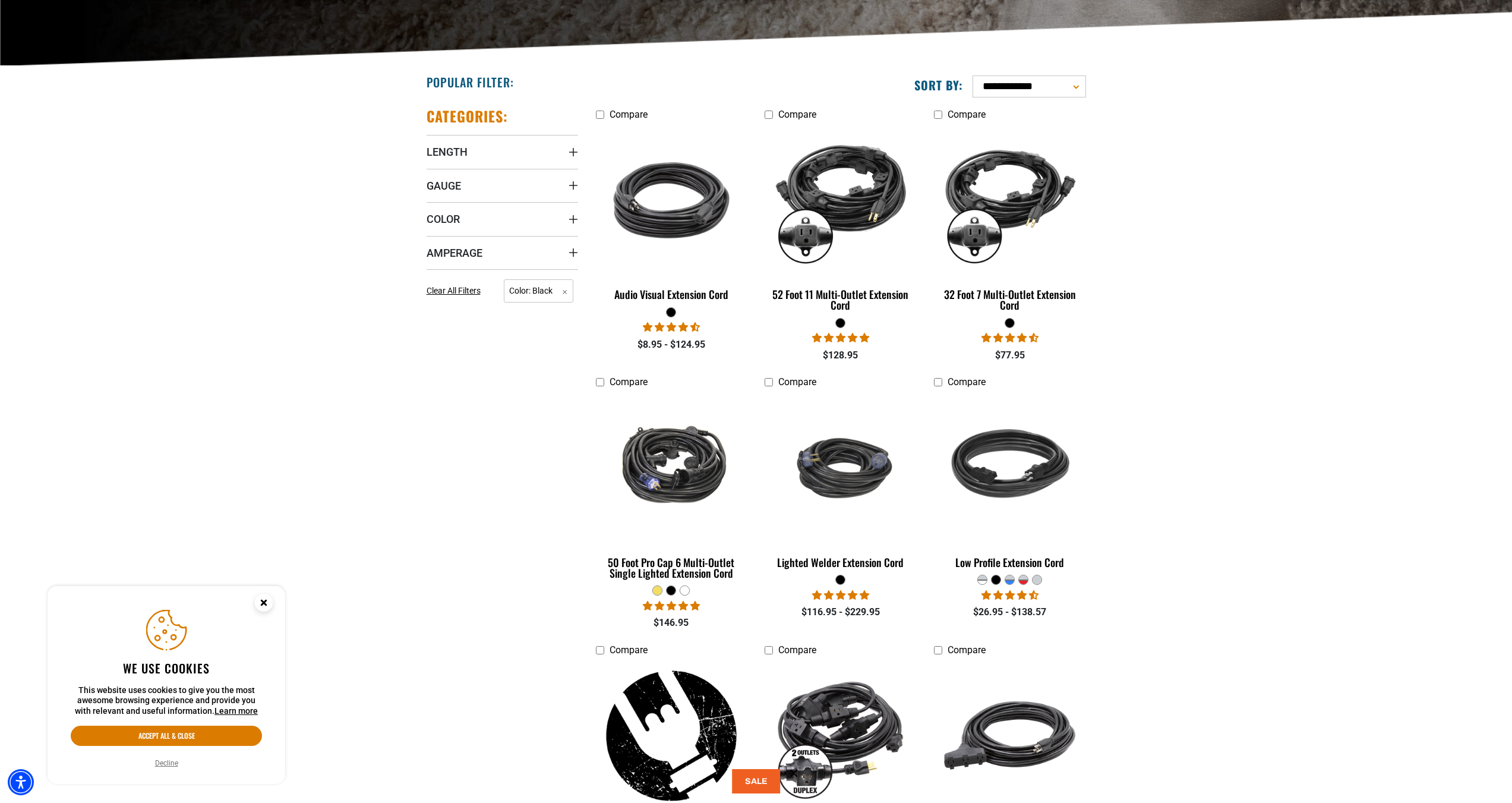
scroll to position [238, 0]
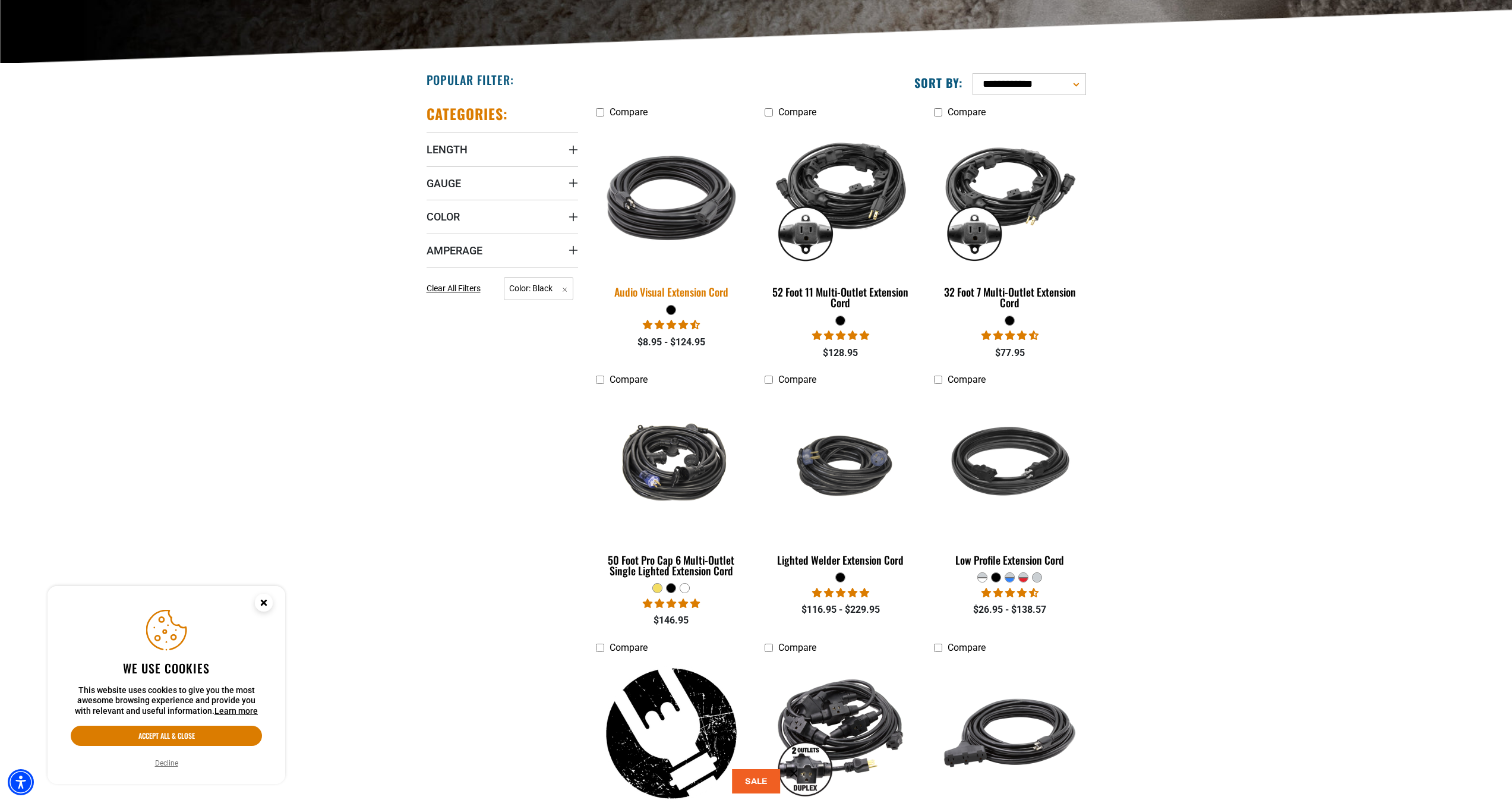
click at [682, 295] on div "Audio Visual Extension Cord" at bounding box center [672, 292] width 152 height 11
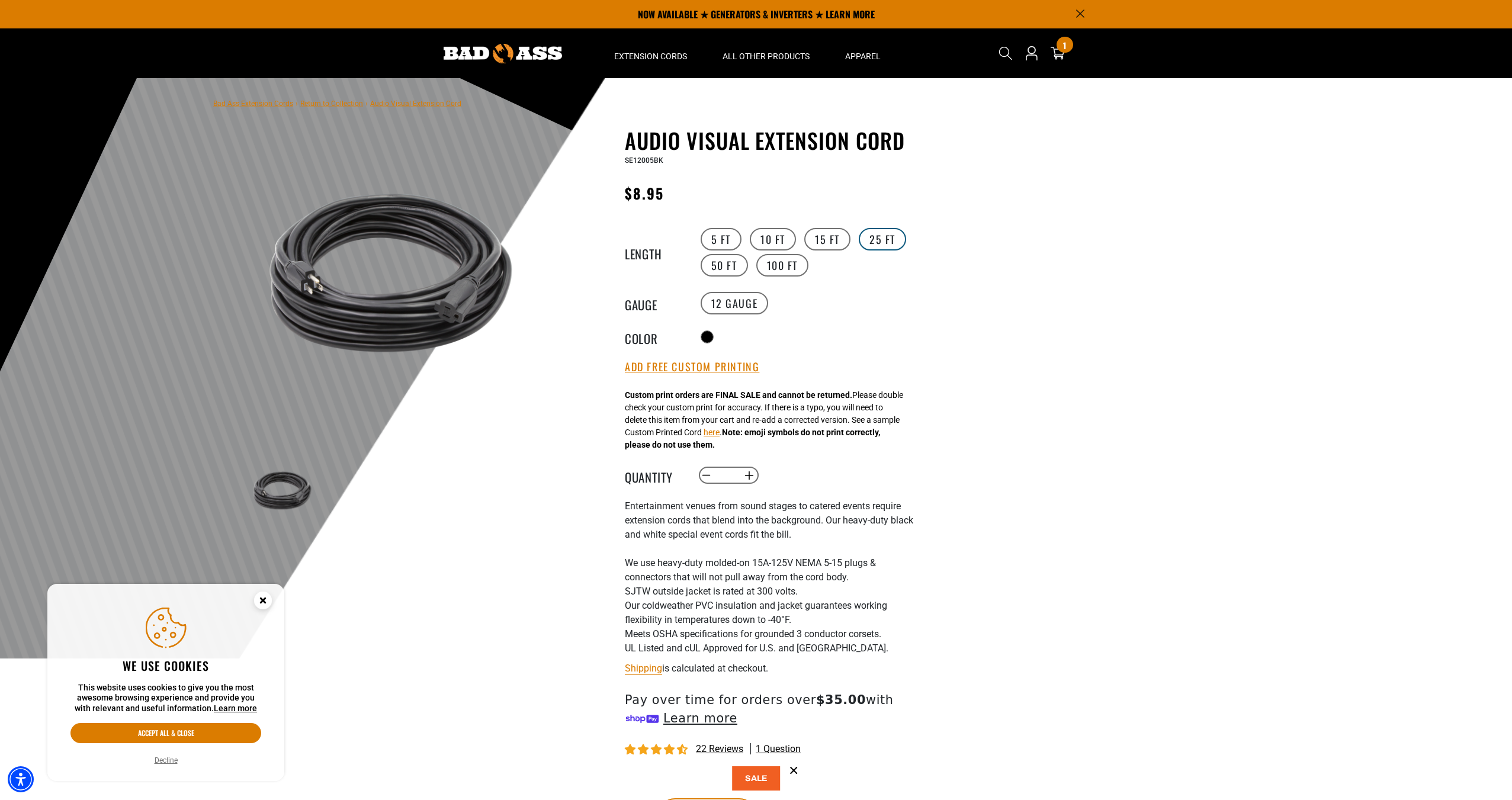
click at [879, 238] on label "25 FT" at bounding box center [882, 239] width 47 height 22
click at [724, 364] on button "Add Free Custom Printing" at bounding box center [692, 366] width 134 height 13
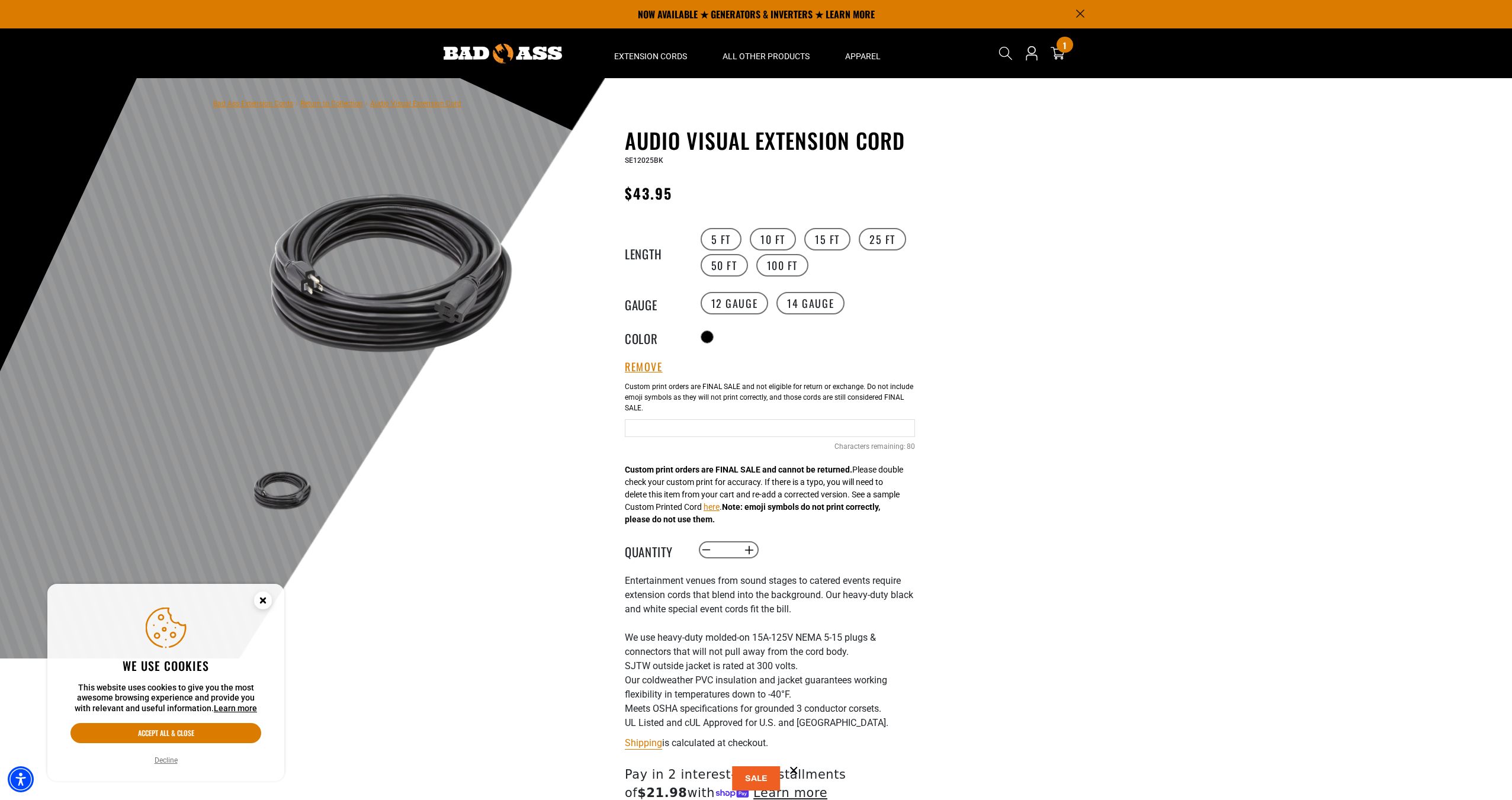
click at [713, 427] on input "Text field" at bounding box center [770, 428] width 290 height 18
click at [703, 427] on input "**********" at bounding box center [770, 428] width 290 height 18
type input "**********"
click at [1017, 488] on div at bounding box center [756, 368] width 1512 height 581
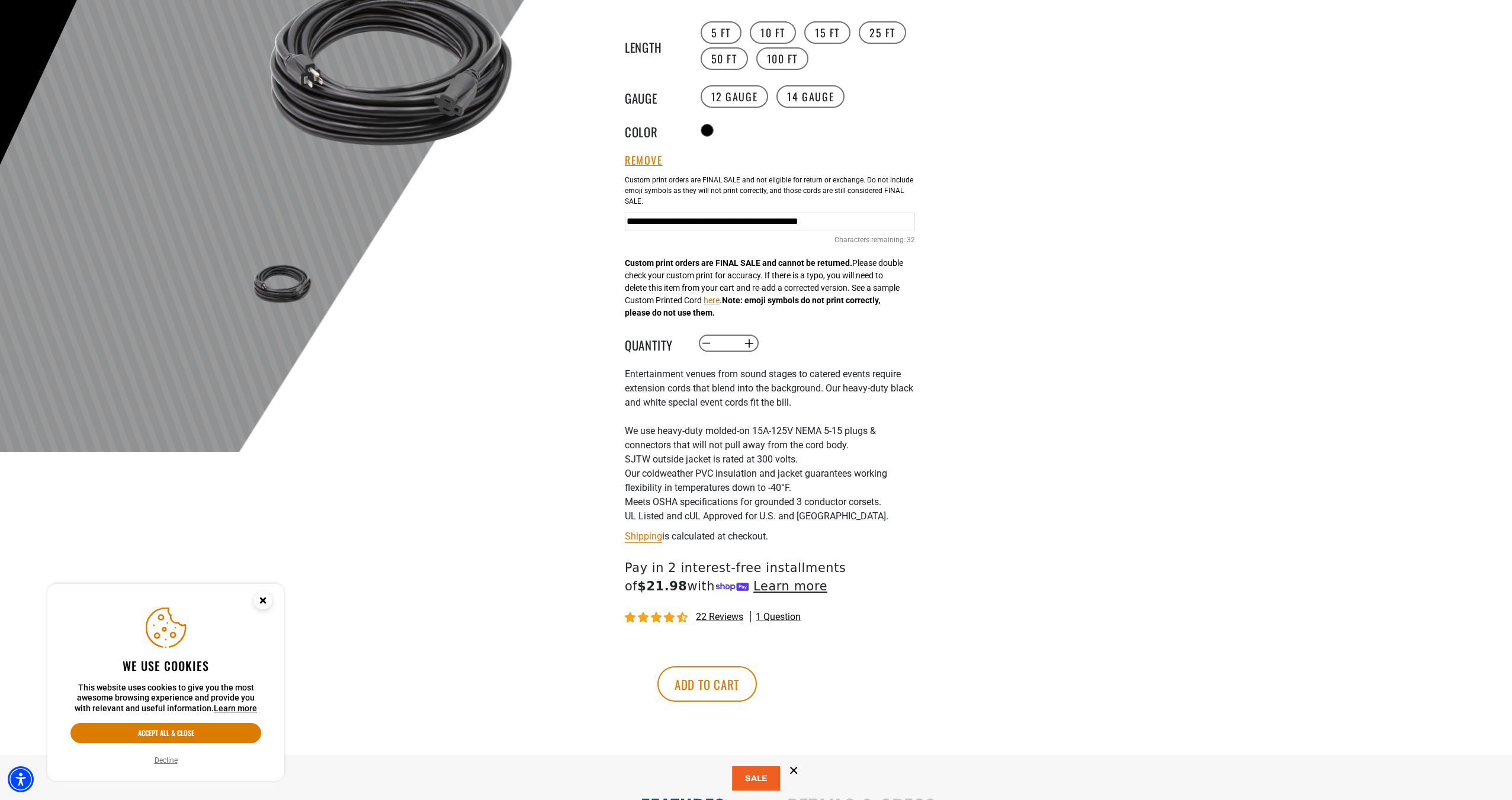
scroll to position [296, 0]
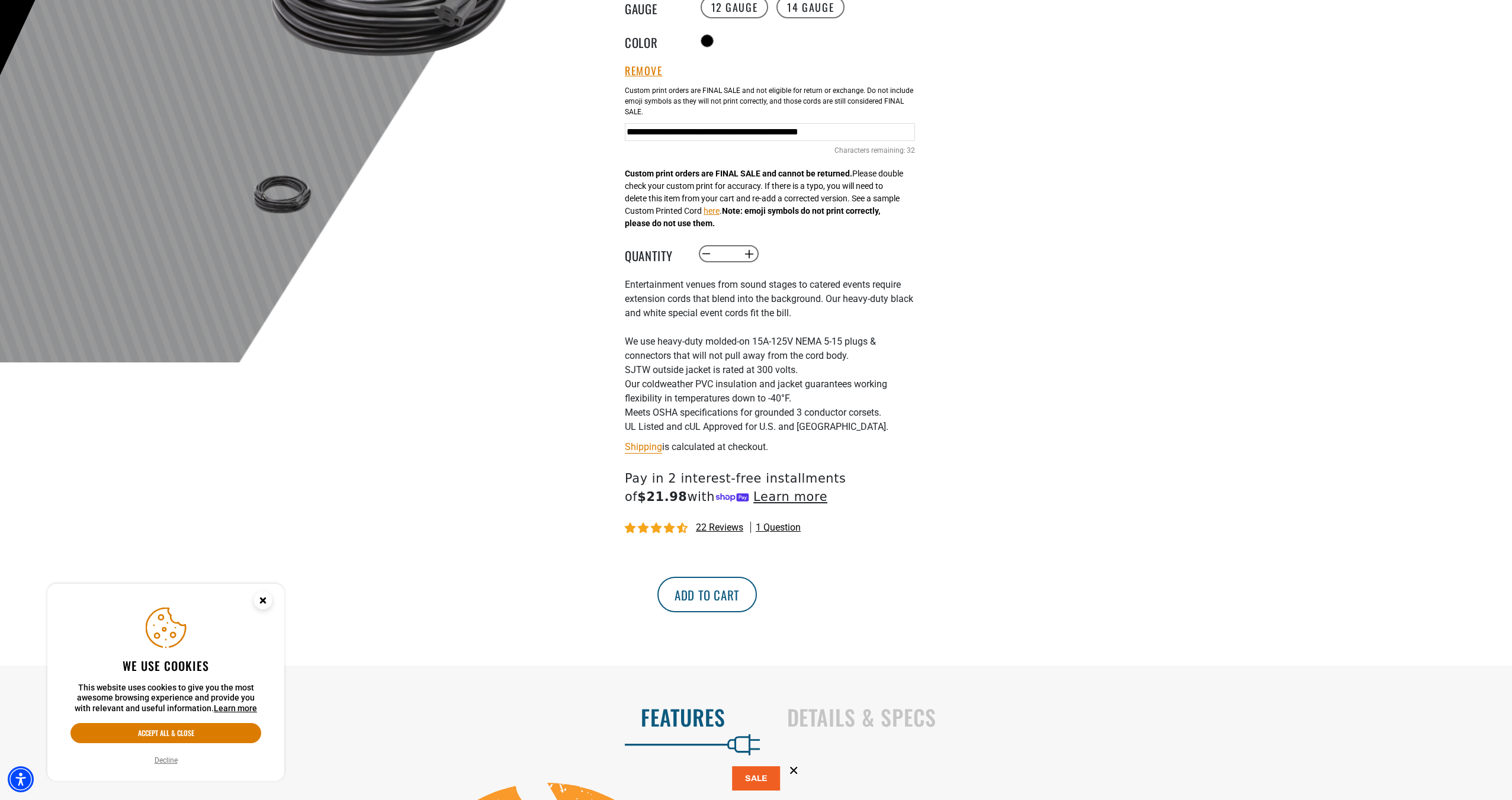
click at [757, 596] on button "Add to cart" at bounding box center [707, 594] width 100 height 35
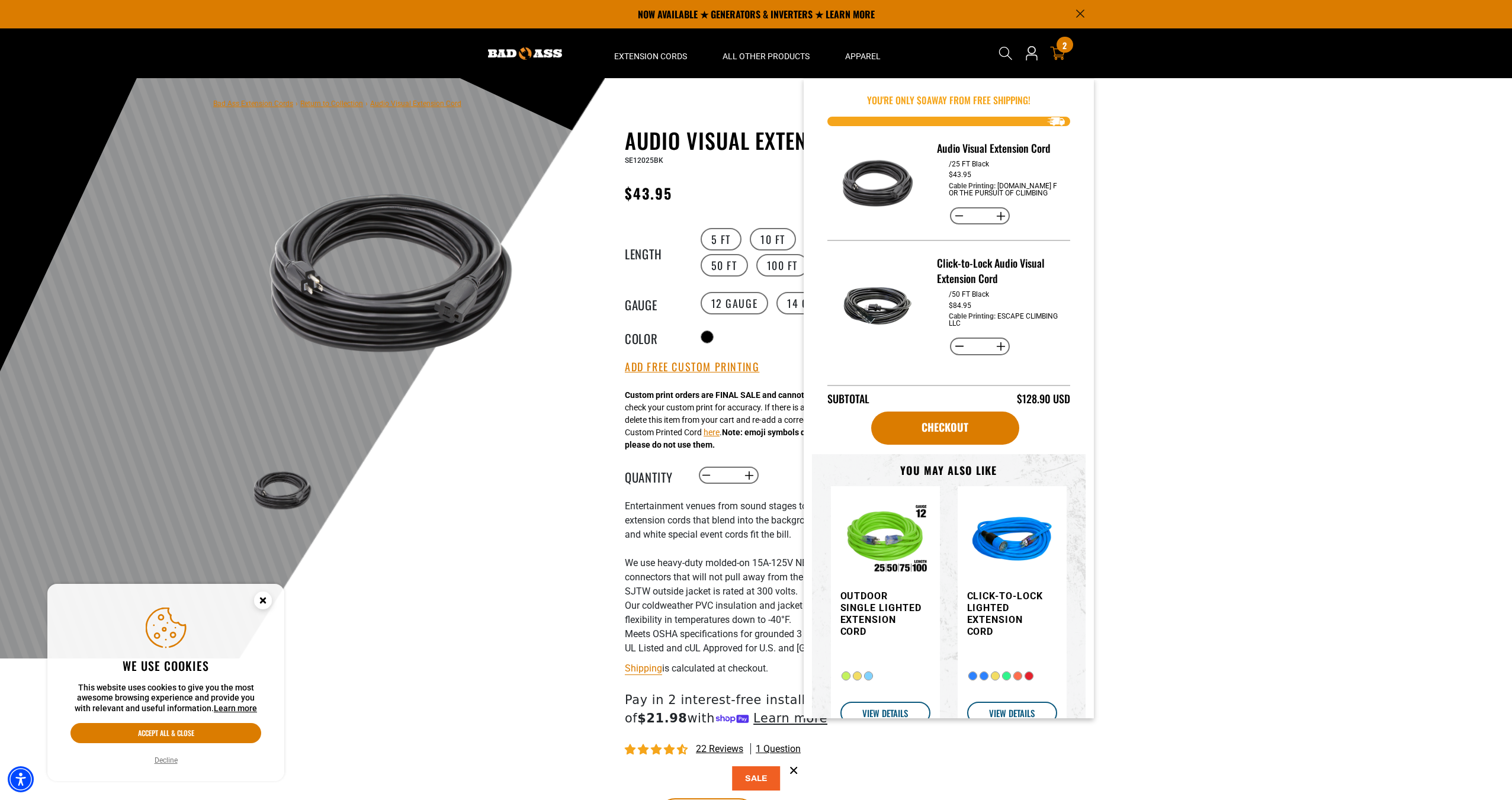
click at [1055, 61] on div "Cart 2 2 items" at bounding box center [1058, 53] width 19 height 41
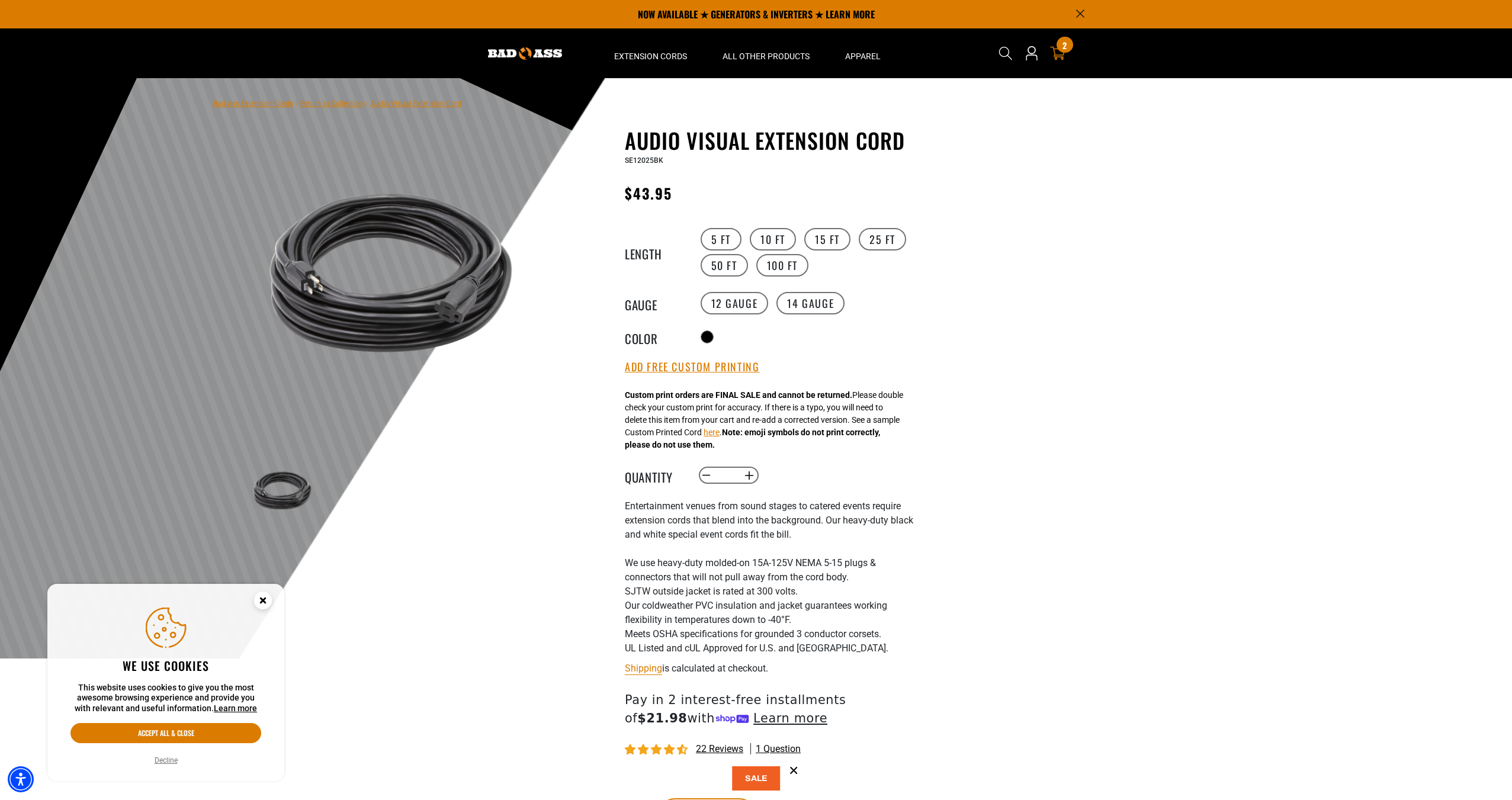
click at [1060, 50] on div "2 2 items" at bounding box center [1065, 45] width 16 height 16
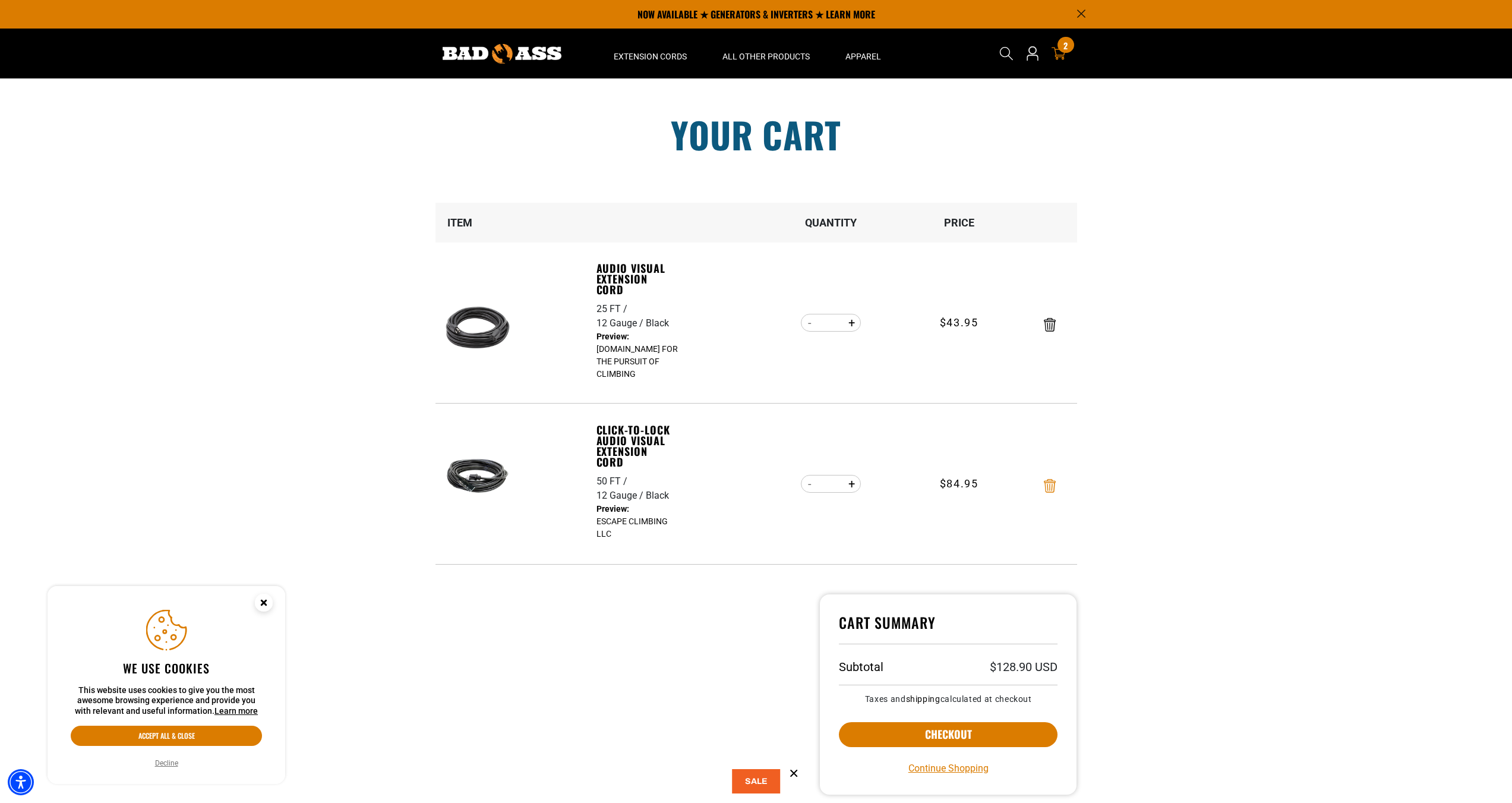
click at [1045, 488] on icon "Remove Click-to-Lock Audio Visual Extension Cord - 50 FT / 12 Gauge / Black" at bounding box center [1050, 485] width 12 height 14
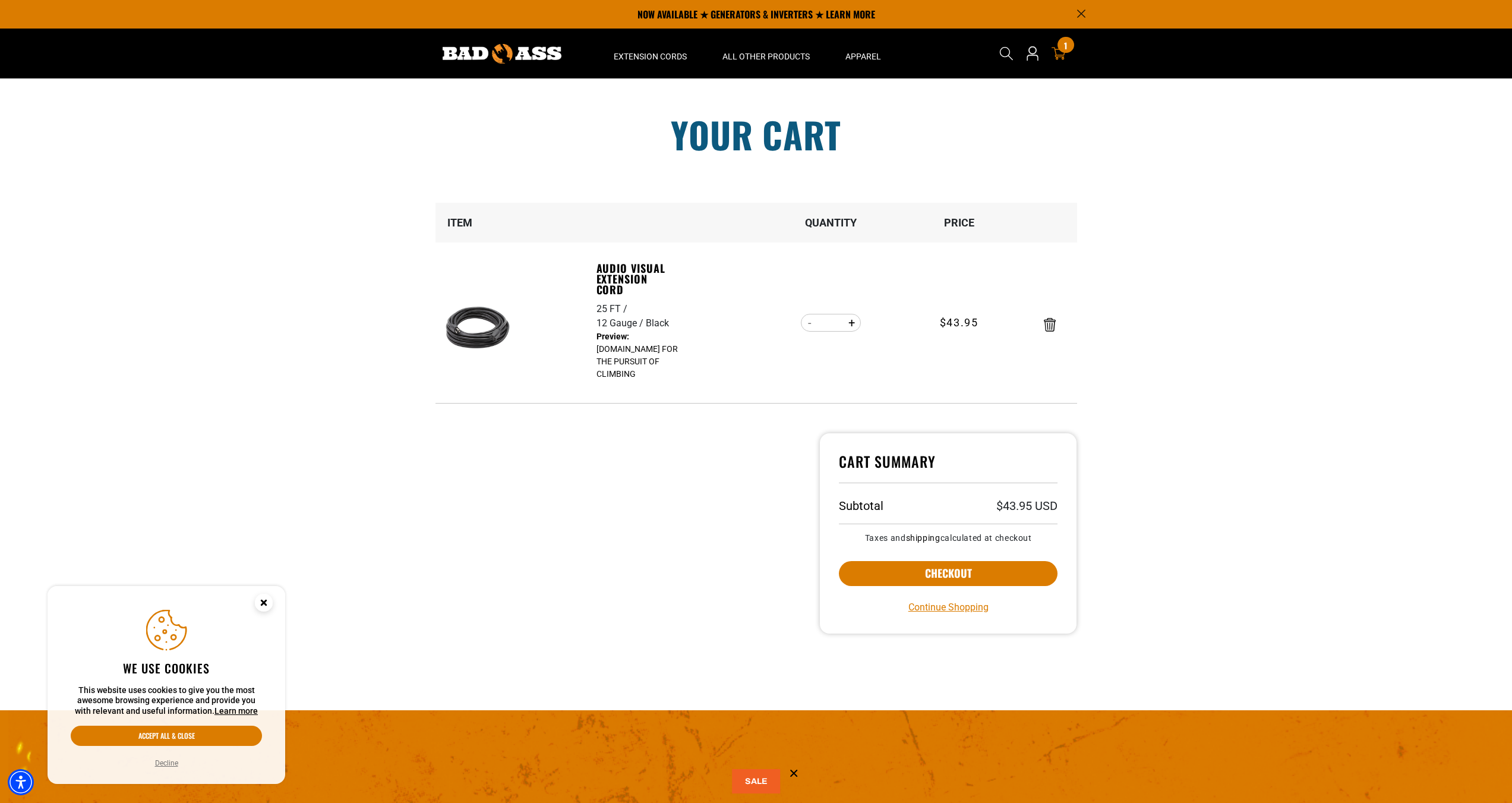
click at [1249, 451] on section "Your cart Your cart is empty Continue Shopping Item Quantity Price 25 FT 12 Gau…" at bounding box center [756, 394] width 1512 height 631
click at [625, 262] on link "Audio Visual Extension Cord" at bounding box center [638, 278] width 82 height 32
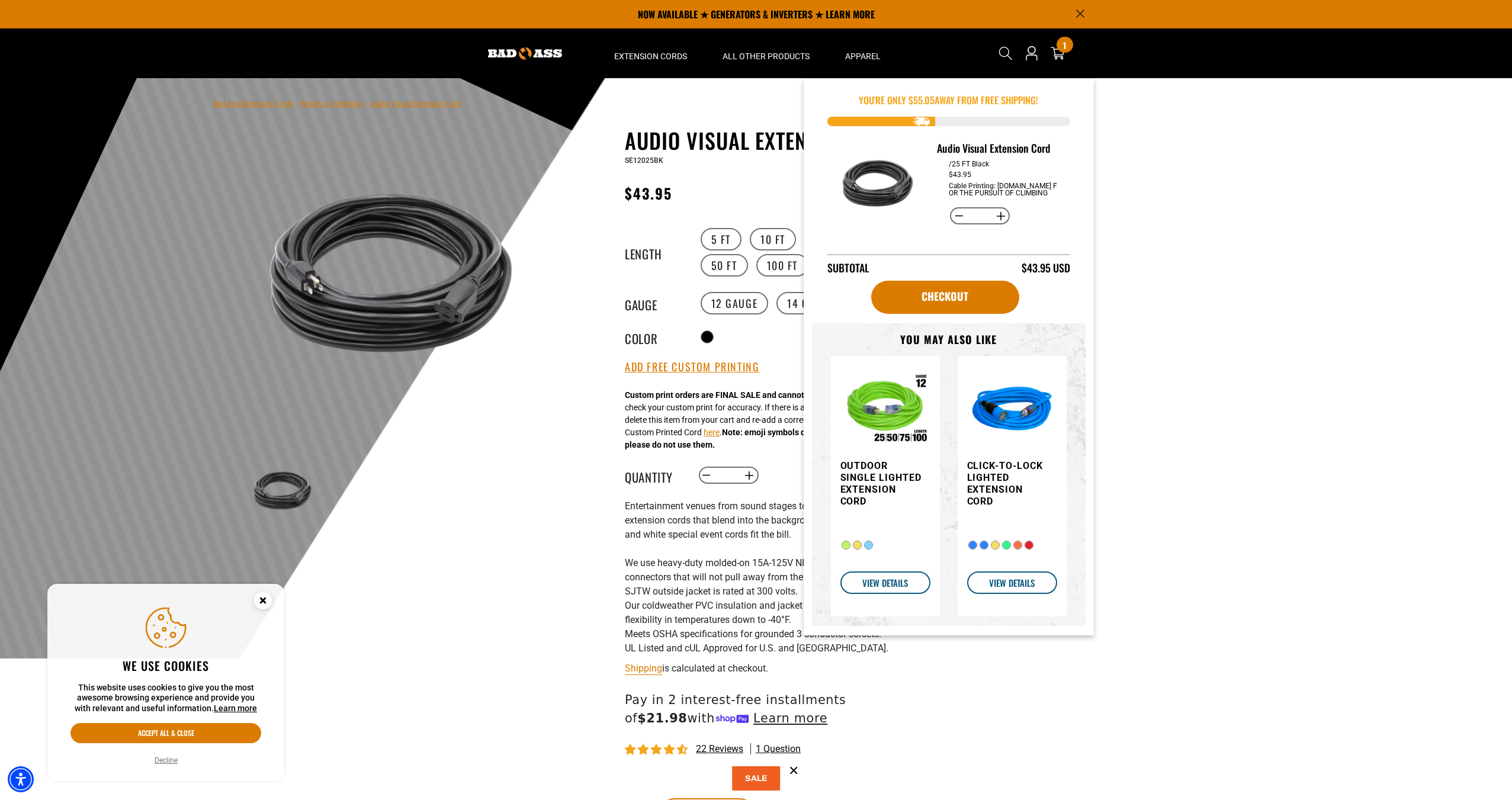
click at [1080, 12] on icon "Announcement" at bounding box center [1080, 14] width 8 height 8
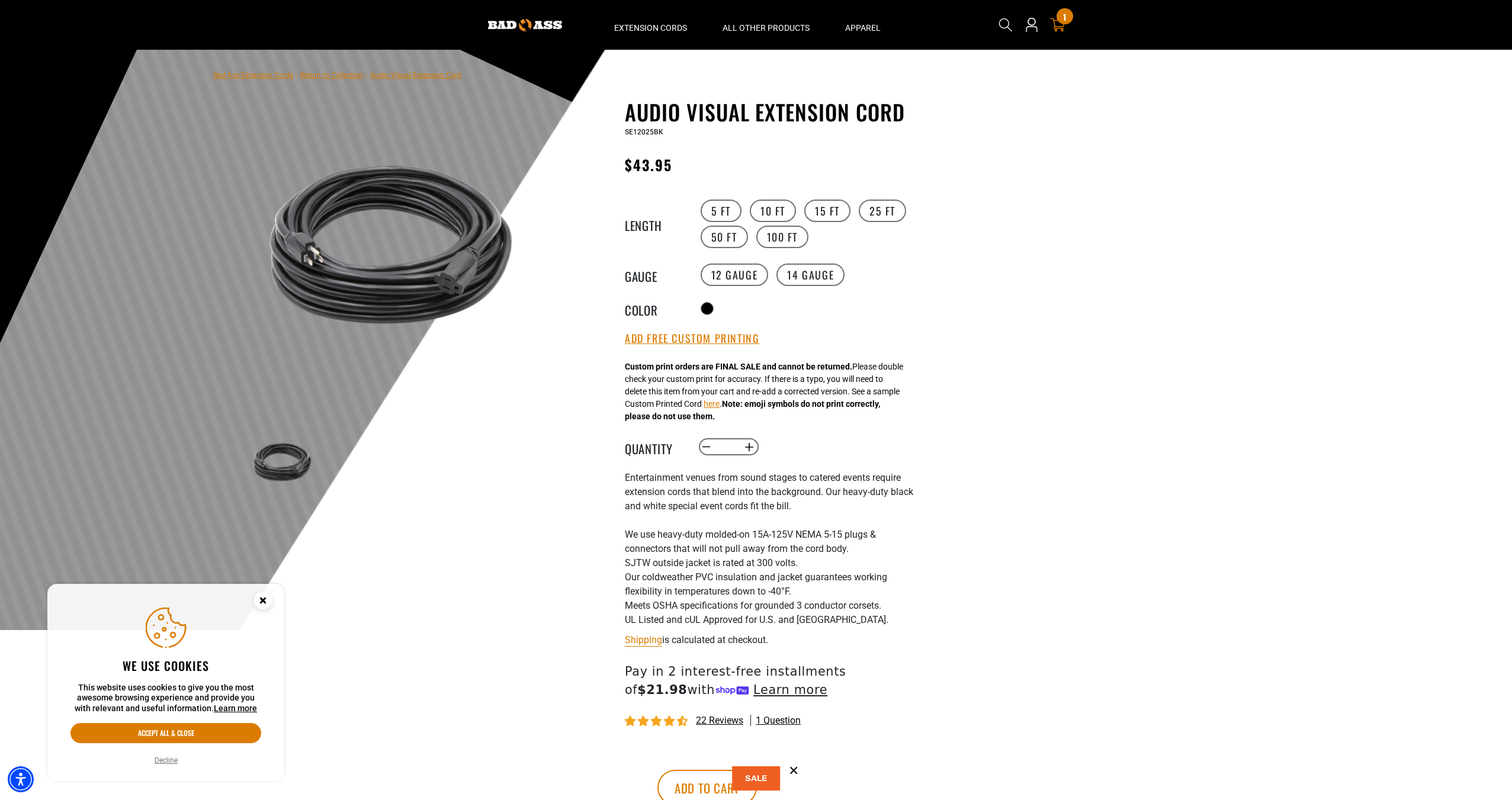
click at [1065, 21] on span "1" at bounding box center [1065, 16] width 3 height 9
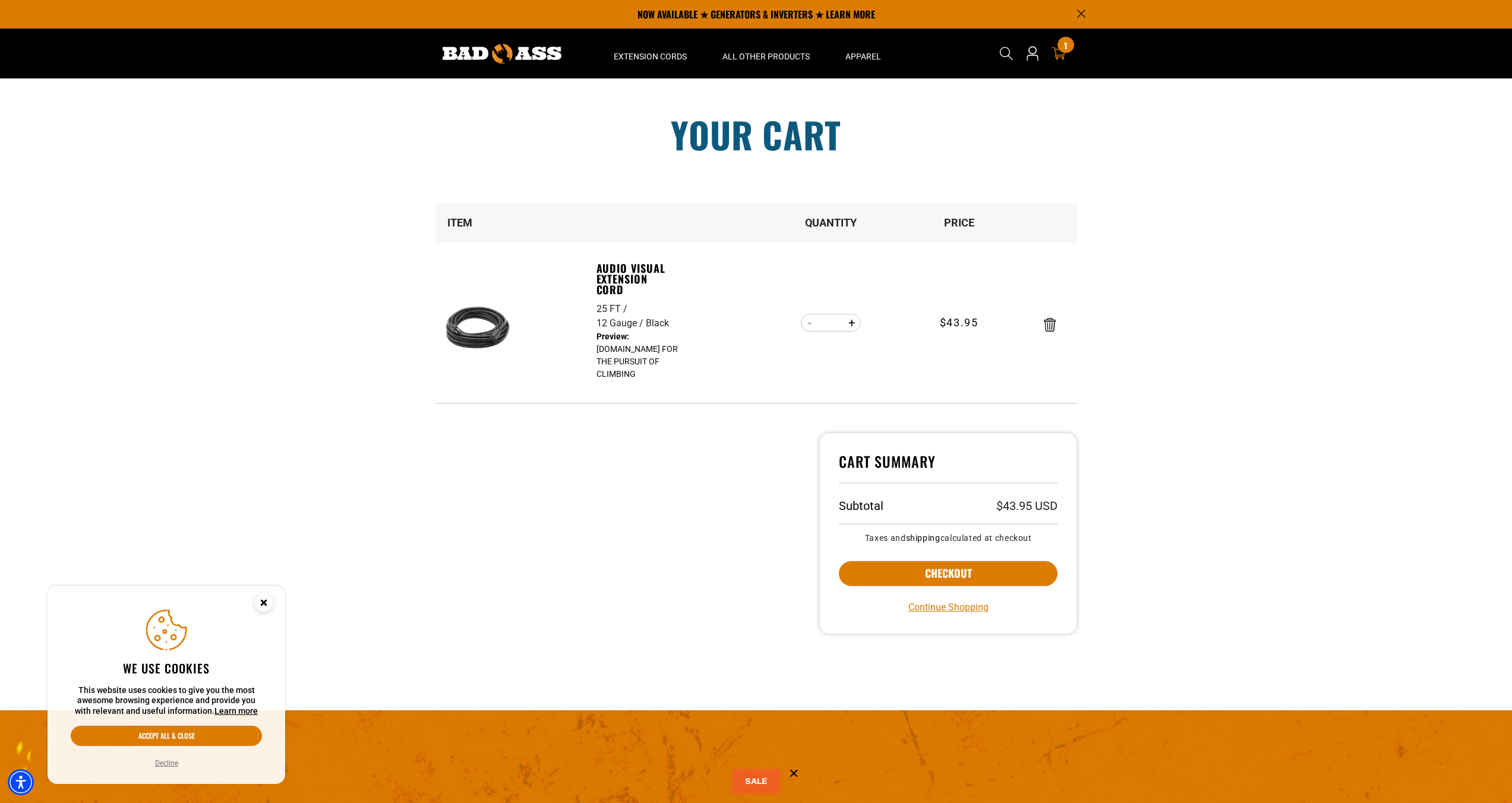
click at [483, 330] on img at bounding box center [478, 328] width 75 height 75
click at [632, 285] on link "Audio Visual Extension Cord" at bounding box center [638, 278] width 82 height 32
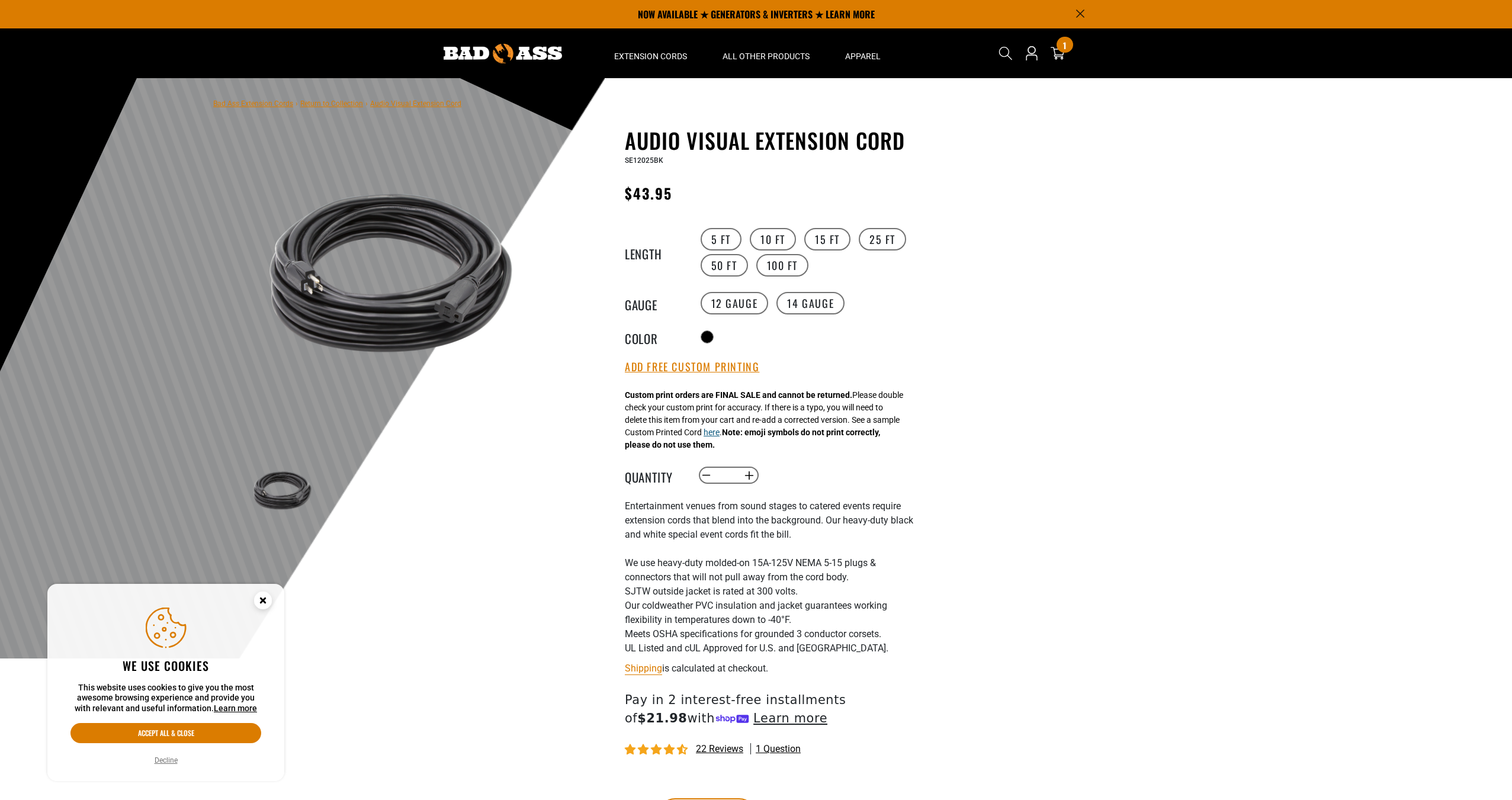
click at [720, 439] on button "here" at bounding box center [712, 432] width 16 height 12
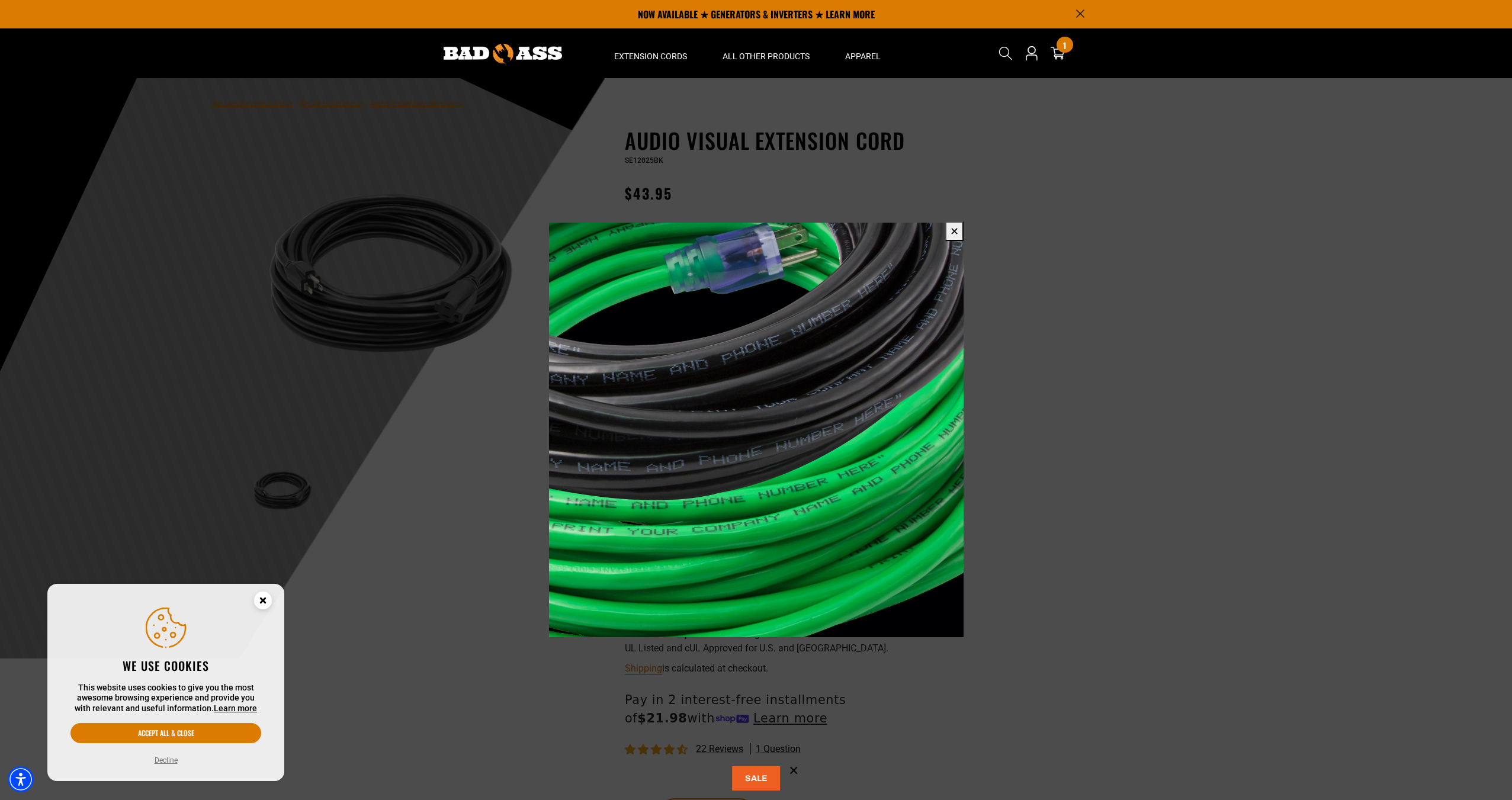
click at [1005, 438] on span at bounding box center [756, 400] width 1512 height 800
click at [962, 234] on button "✕" at bounding box center [954, 231] width 18 height 20
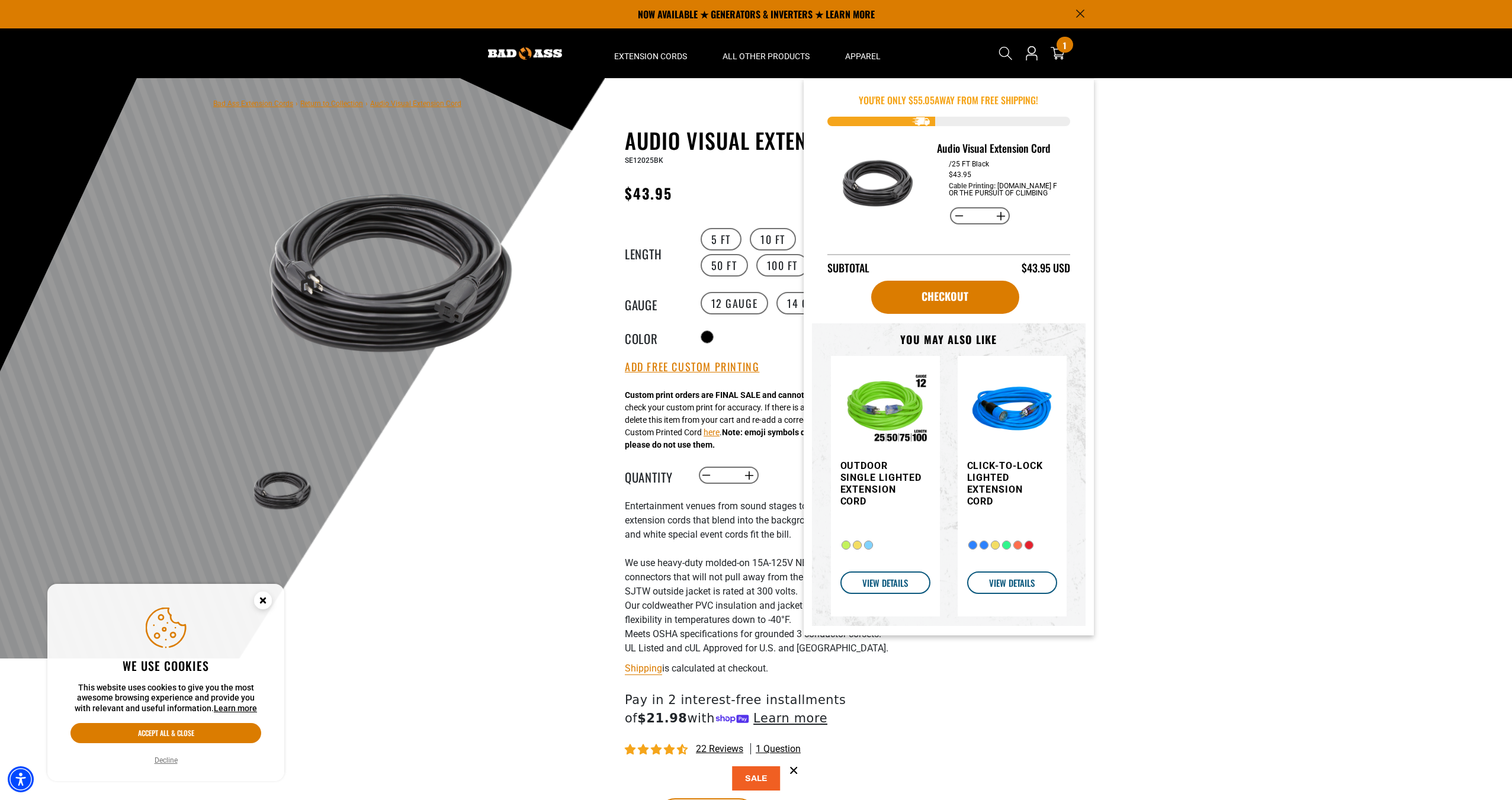
click at [1063, 63] on div "Cart 1 1 item" at bounding box center [1058, 53] width 19 height 41
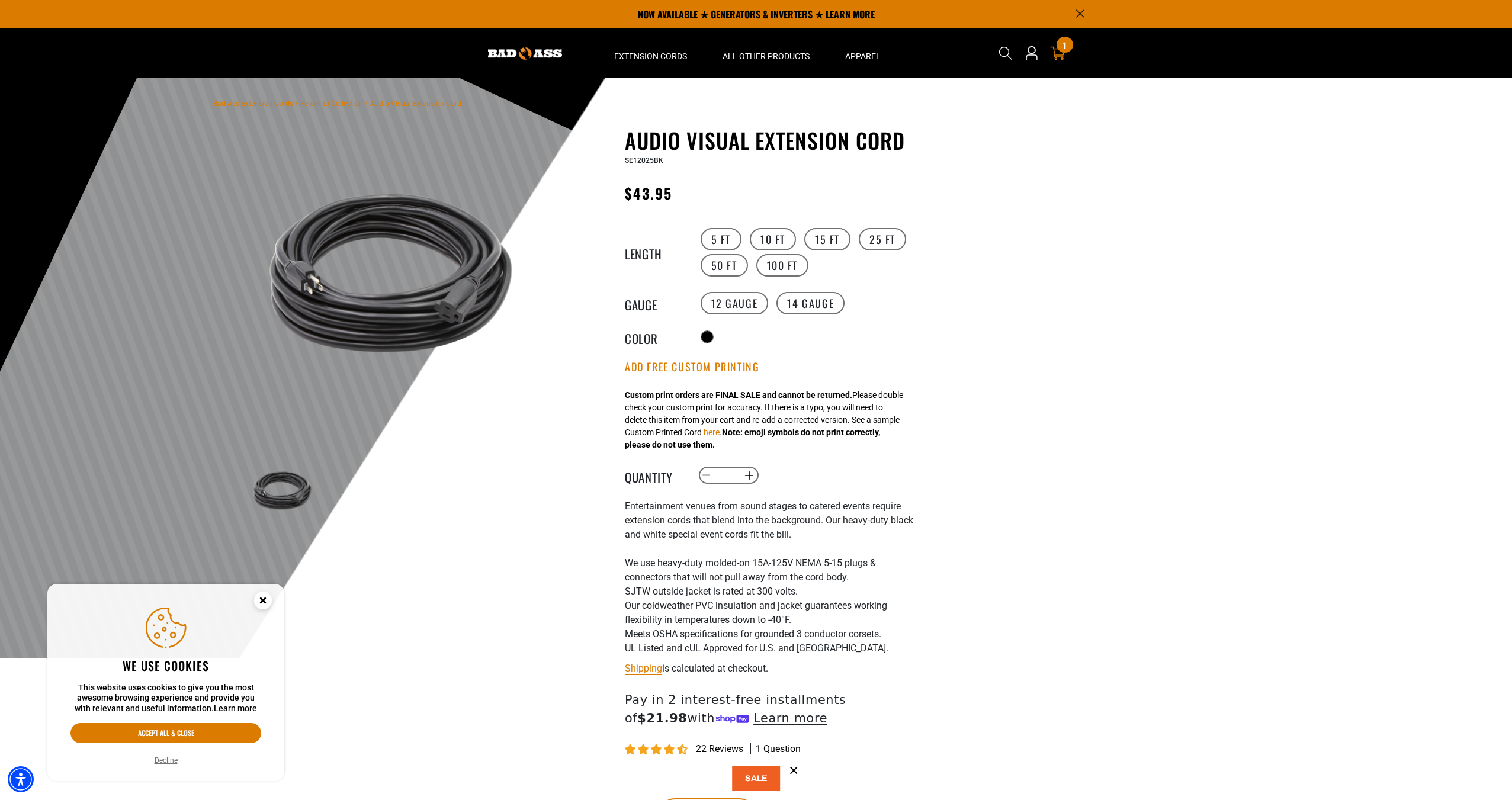
click at [1061, 51] on div "1 1 item" at bounding box center [1065, 45] width 16 height 16
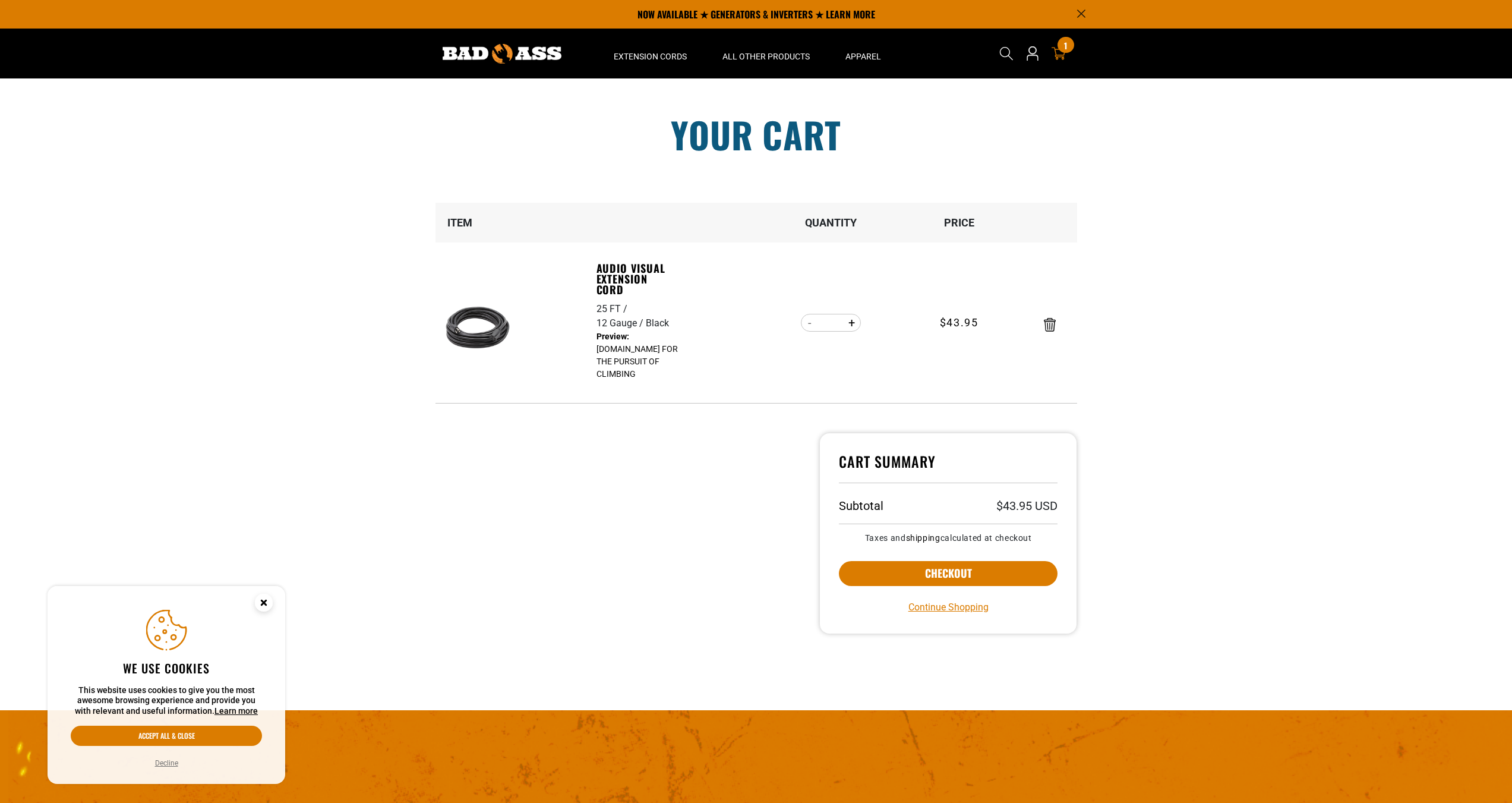
click at [1177, 213] on section "Your cart Your cart is empty Continue Shopping Item Quantity Price 25 FT 12 Gau…" at bounding box center [756, 394] width 1512 height 631
click at [895, 567] on button "Checkout" at bounding box center [948, 573] width 220 height 25
